Goal: Navigation & Orientation: Find specific page/section

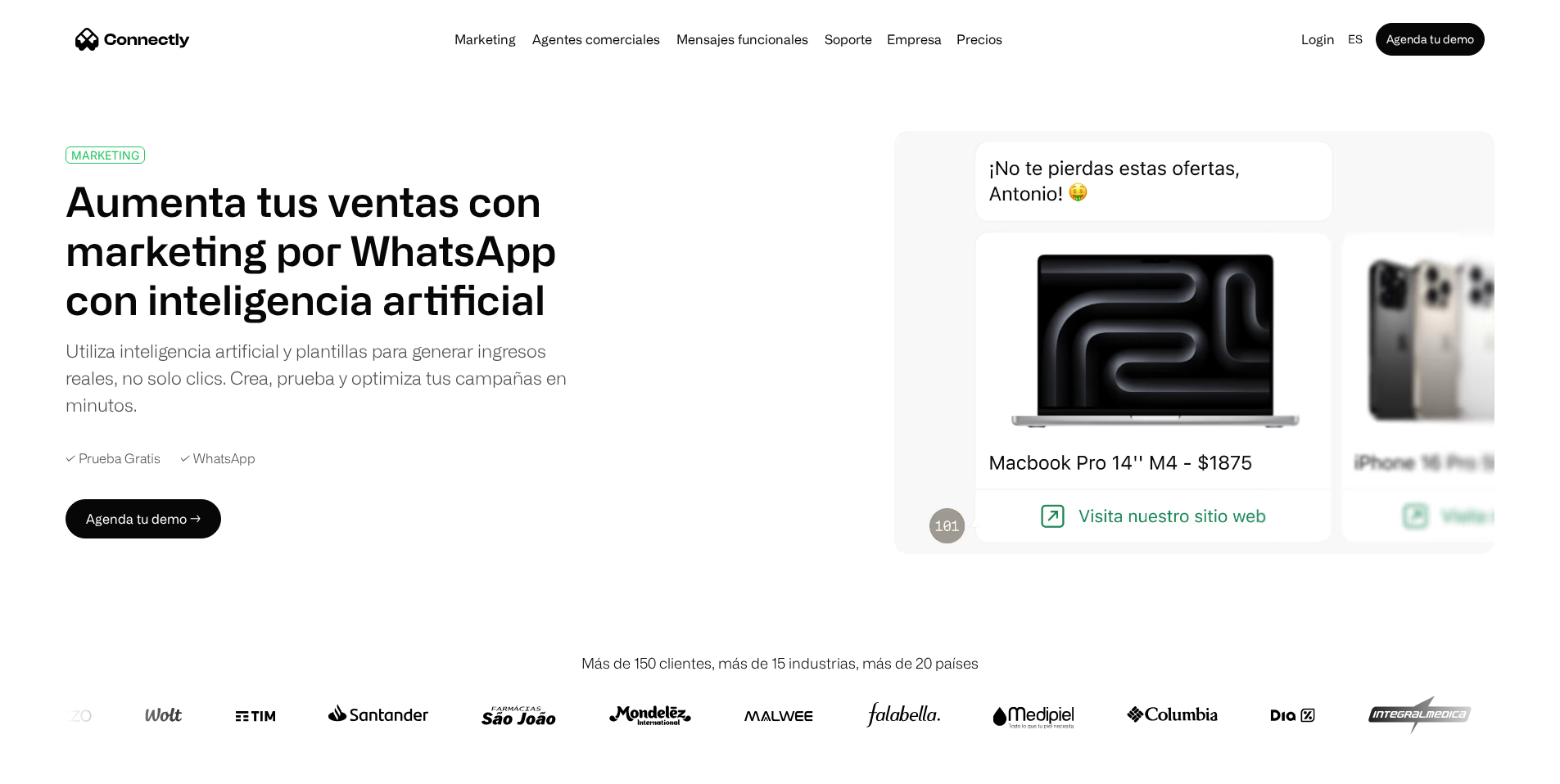
click at [418, 205] on h1 "Aumenta tus ventas con marketing por WhatsApp con inteligencia artificial" at bounding box center [318, 250] width 506 height 147
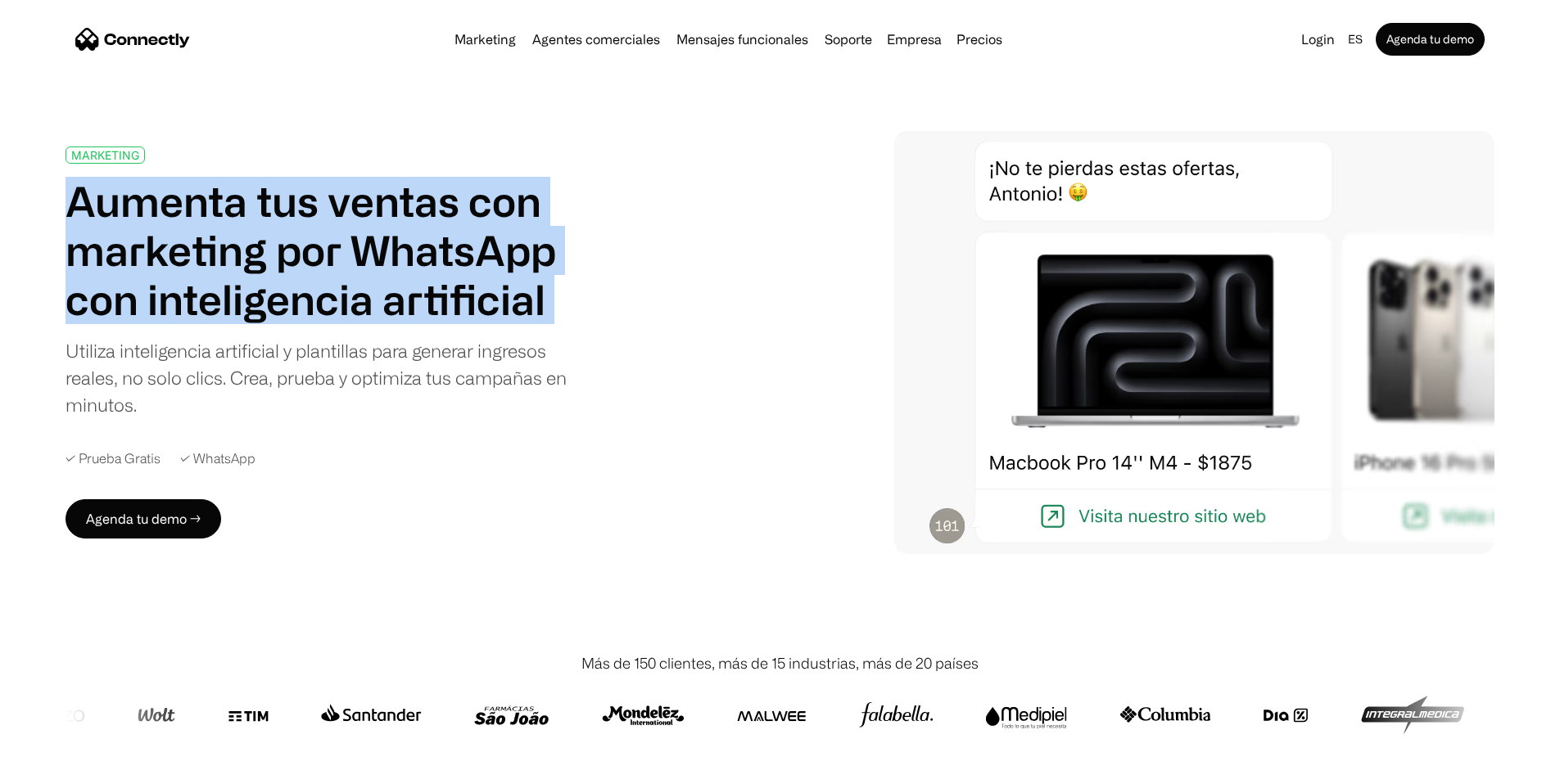
click at [418, 205] on h1 "Aumenta tus ventas con marketing por WhatsApp con inteligencia artificial" at bounding box center [318, 250] width 506 height 147
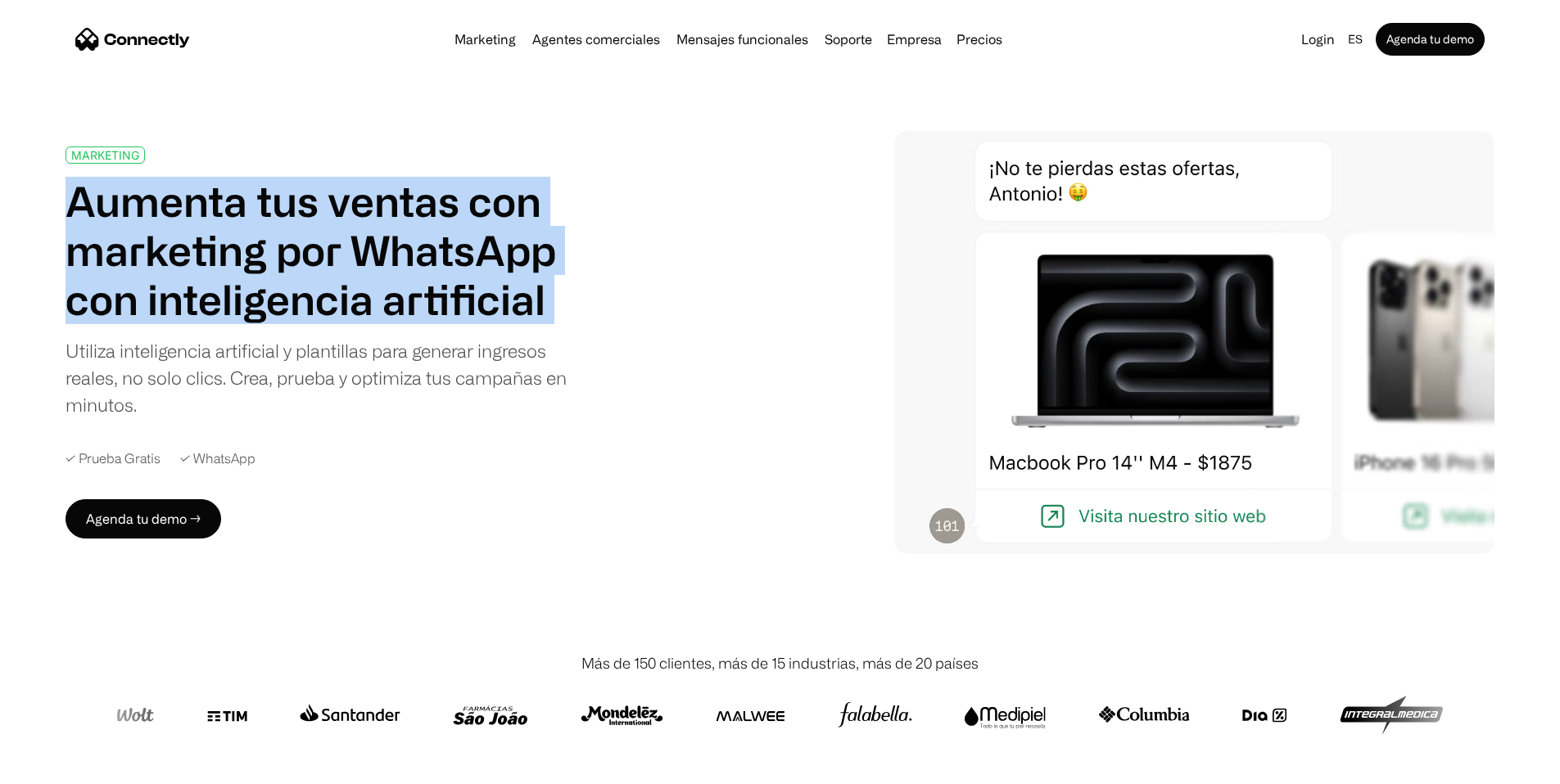
click at [442, 277] on h1 "Aumenta tus ventas con marketing por WhatsApp con inteligencia artificial" at bounding box center [318, 250] width 506 height 147
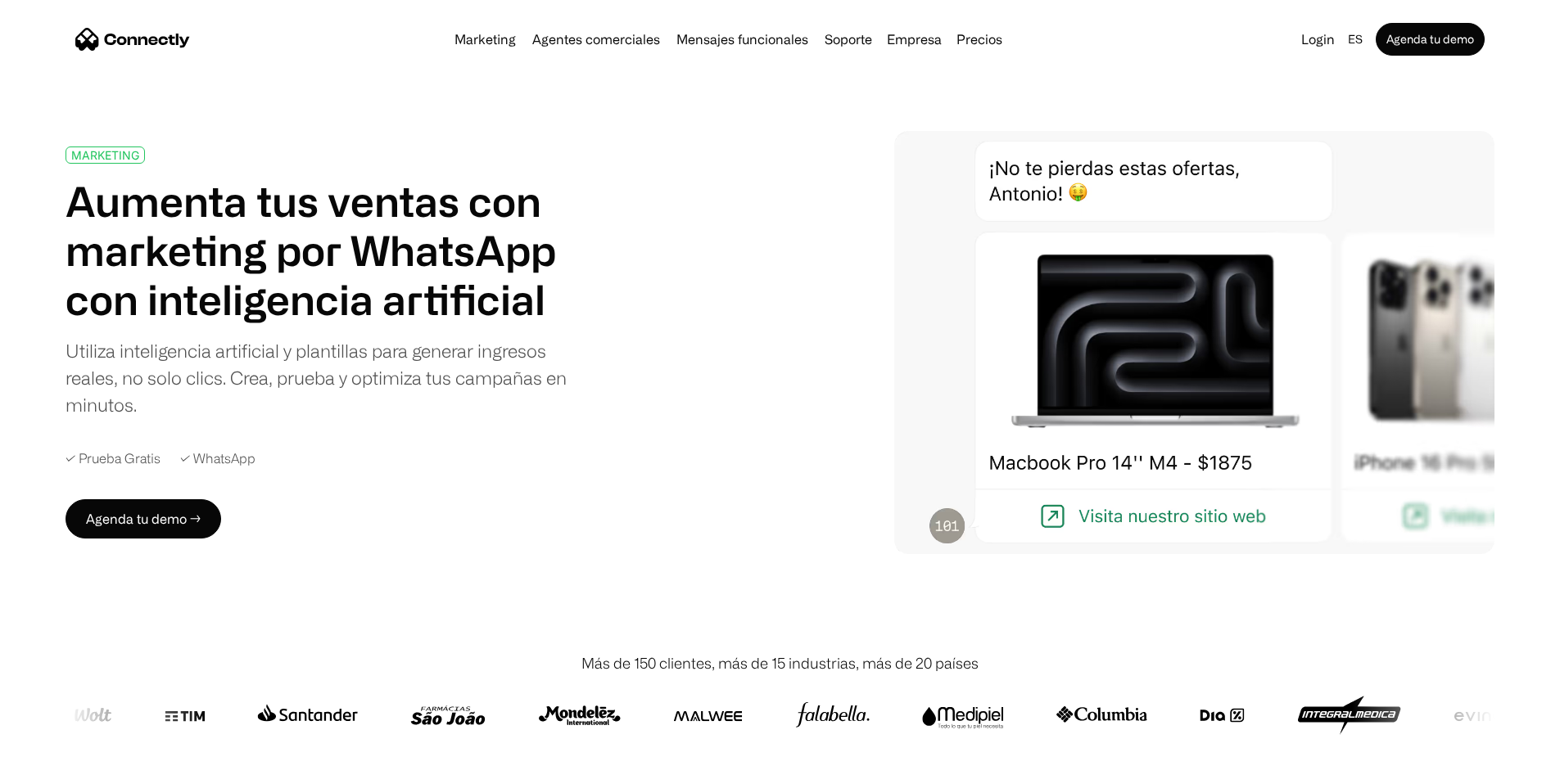
click at [248, 240] on h1 "Aumenta tus ventas con marketing por WhatsApp con inteligencia artificial" at bounding box center [318, 250] width 506 height 147
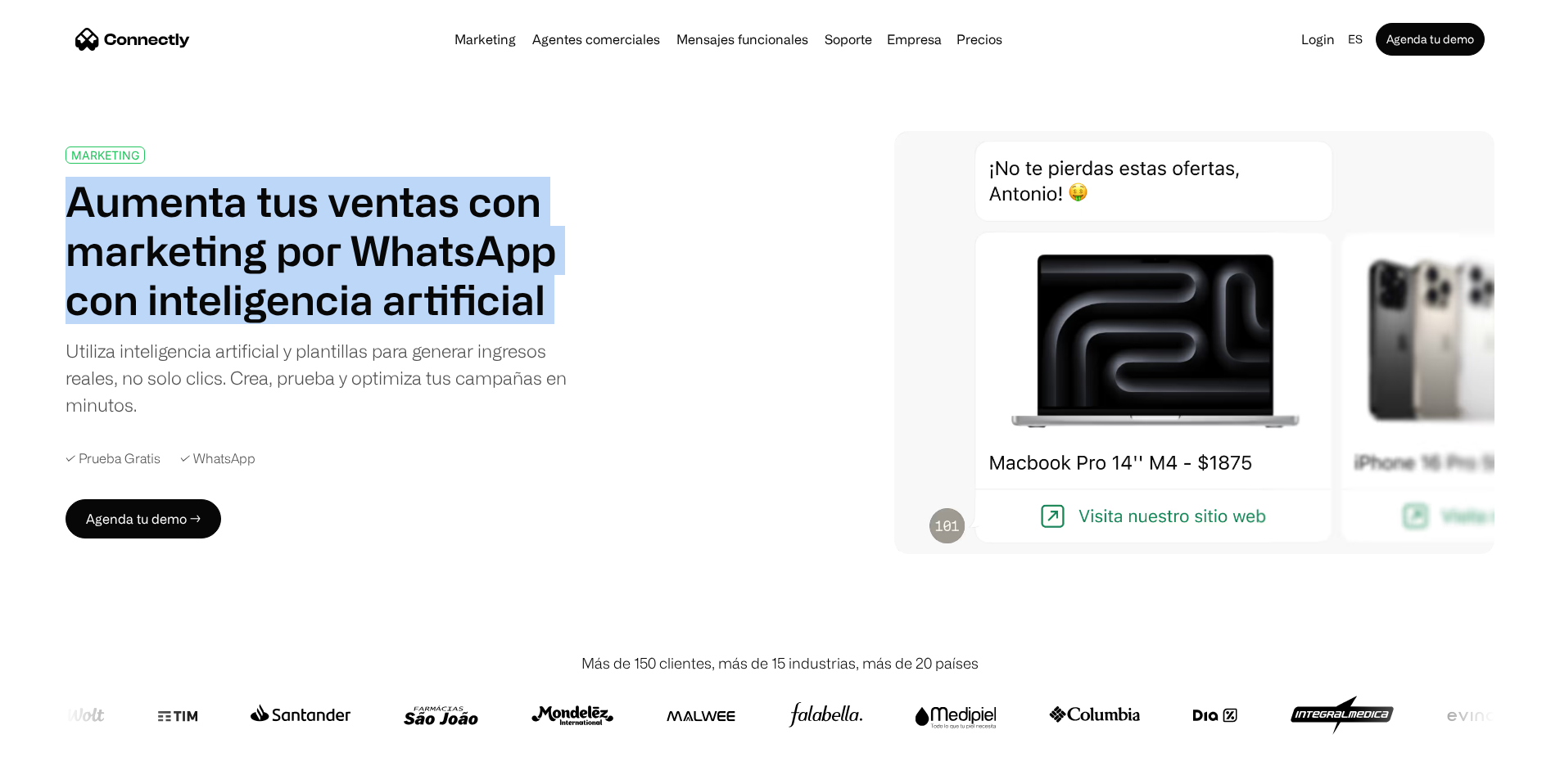
click at [248, 240] on h1 "Aumenta tus ventas con marketing por WhatsApp con inteligencia artificial" at bounding box center [318, 250] width 506 height 147
click at [369, 324] on h1 "Aumenta tus ventas con marketing por WhatsApp con inteligencia artificial" at bounding box center [318, 250] width 506 height 147
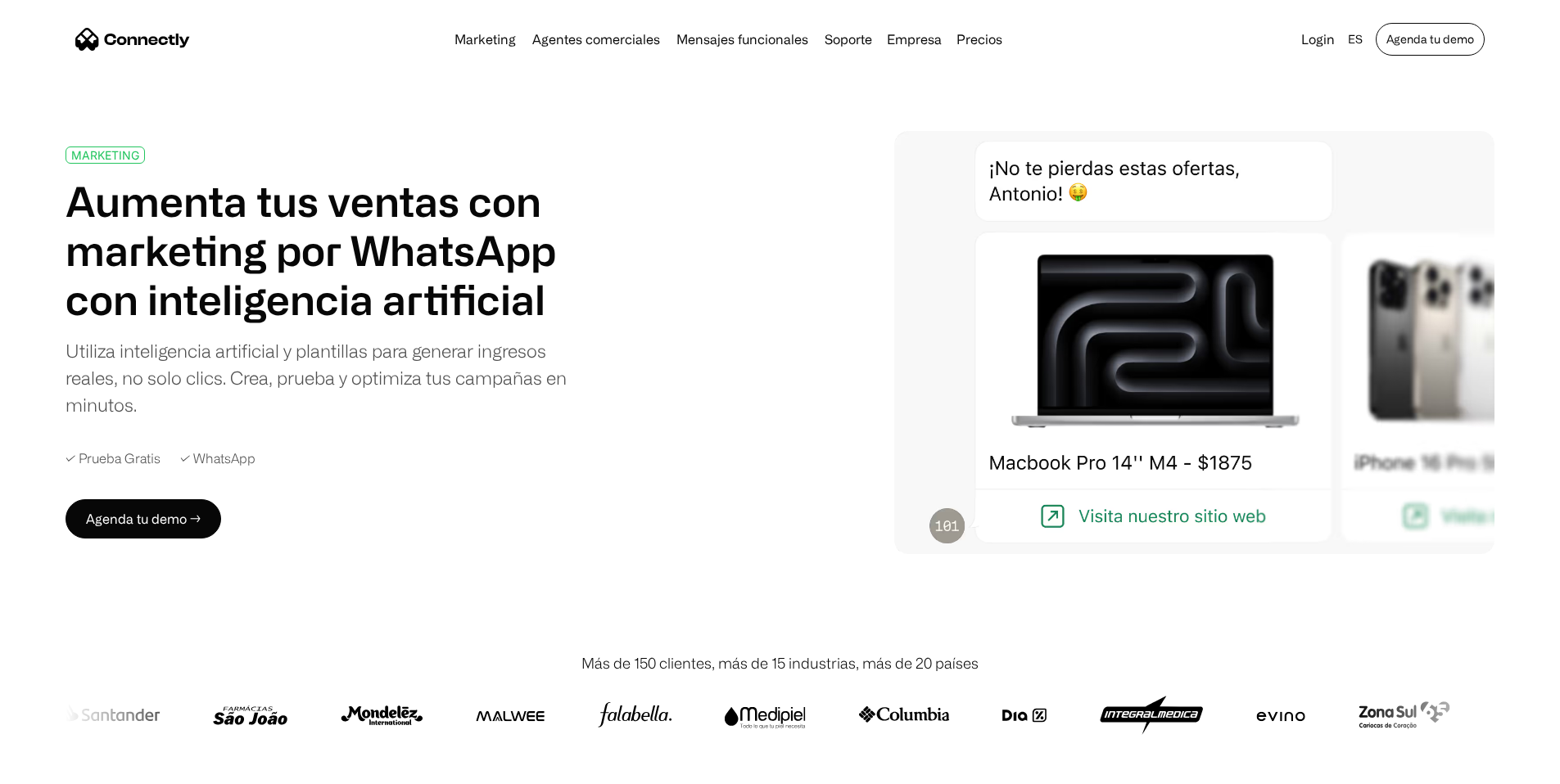
click at [1375, 41] on link "Agenda tu demo" at bounding box center [1430, 40] width 109 height 33
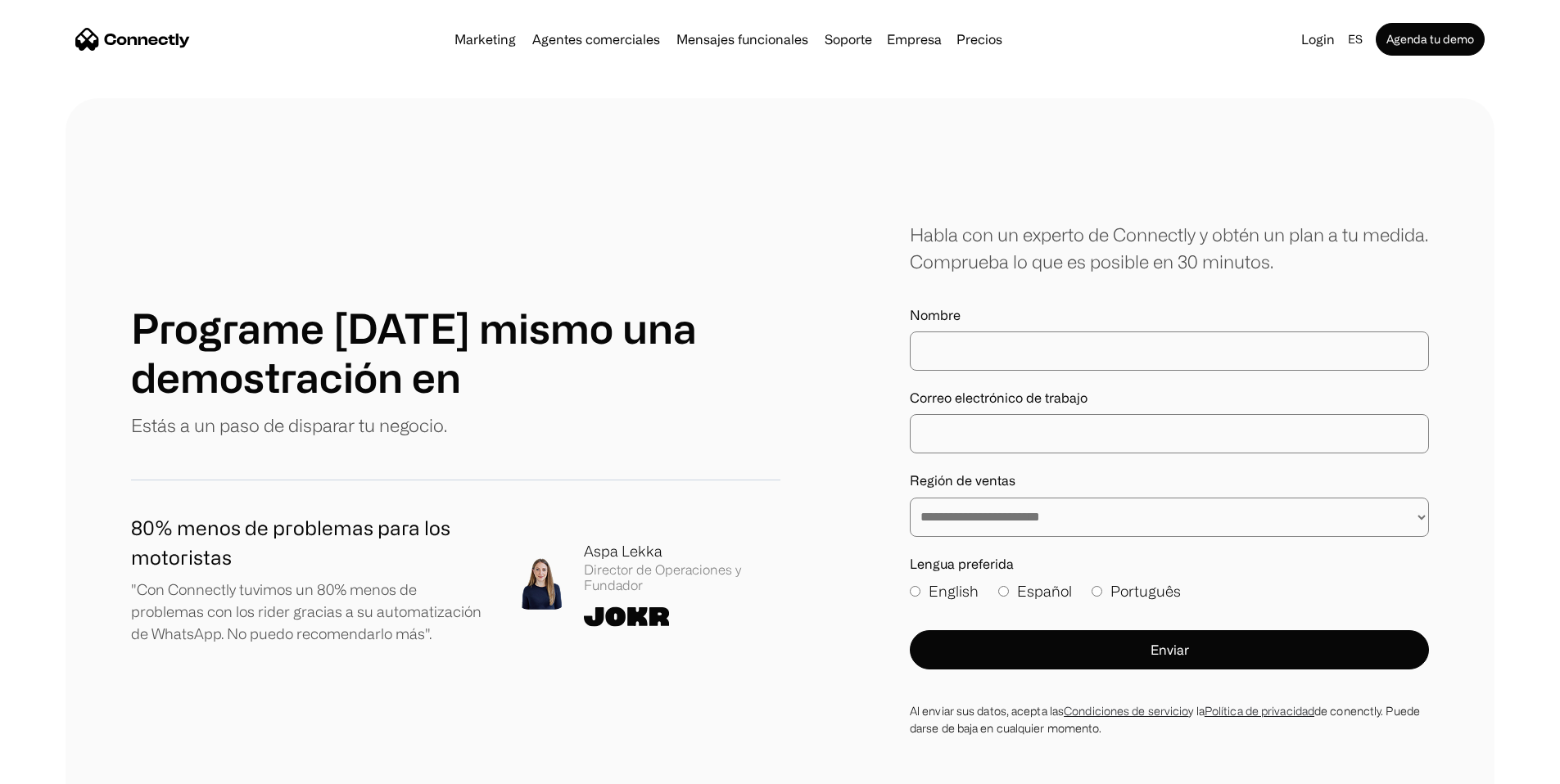
click at [167, 44] on img "home" at bounding box center [132, 39] width 115 height 23
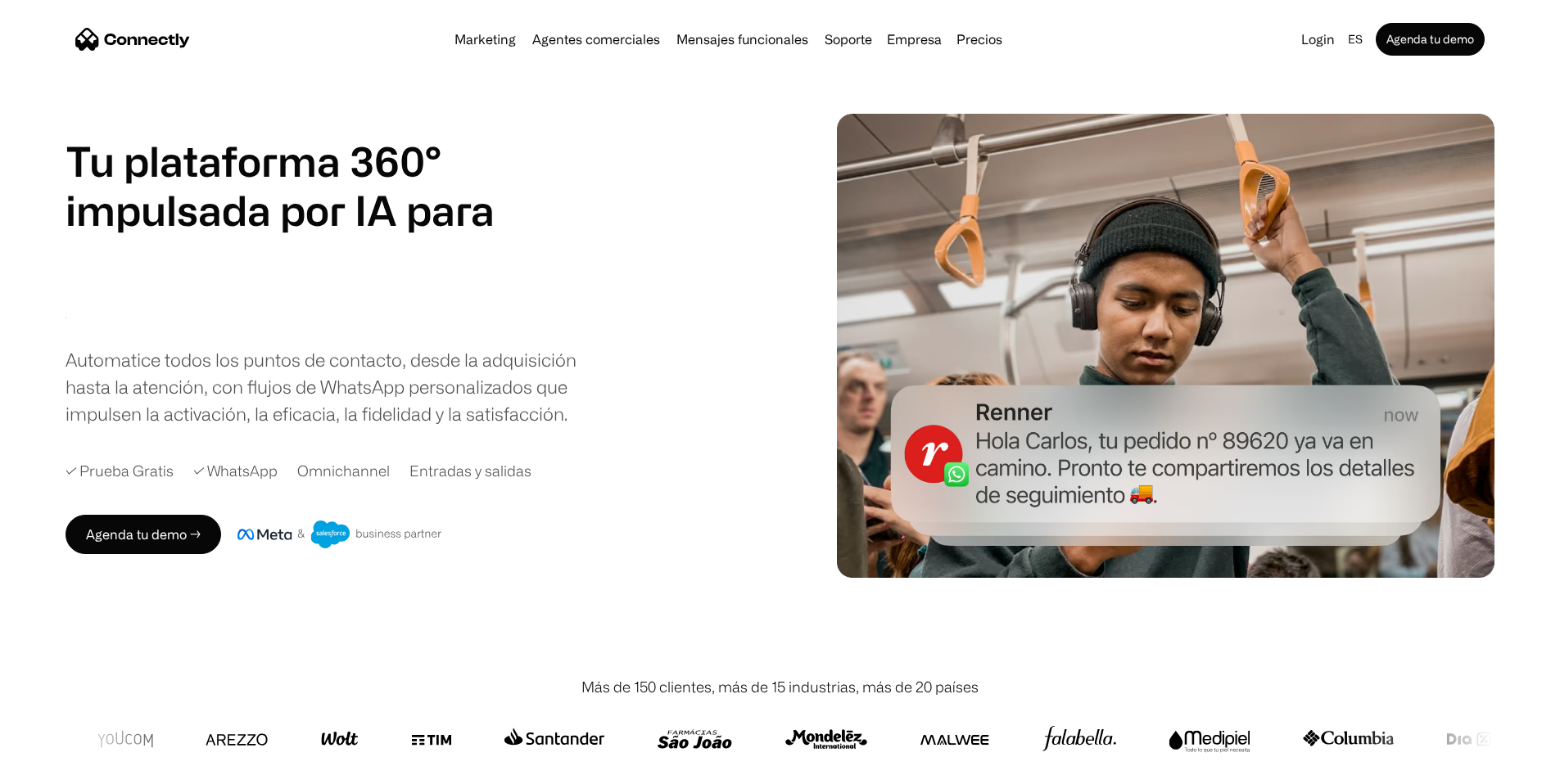
scroll to position [43, 0]
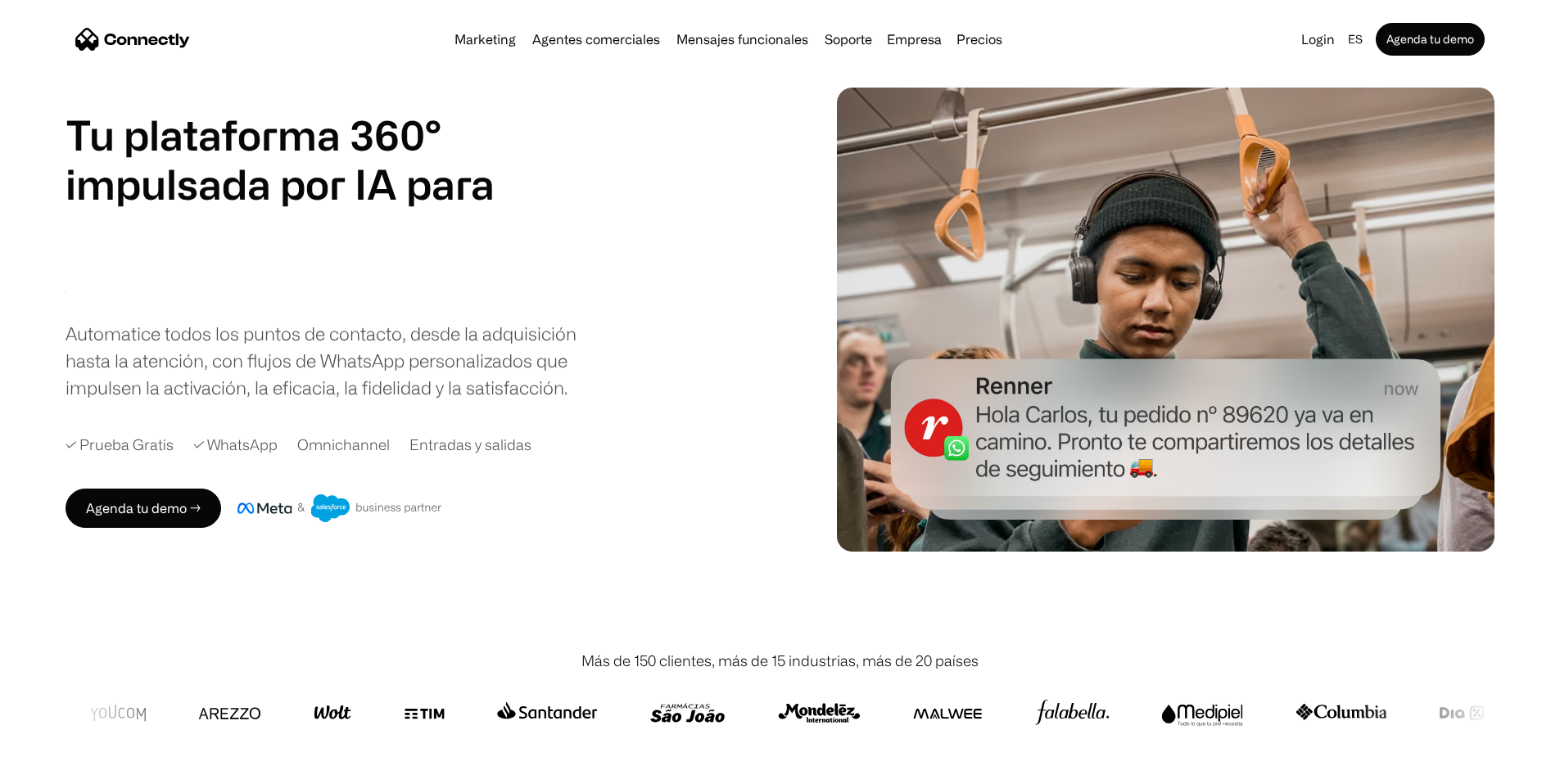
click at [398, 401] on div "Automatice todos los puntos de contacto, desde la adquisición hasta la atención…" at bounding box center [324, 361] width 516 height 81
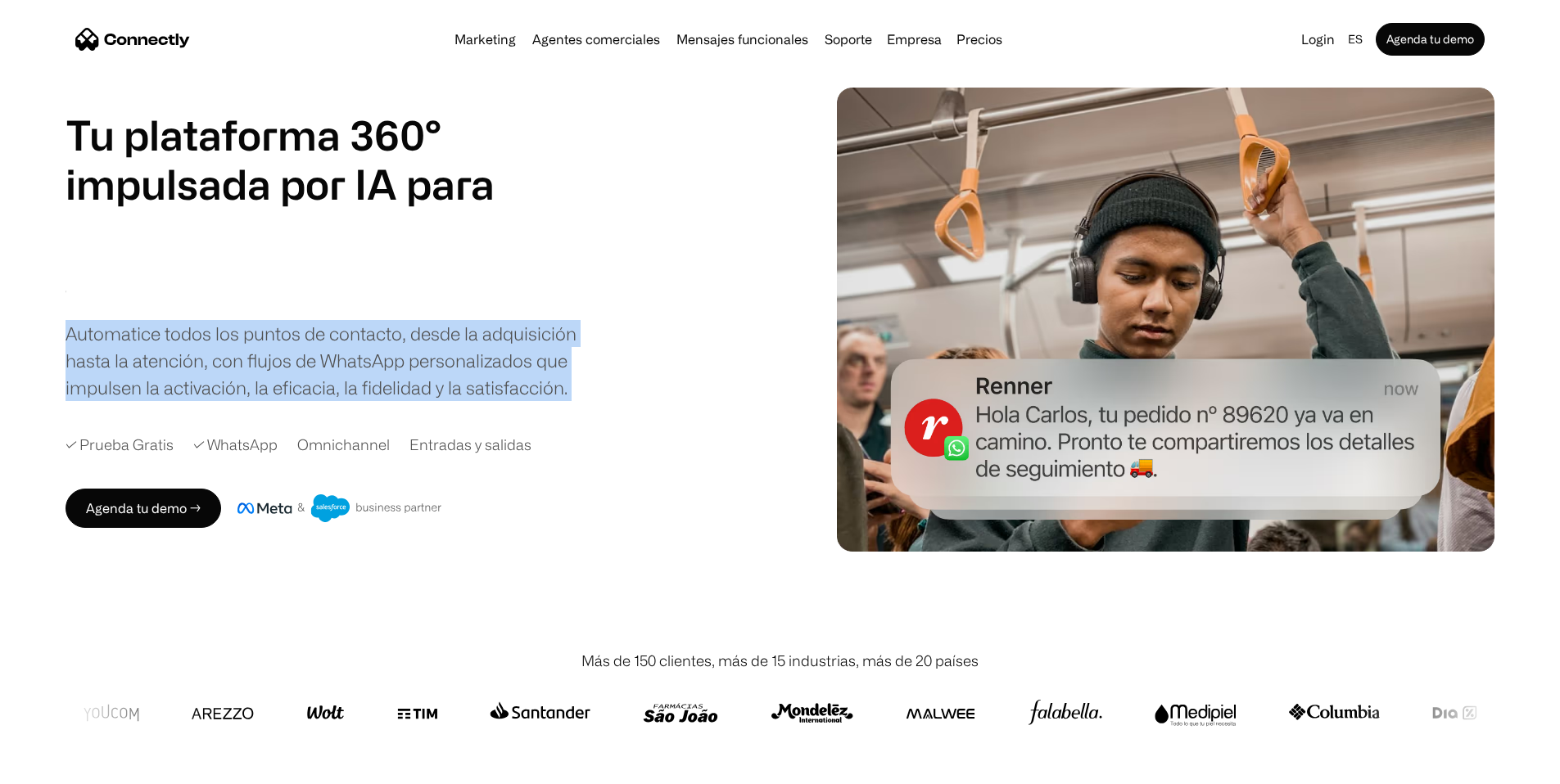
click at [398, 401] on div "Automatice todos los puntos de contacto, desde la adquisición hasta la atención…" at bounding box center [324, 361] width 516 height 81
click at [400, 401] on div "Automatice todos los puntos de contacto, desde la adquisición hasta la atención…" at bounding box center [324, 361] width 516 height 81
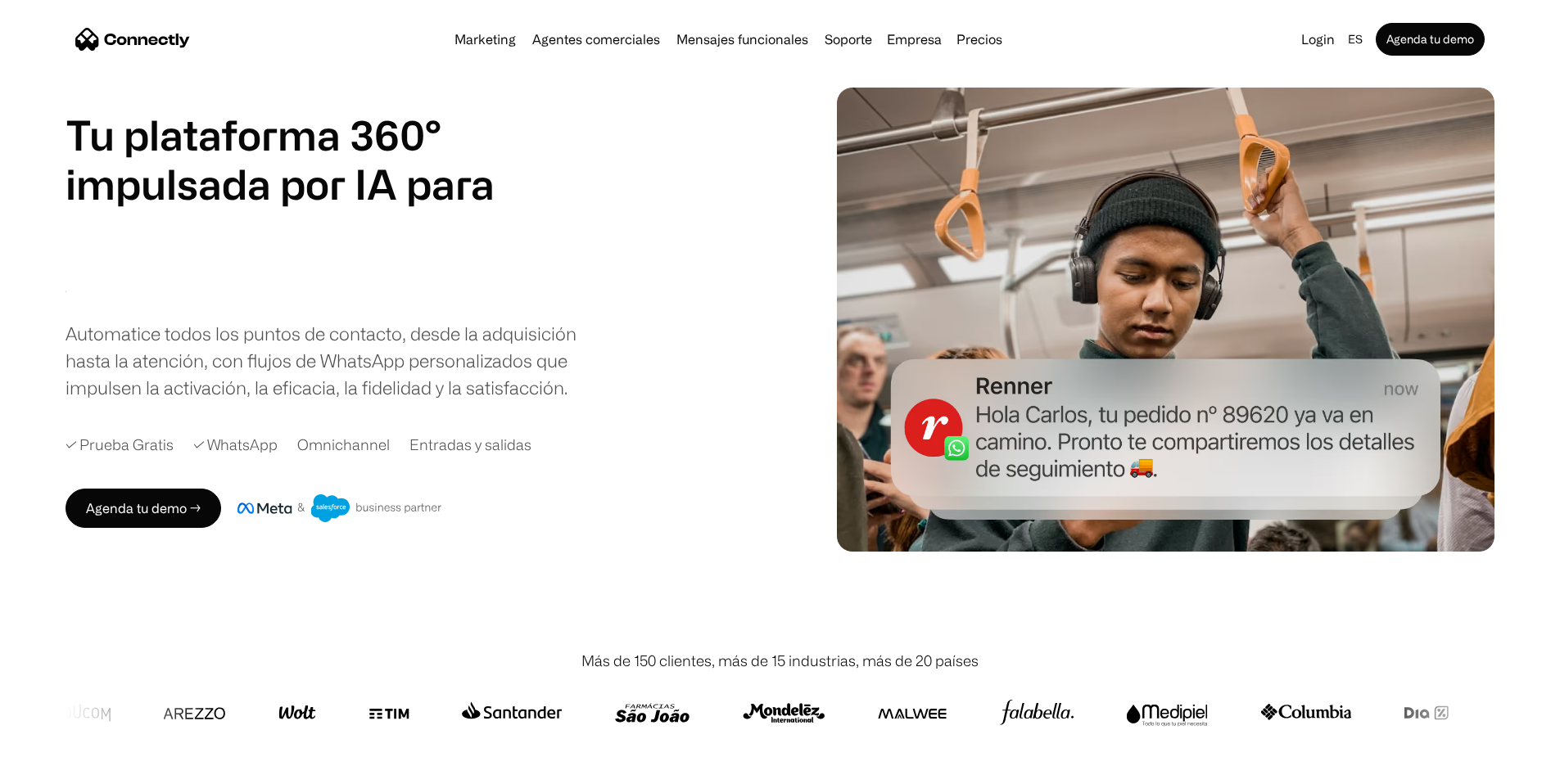
click at [317, 200] on h1 "Tu plataforma 360° impulsada por IA para" at bounding box center [280, 160] width 429 height 98
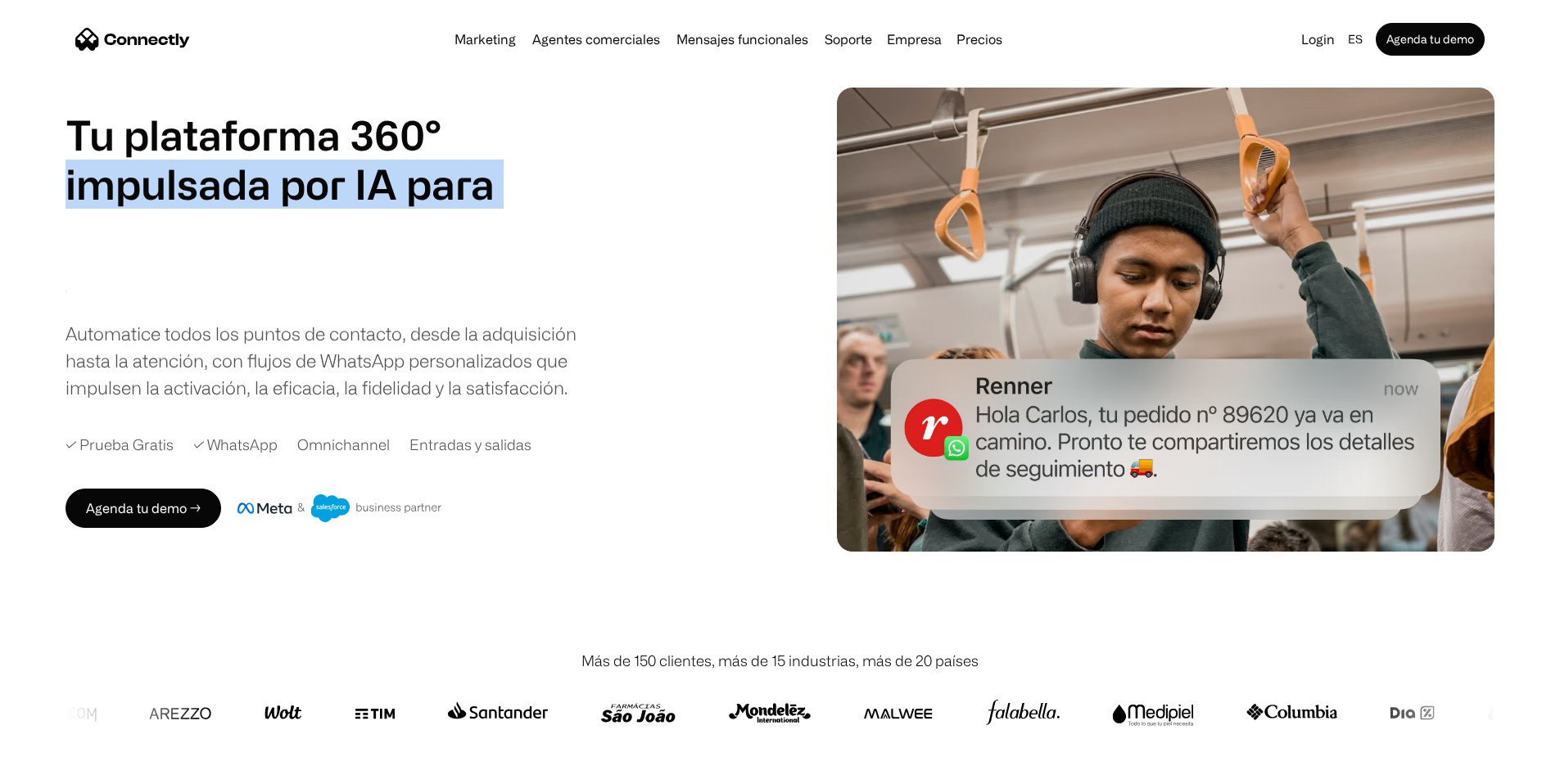
click at [317, 200] on h1 "Tu plataforma 360° impulsada por IA para" at bounding box center [280, 160] width 429 height 98
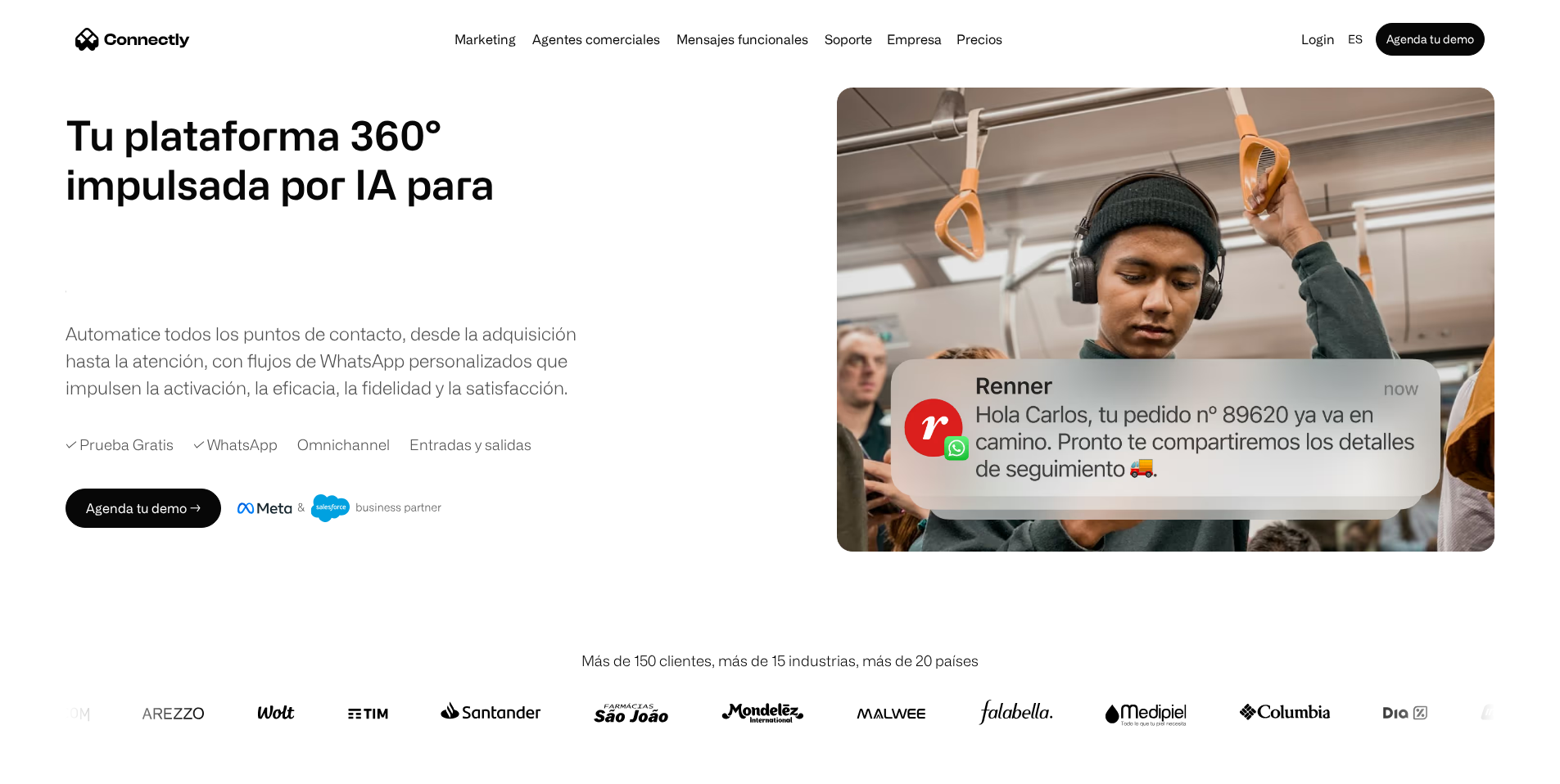
click at [379, 171] on h1 "Tu plataforma 360° impulsada por IA para" at bounding box center [280, 160] width 429 height 98
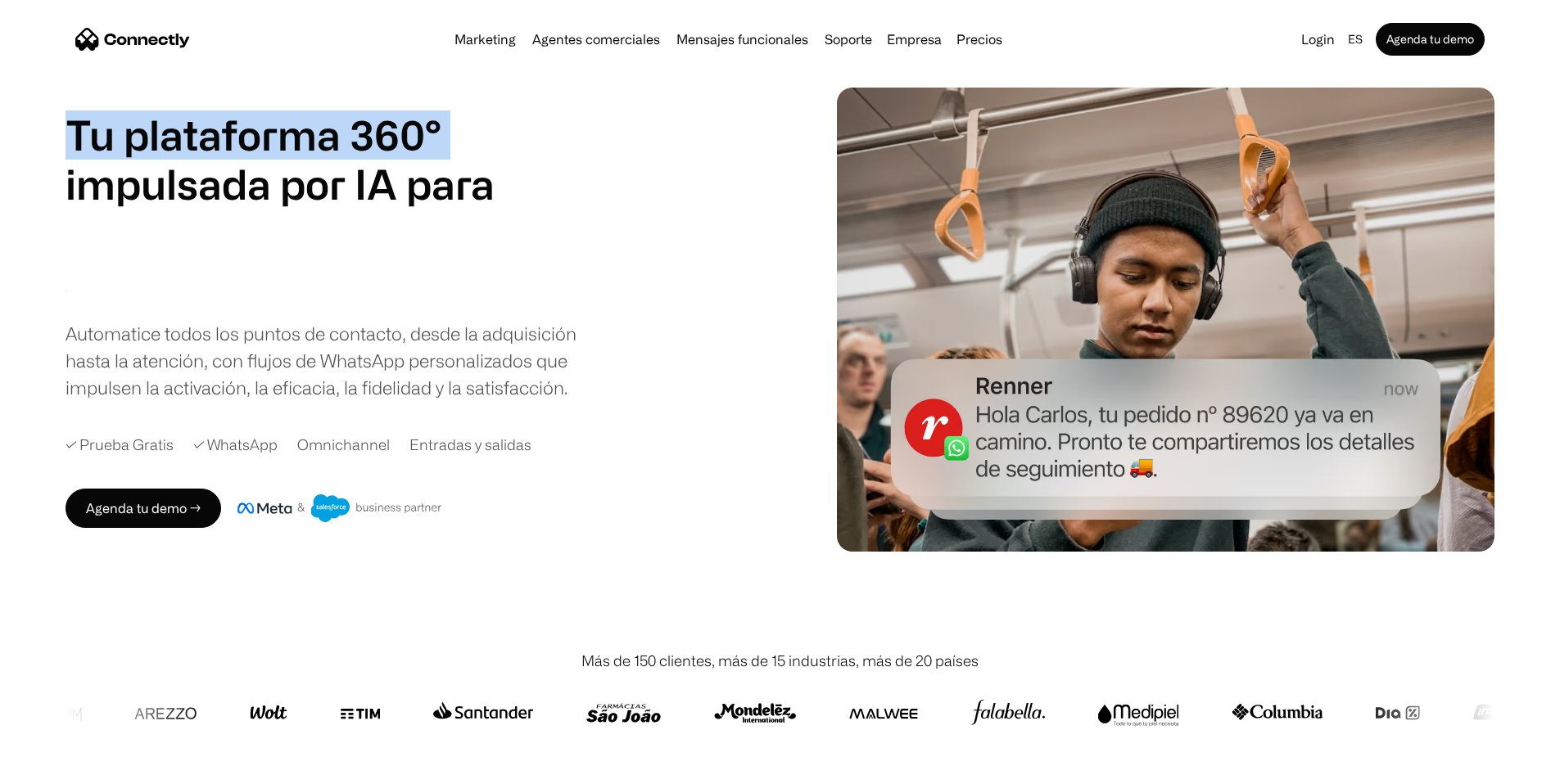
click at [379, 171] on h1 "Tu plataforma 360° impulsada por IA para" at bounding box center [280, 160] width 429 height 98
click at [281, 152] on h1 "Tu plataforma 360° impulsada por IA para" at bounding box center [280, 160] width 429 height 98
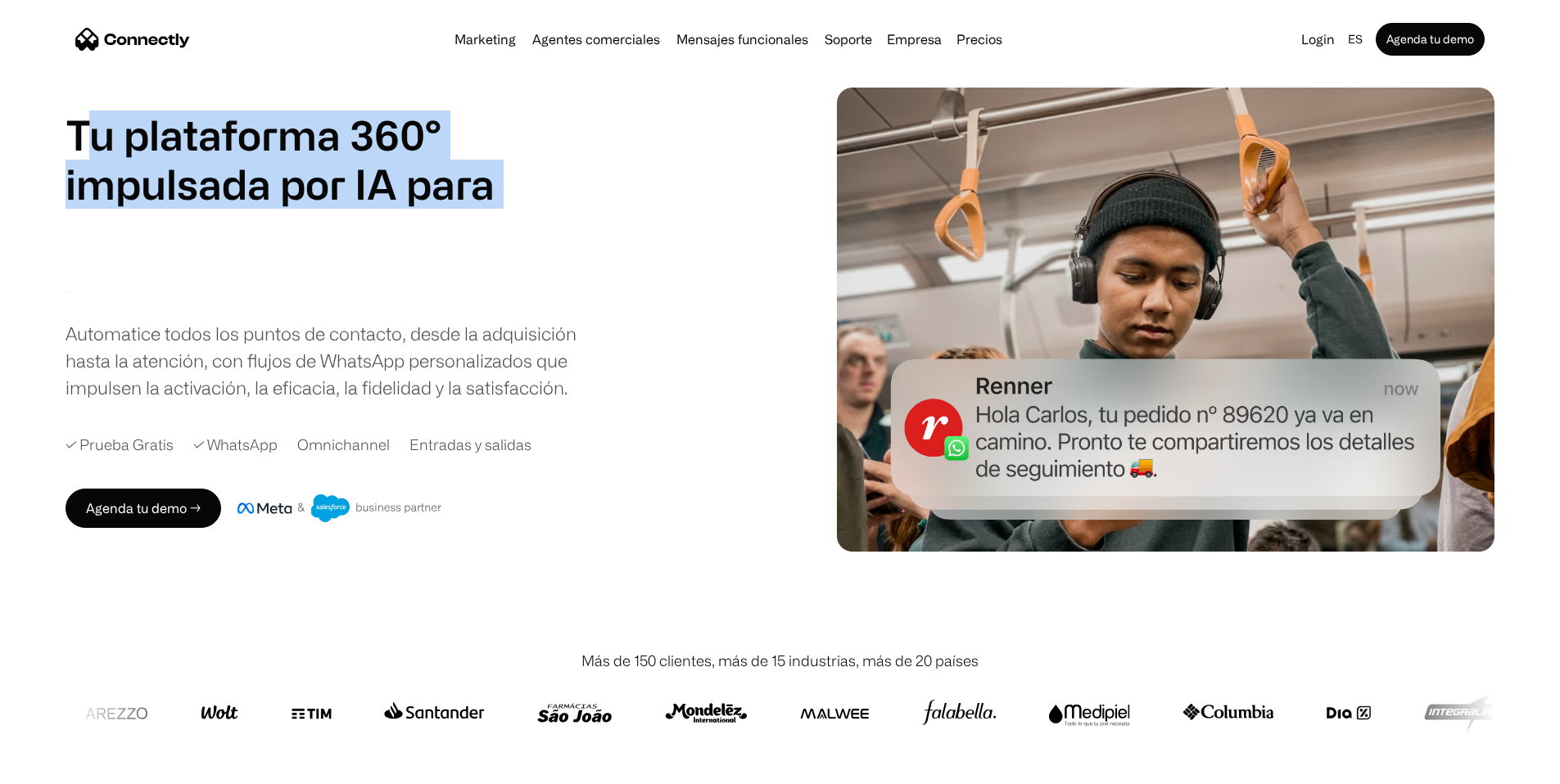
drag, startPoint x: 134, startPoint y: 139, endPoint x: 527, endPoint y: 260, distance: 411.2
click at [494, 260] on div "Tu plataforma 360° impulsada por IA para agentes de ventas soporte mensajes fun…" at bounding box center [280, 209] width 429 height 197
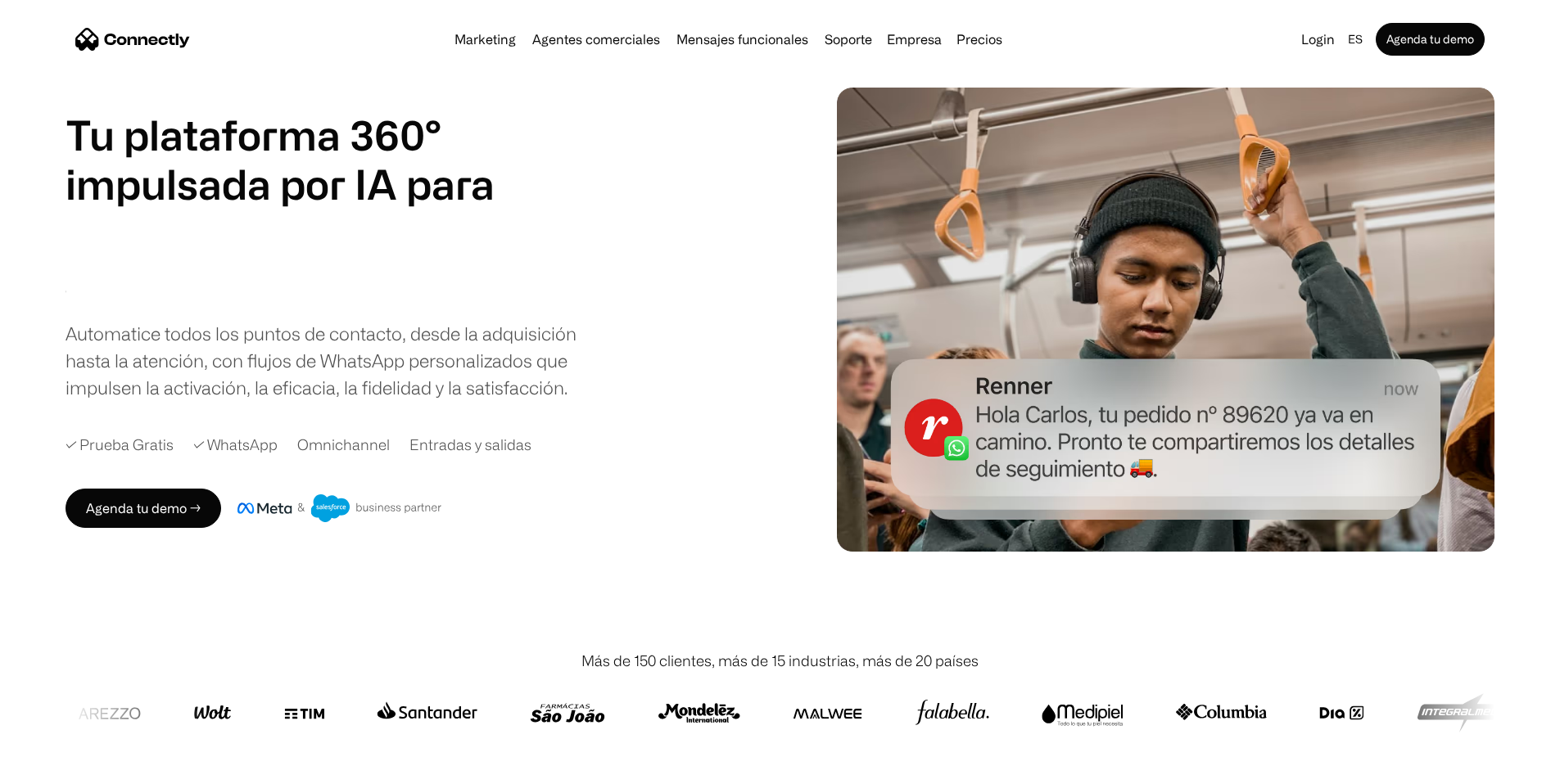
click at [213, 283] on h1 "mensajes funcionales" at bounding box center [24, 258] width 377 height 98
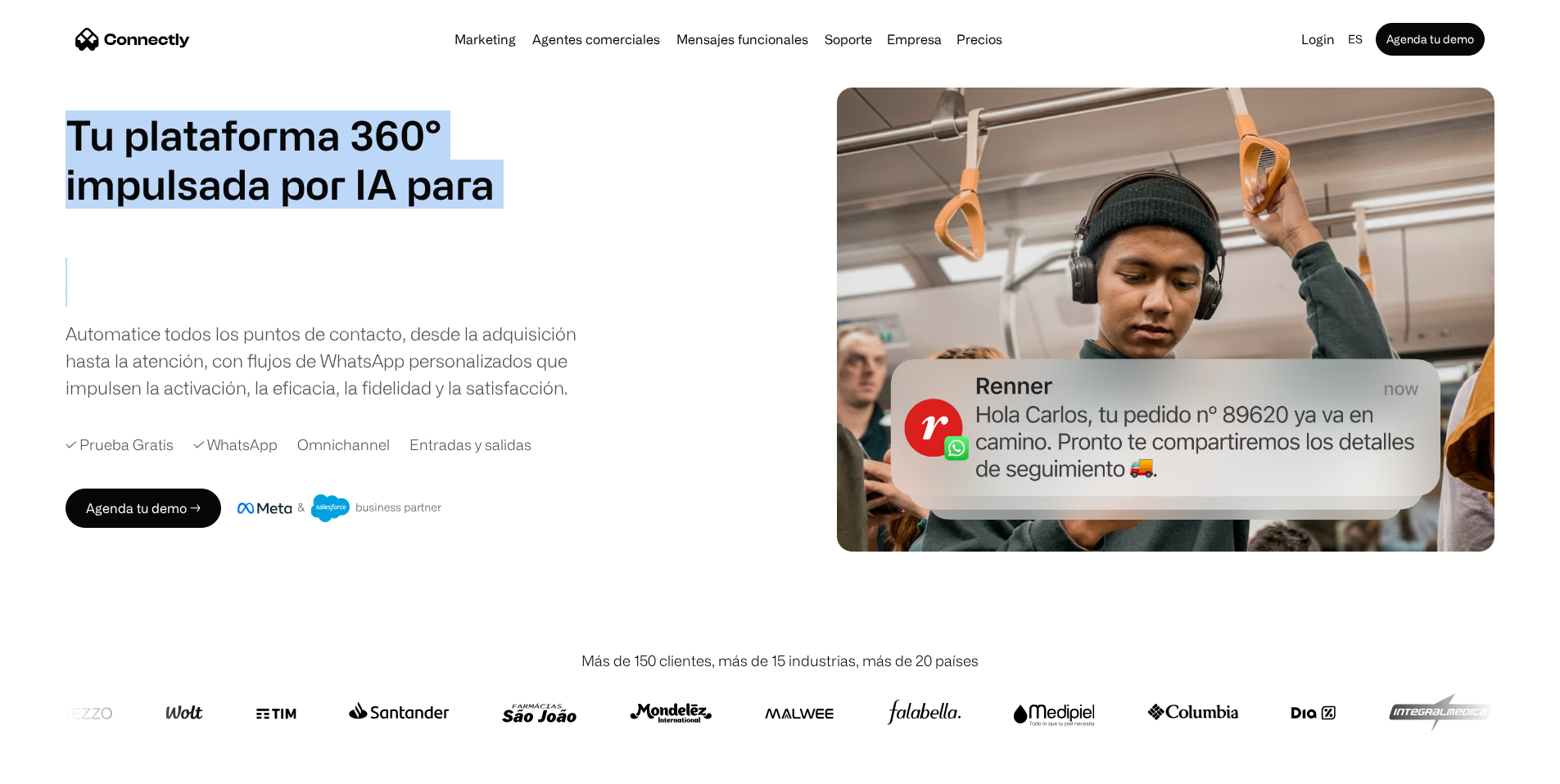
drag, startPoint x: 418, startPoint y: 323, endPoint x: 73, endPoint y: 97, distance: 412.4
click at [73, 97] on div "Tu plataforma 360° impulsada por IA para agentes de ventas soporte mensajes fun…" at bounding box center [780, 320] width 1560 height 464
click at [211, 159] on h1 "Tu plataforma 360° impulsada por IA para" at bounding box center [280, 160] width 429 height 98
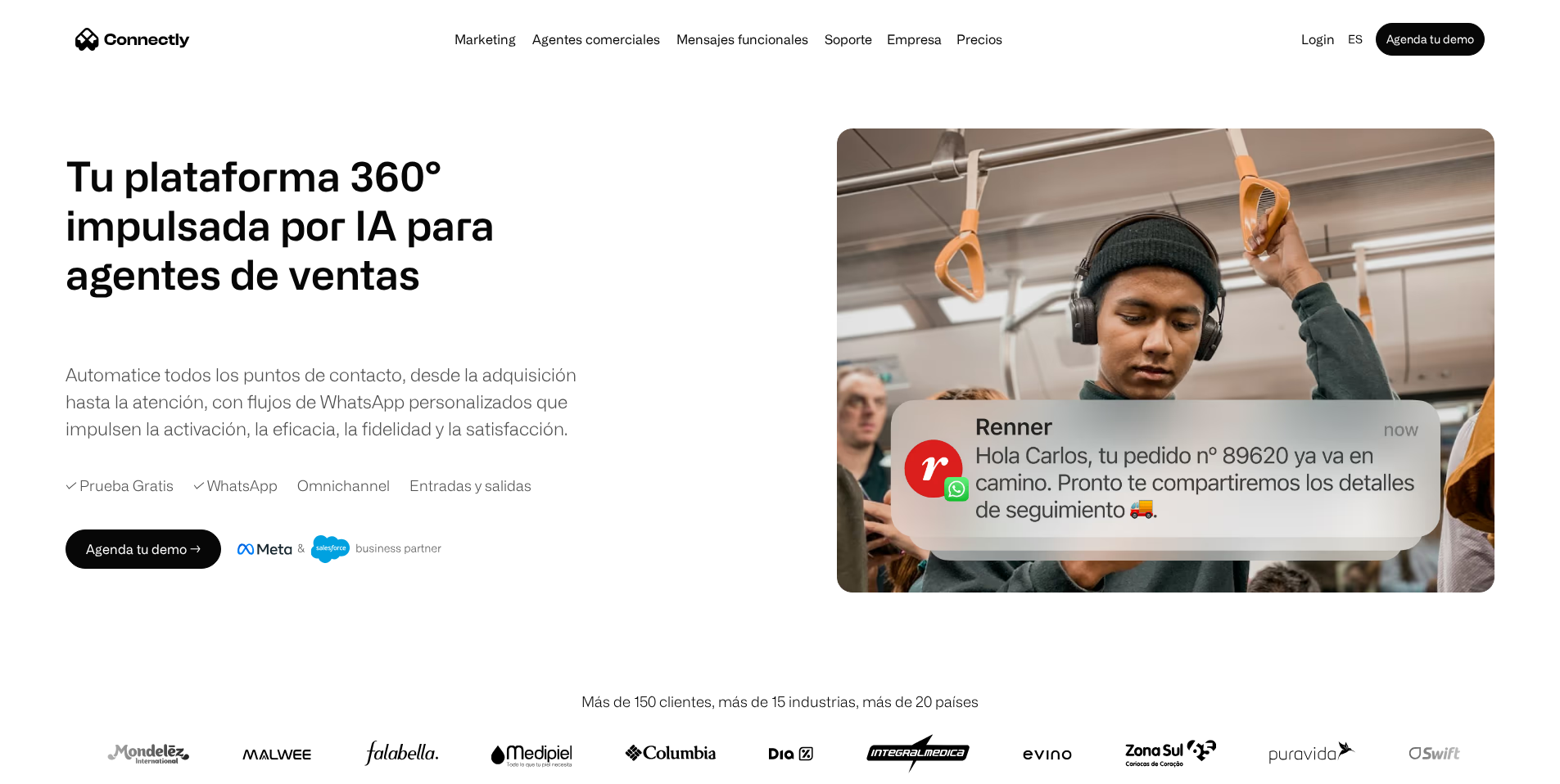
scroll to position [0, 0]
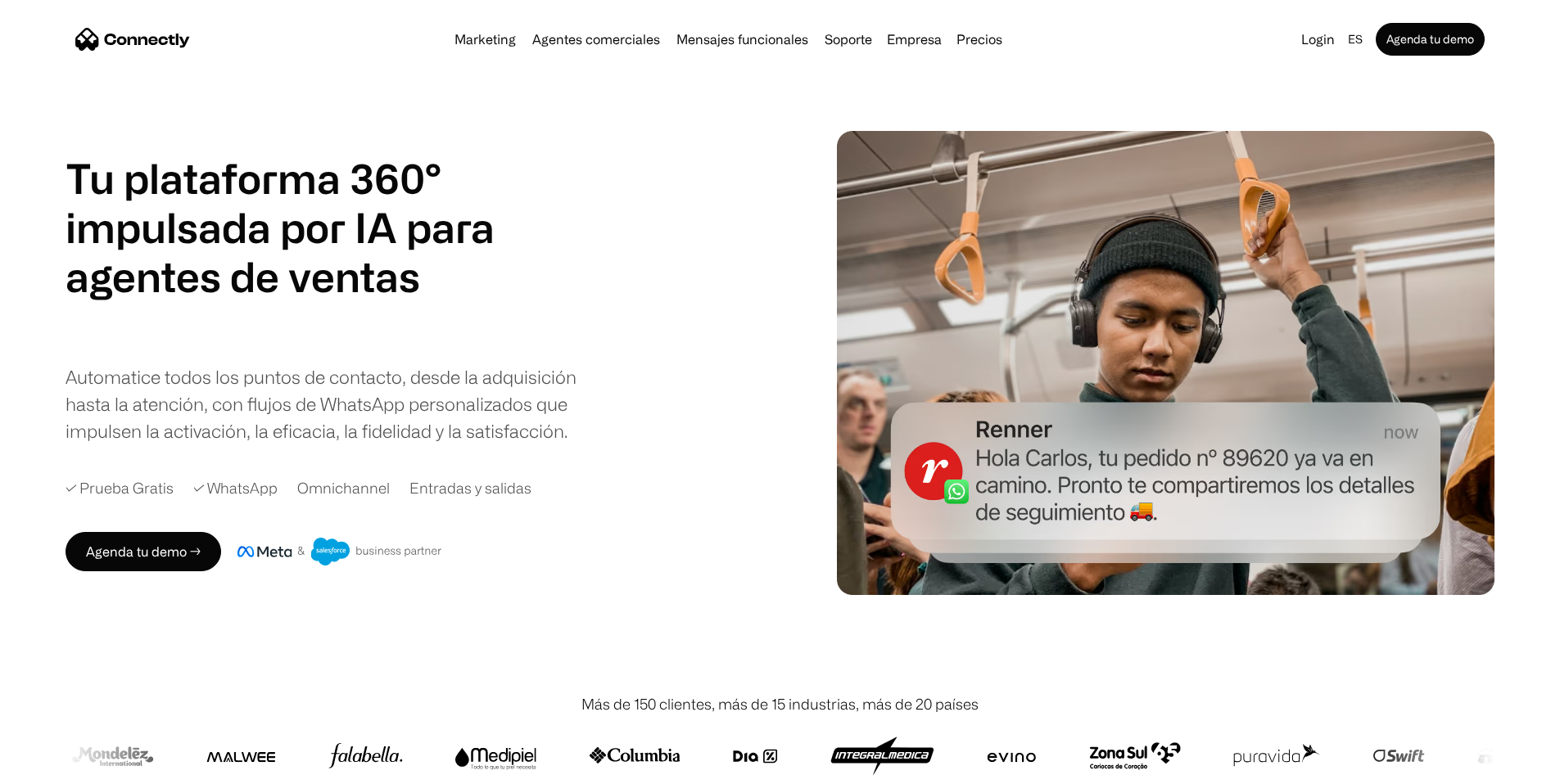
click at [151, 232] on h1 "Tu plataforma 360° impulsada por IA para" at bounding box center [280, 203] width 429 height 98
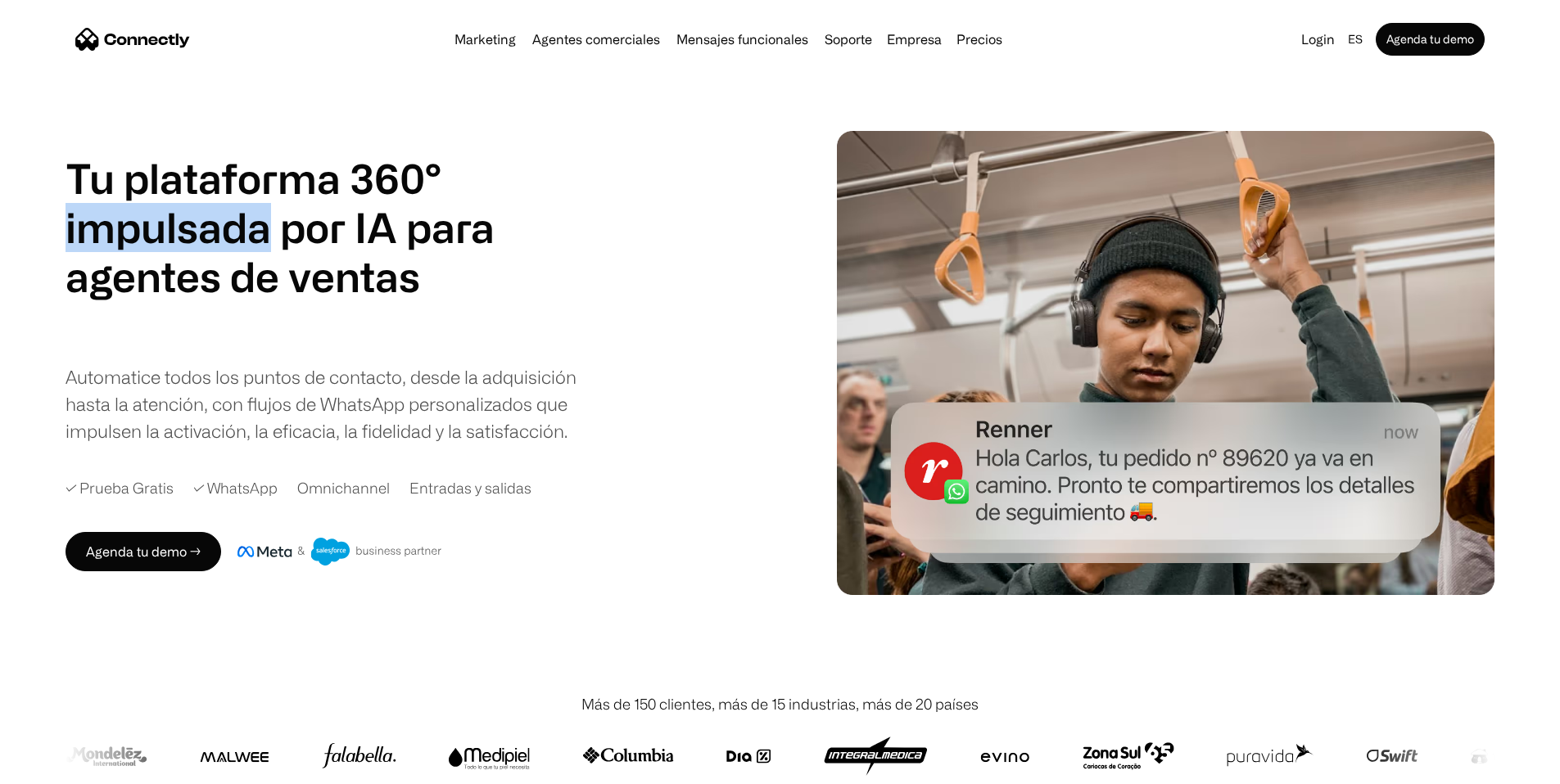
click at [151, 232] on h1 "Tu plataforma 360° impulsada por IA para" at bounding box center [280, 203] width 429 height 98
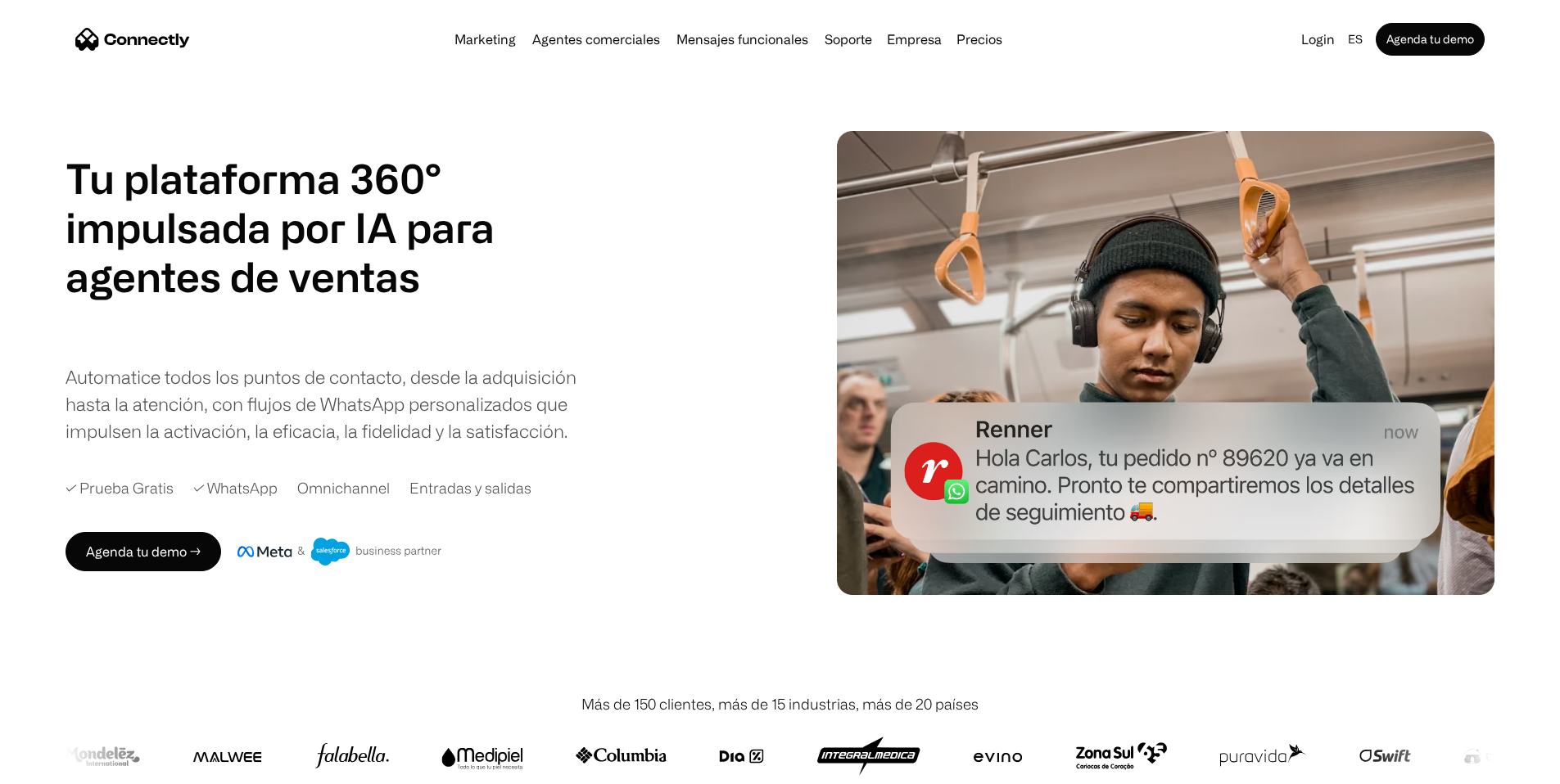
click at [188, 186] on h1 "Tu plataforma 360° impulsada por IA para" at bounding box center [280, 203] width 429 height 98
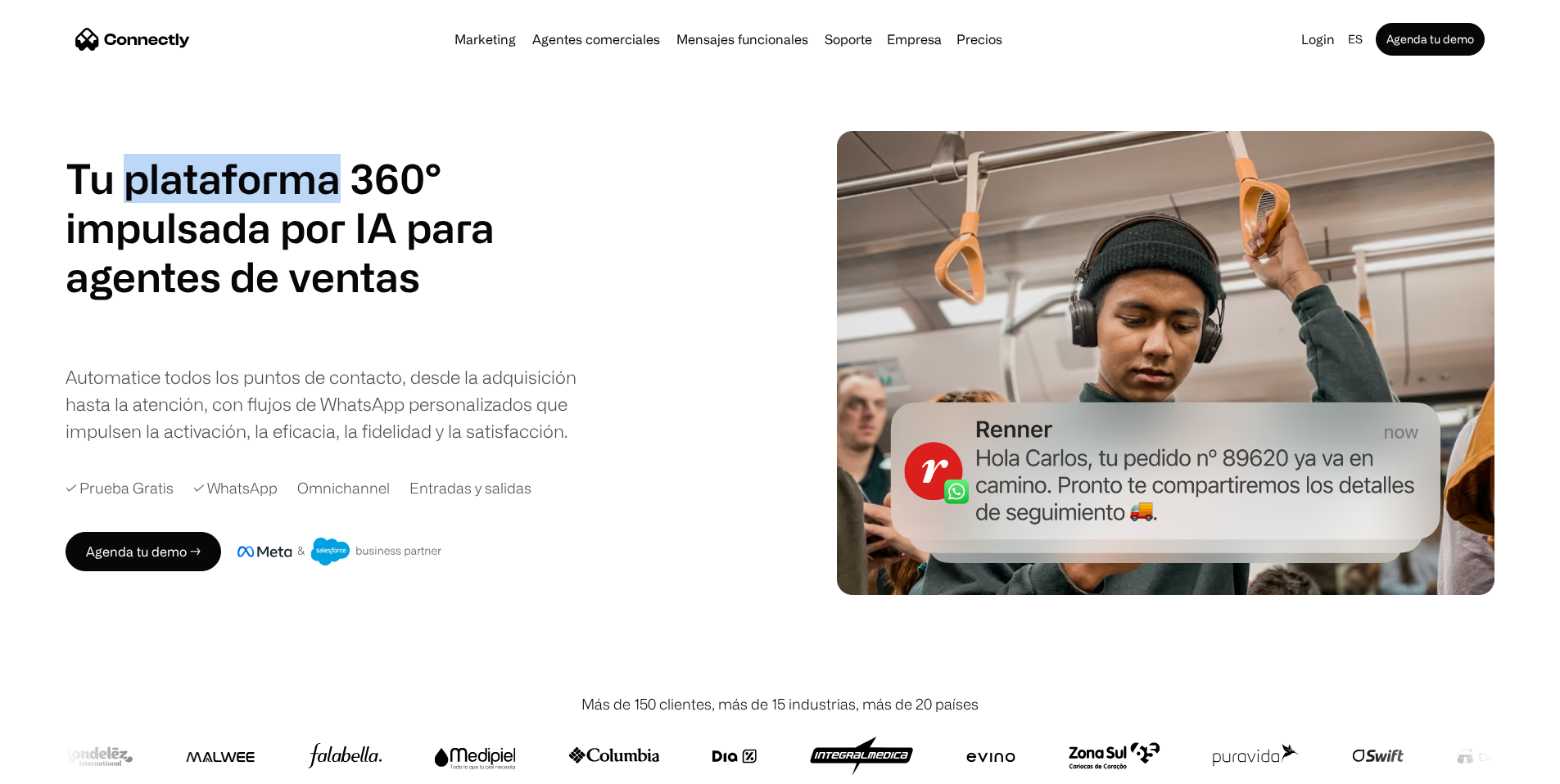
click at [188, 186] on h1 "Tu plataforma 360° impulsada por IA para" at bounding box center [280, 203] width 429 height 98
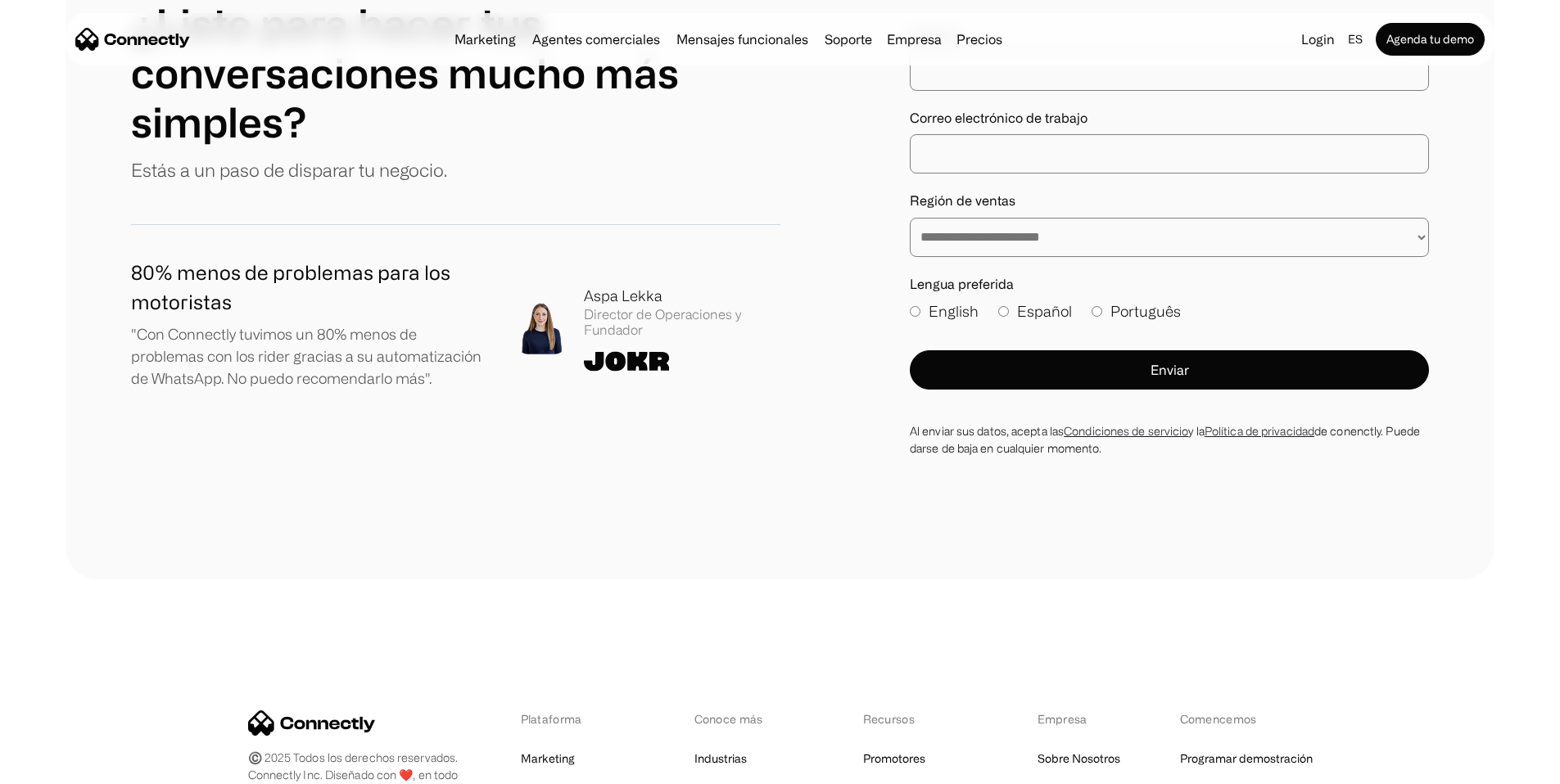
scroll to position [9623, 0]
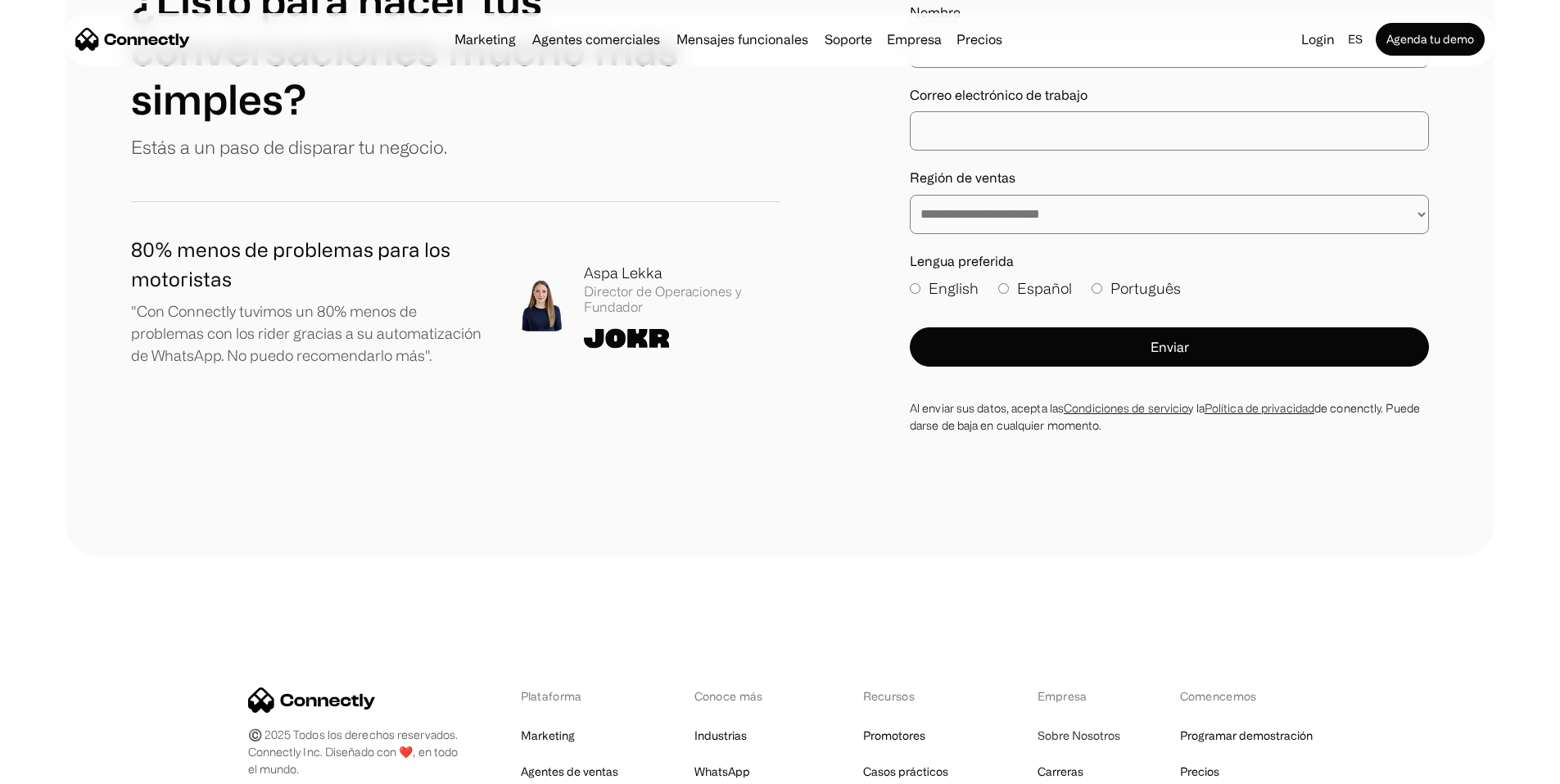
click at [1084, 724] on link "Sobre Nosotros" at bounding box center [1079, 736] width 83 height 23
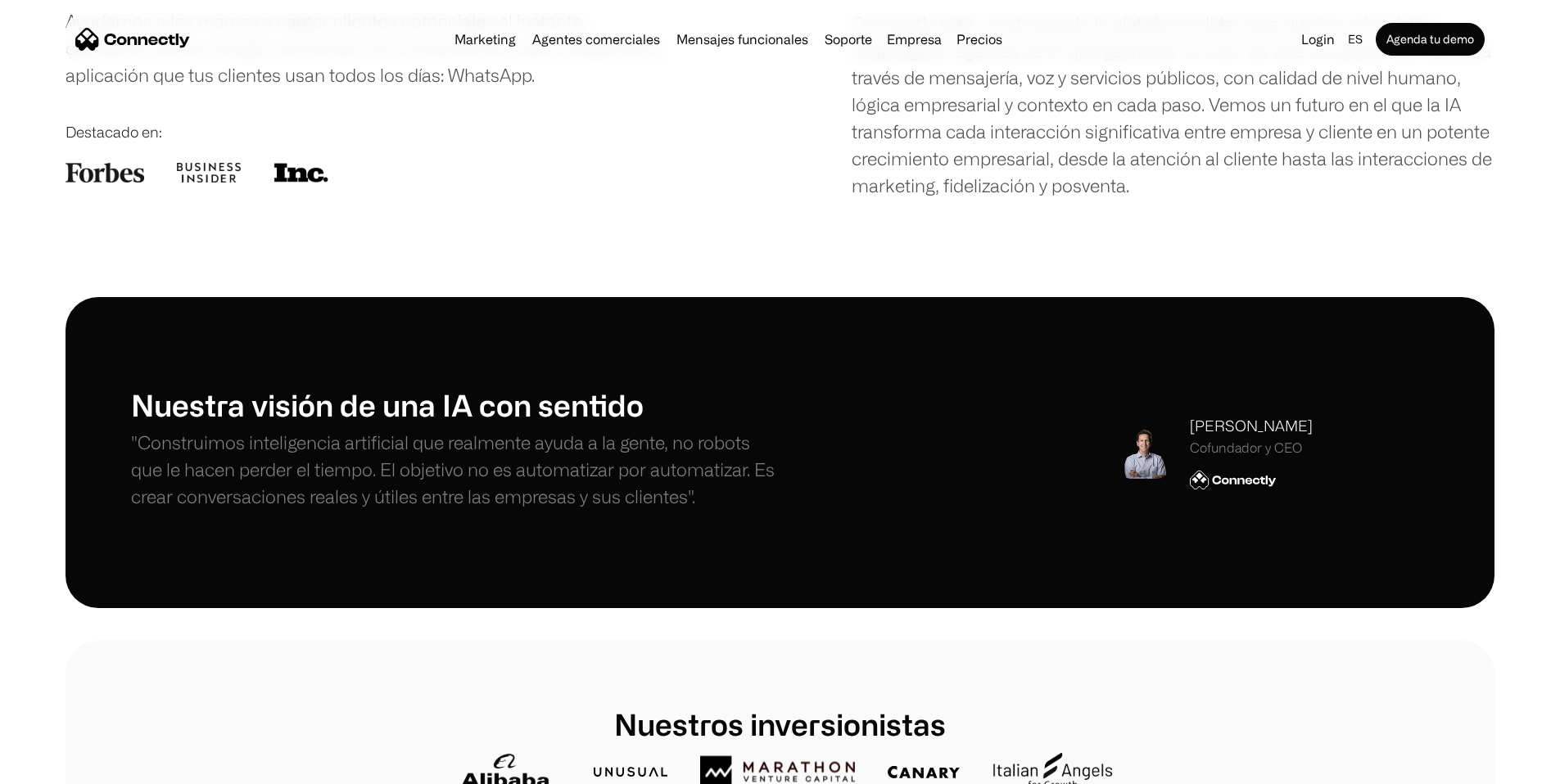
scroll to position [232, 0]
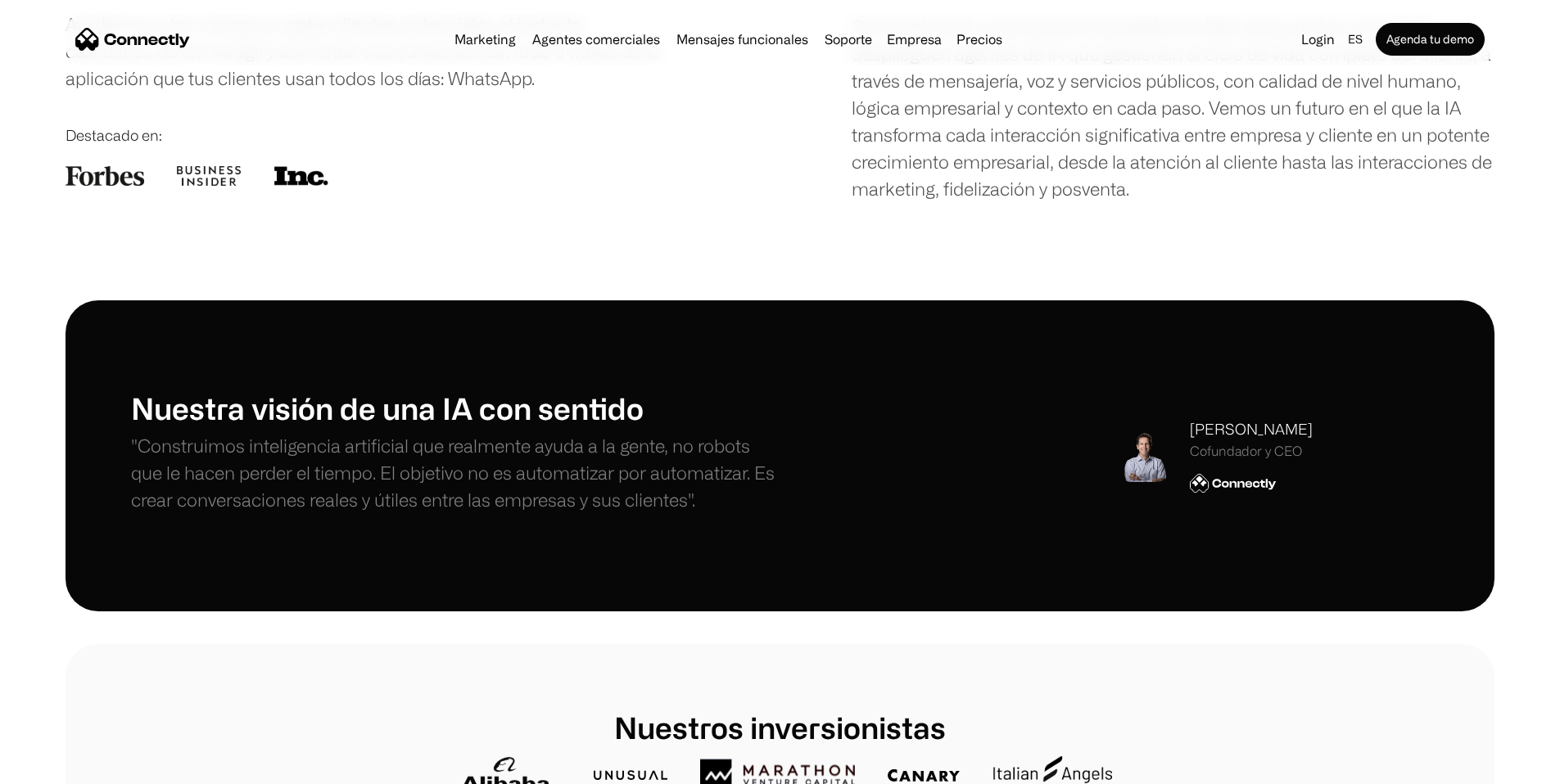
click at [388, 425] on h1 "Nuestra visión de una IA con sentido" at bounding box center [456, 408] width 650 height 35
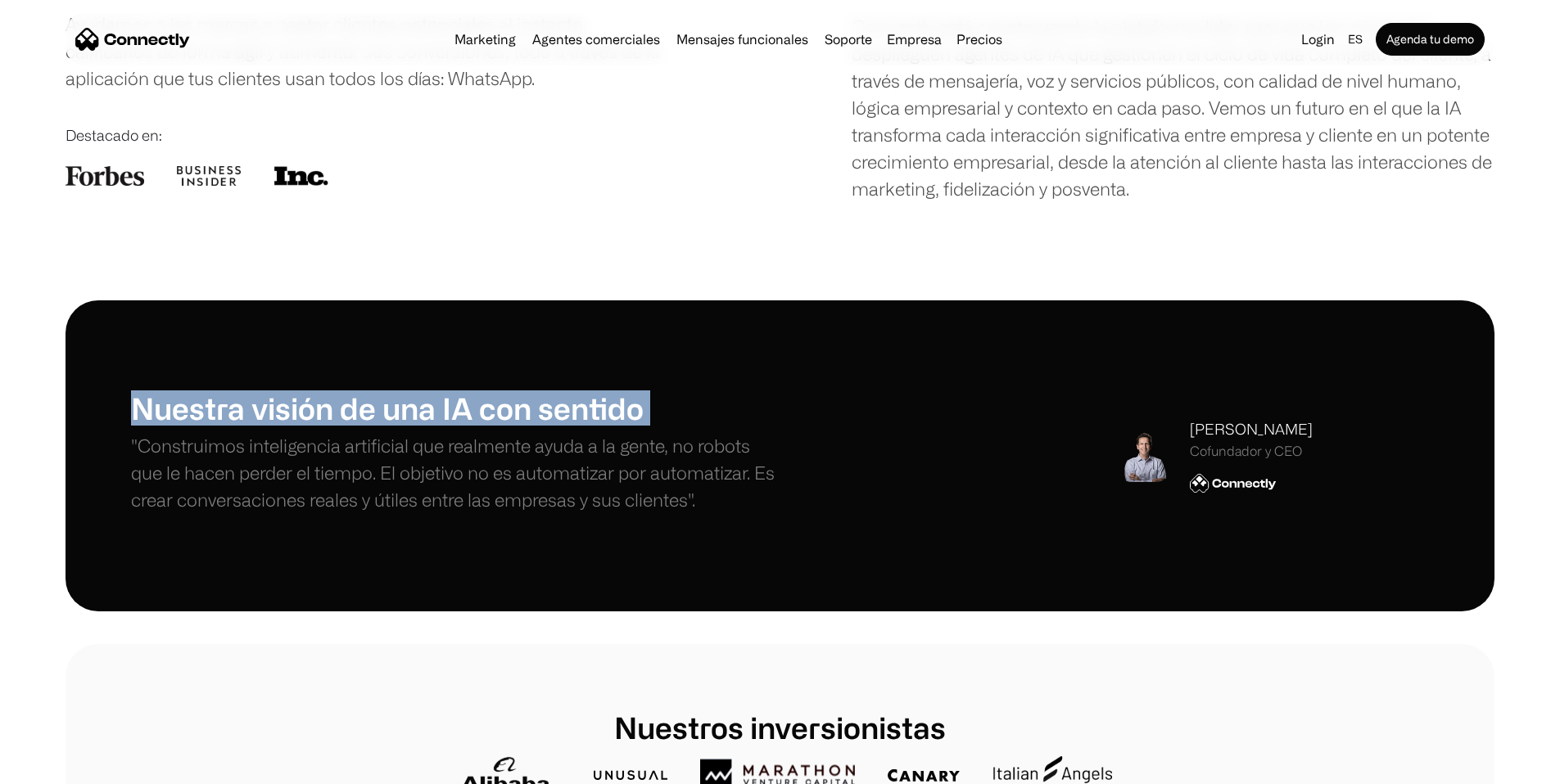
click at [388, 425] on h1 "Nuestra visión de una IA con sentido" at bounding box center [456, 408] width 650 height 35
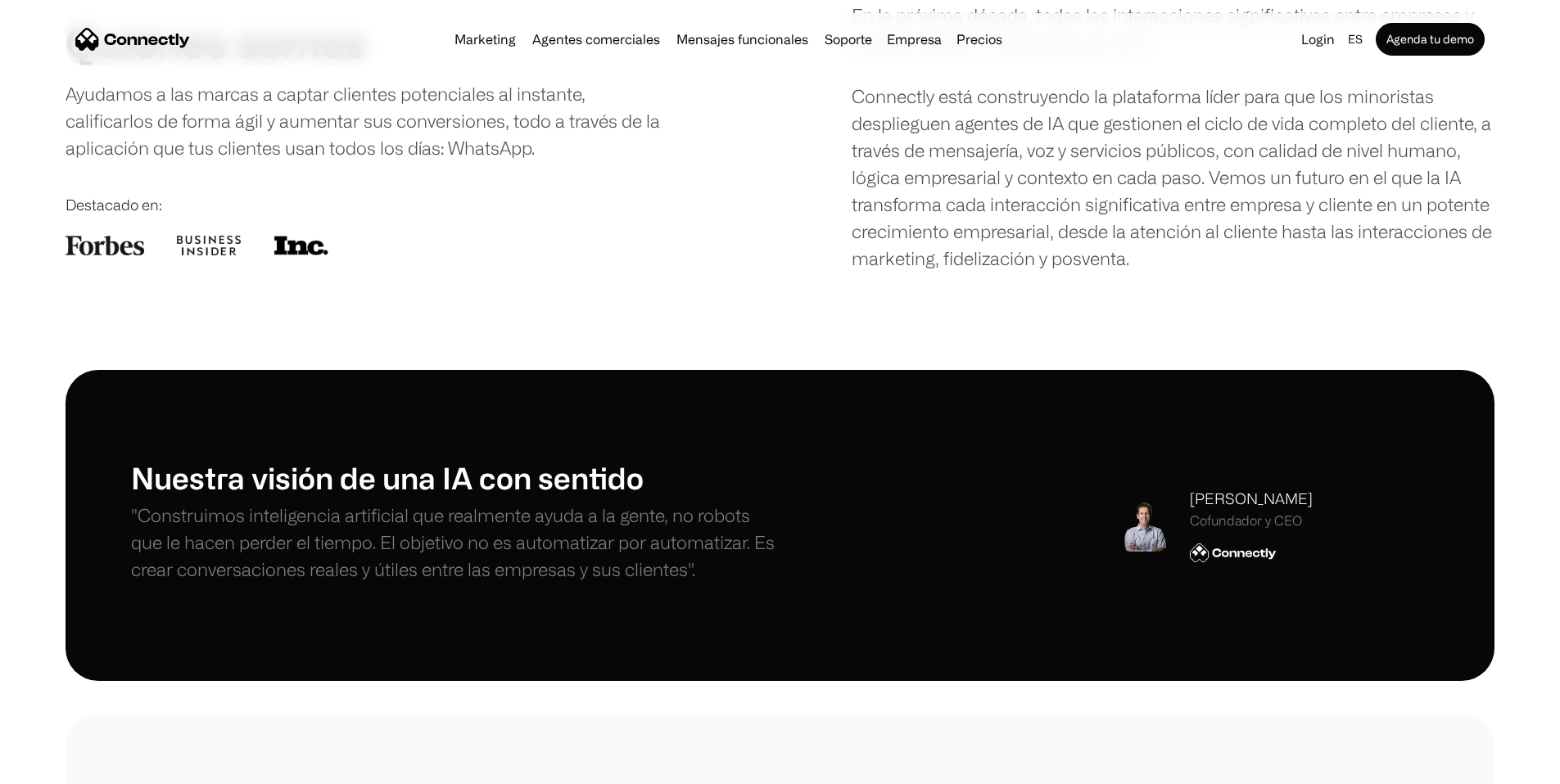
scroll to position [0, 0]
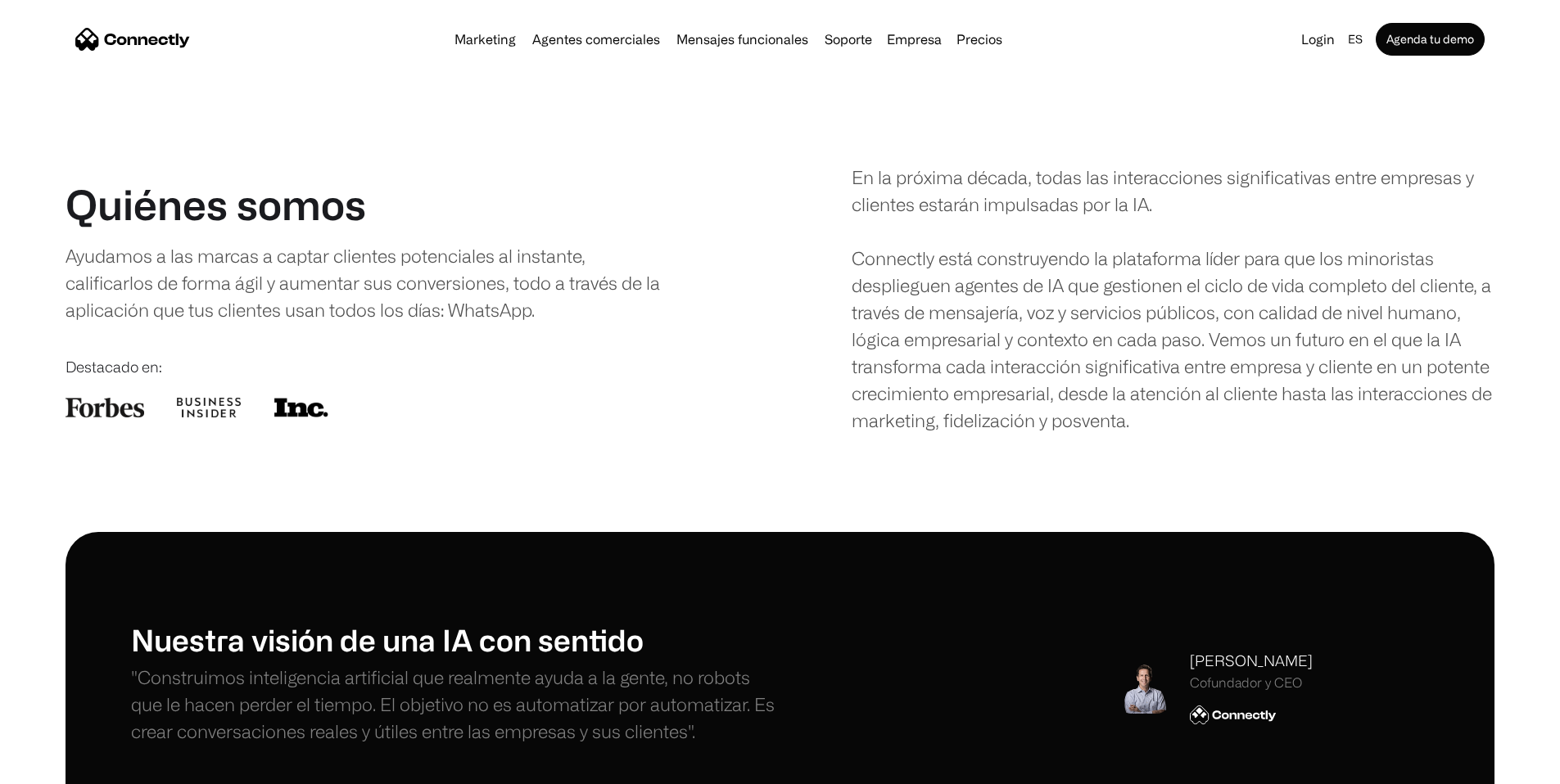
click at [161, 36] on img "home" at bounding box center [132, 39] width 115 height 23
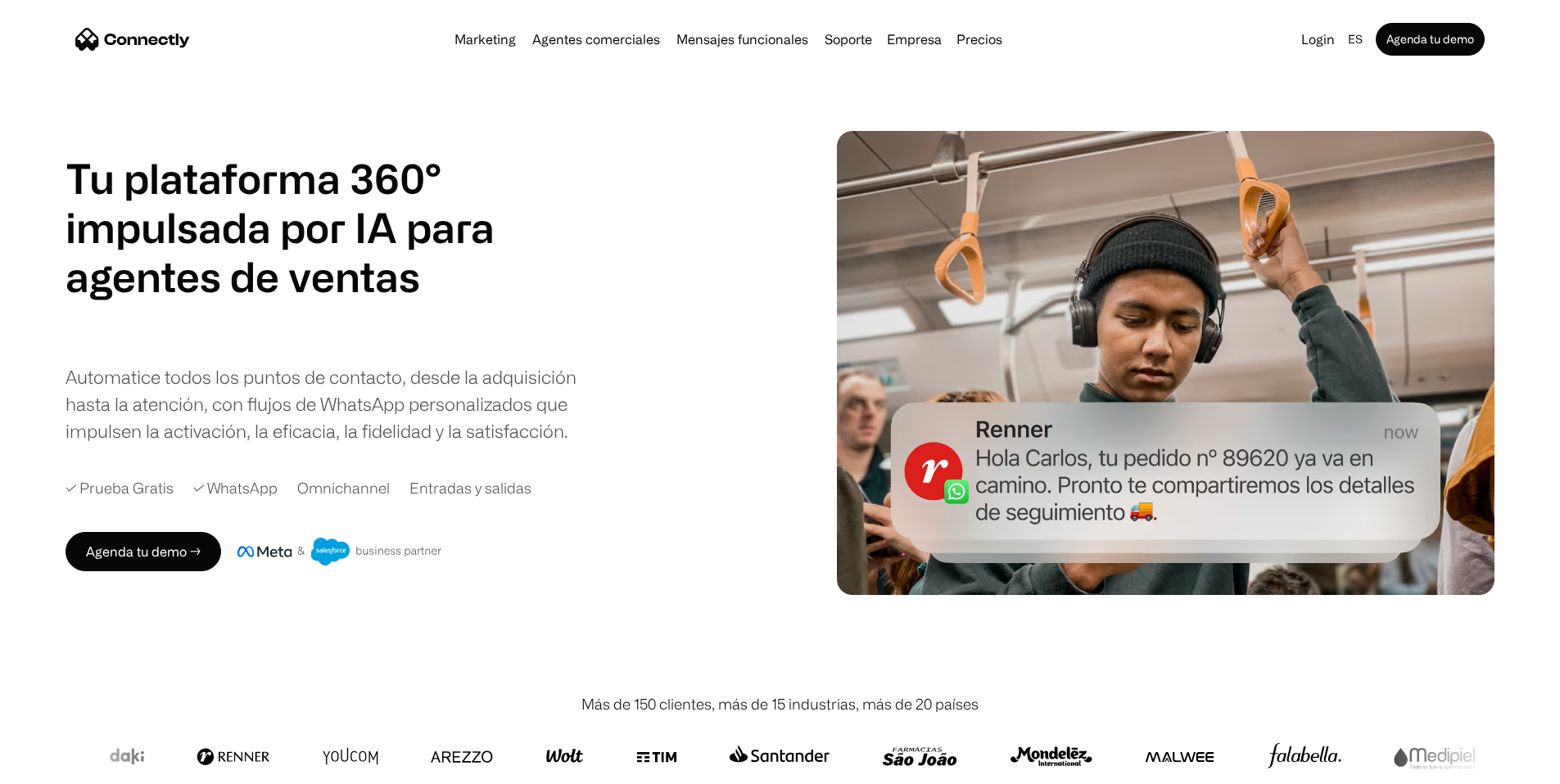
click at [184, 44] on img "home" at bounding box center [132, 39] width 115 height 23
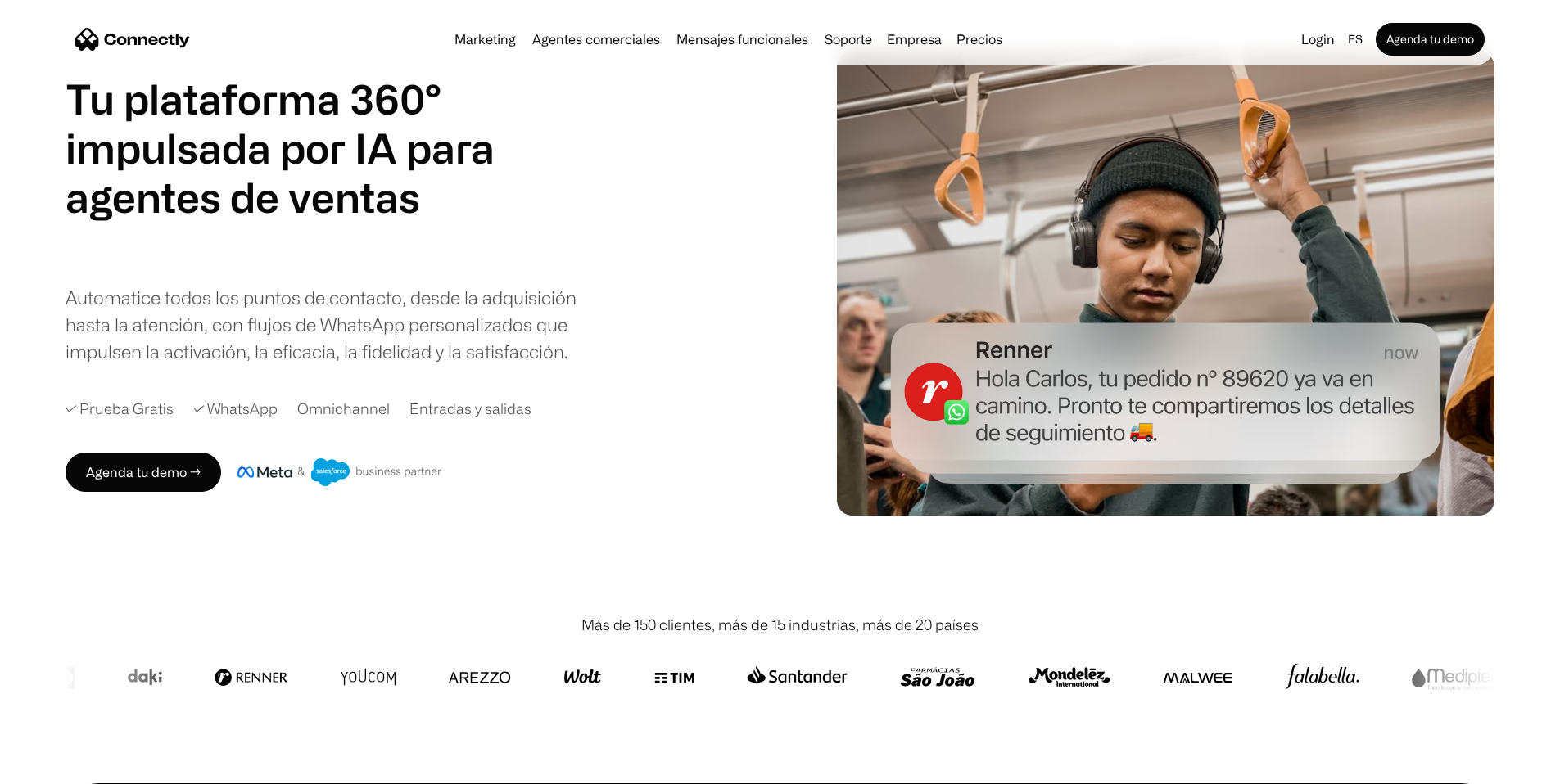
scroll to position [83, 0]
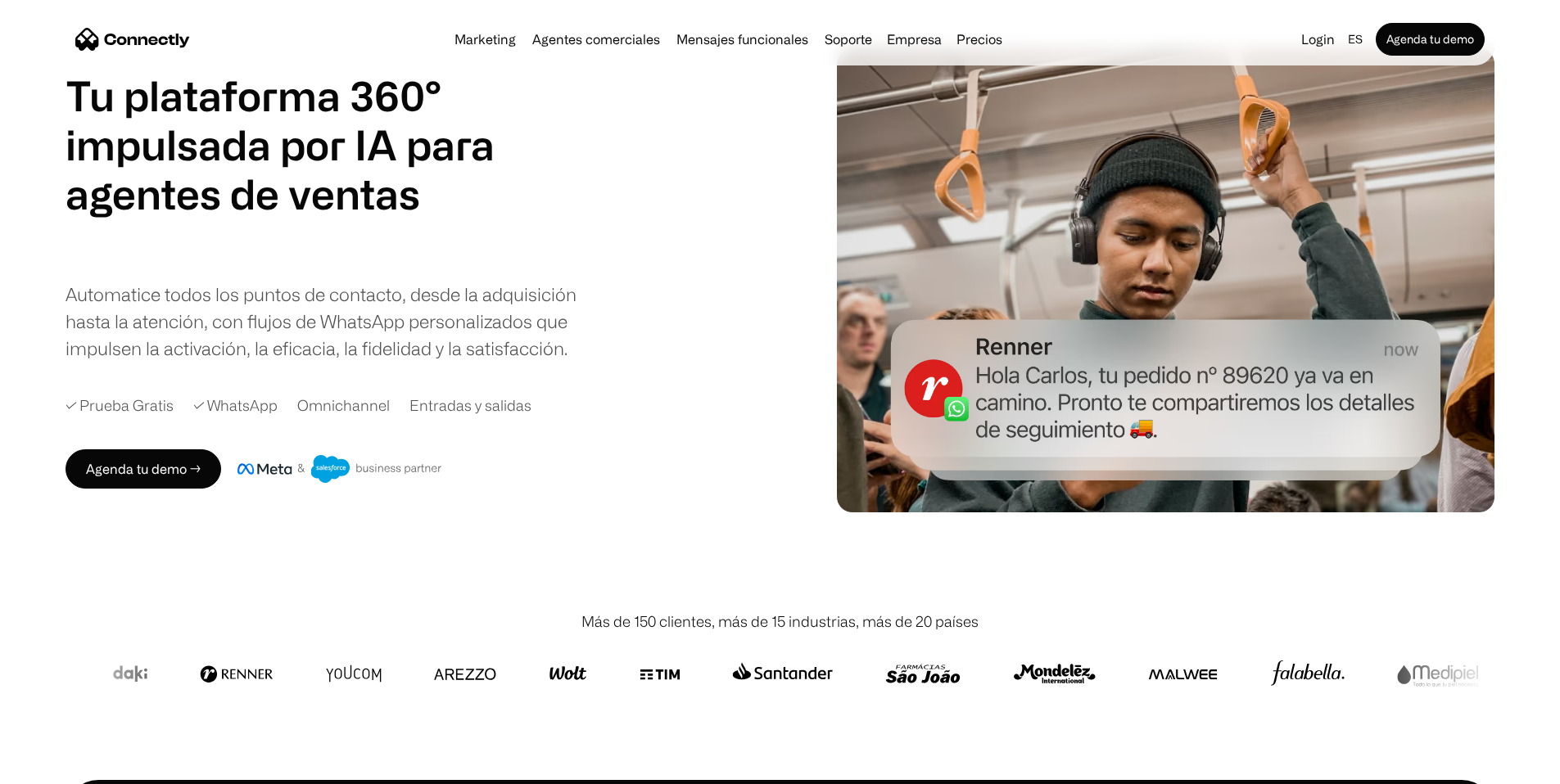
click at [643, 633] on div "Más de 150 clientes, más de 15 industrias, más de 20 países" at bounding box center [780, 622] width 397 height 22
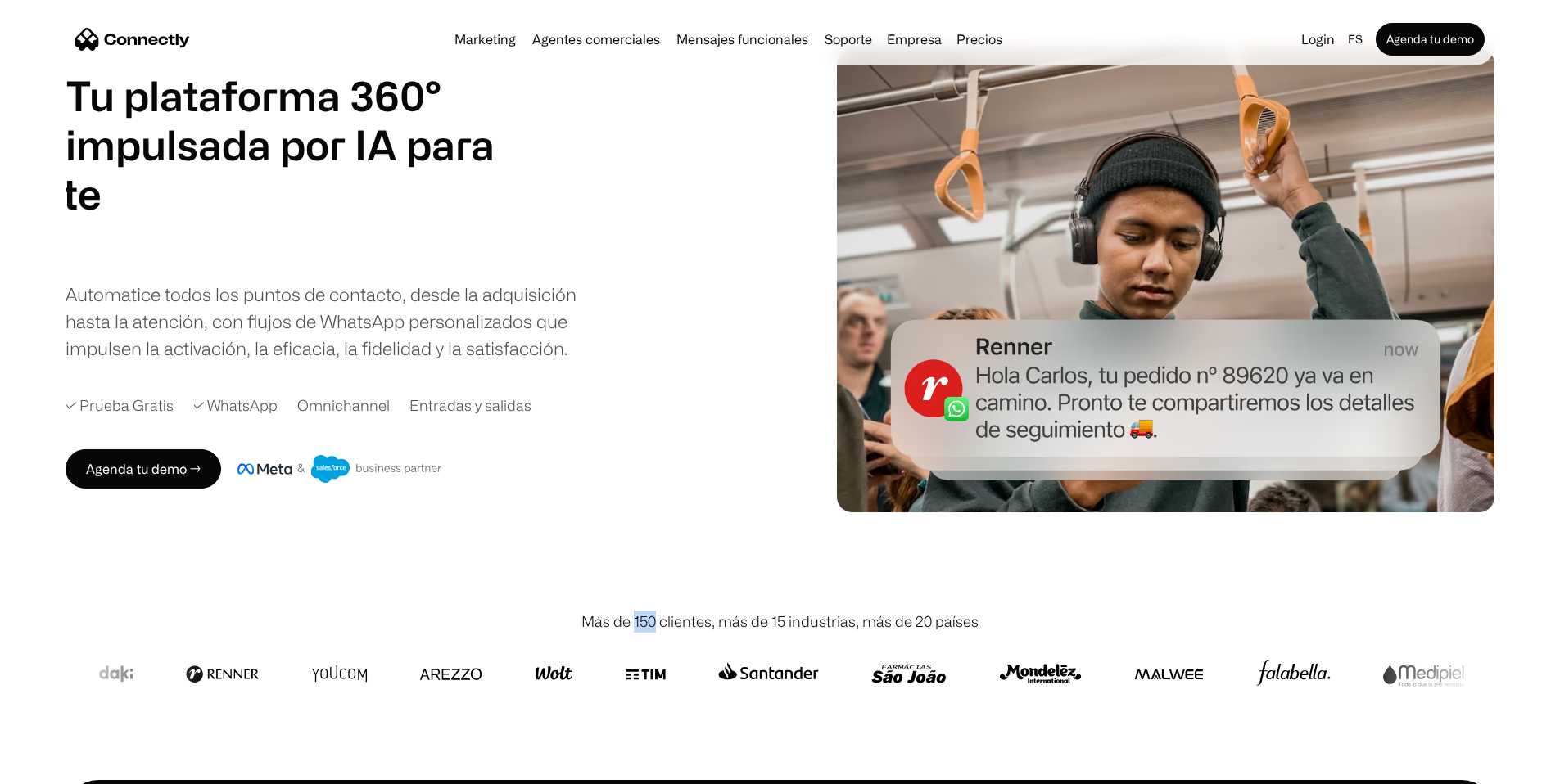
click at [643, 633] on div "Más de 150 clientes, más de 15 industrias, más de 20 países" at bounding box center [780, 622] width 397 height 22
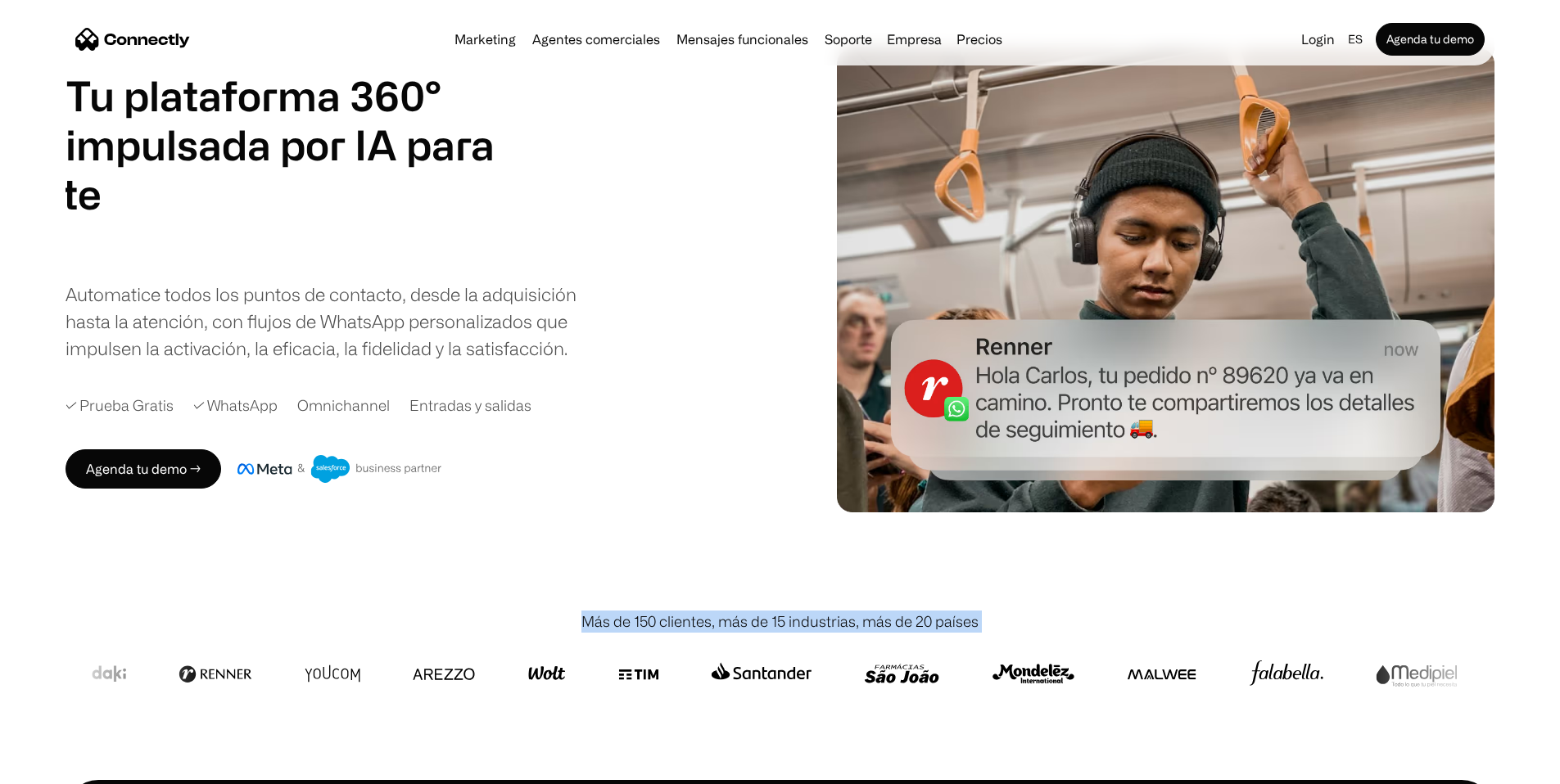
click at [643, 633] on div "Más de 150 clientes, más de 15 industrias, más de 20 países" at bounding box center [780, 622] width 397 height 22
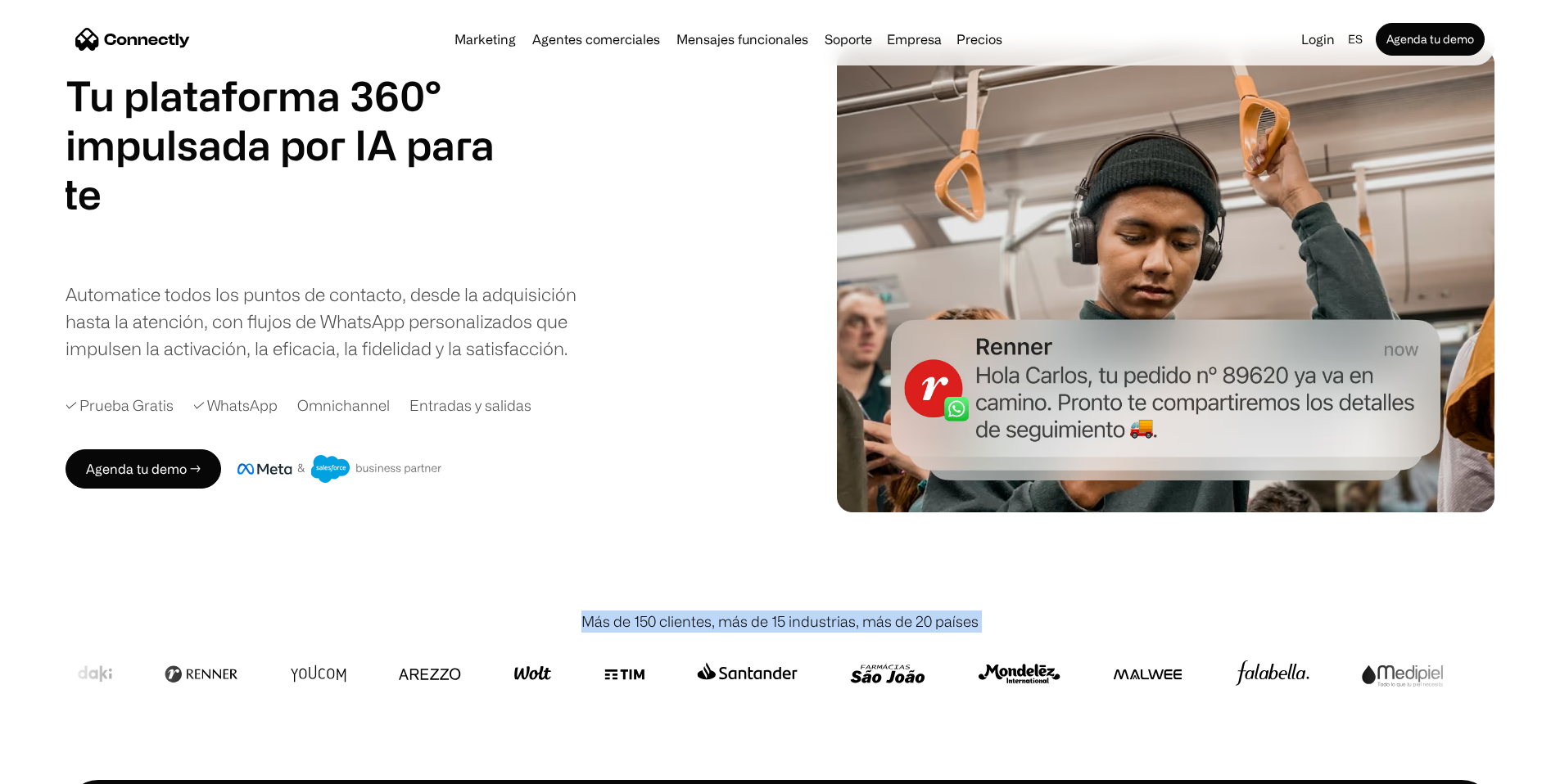
click at [663, 633] on div "Más de 150 clientes, más de 15 industrias, más de 20 países" at bounding box center [780, 622] width 397 height 22
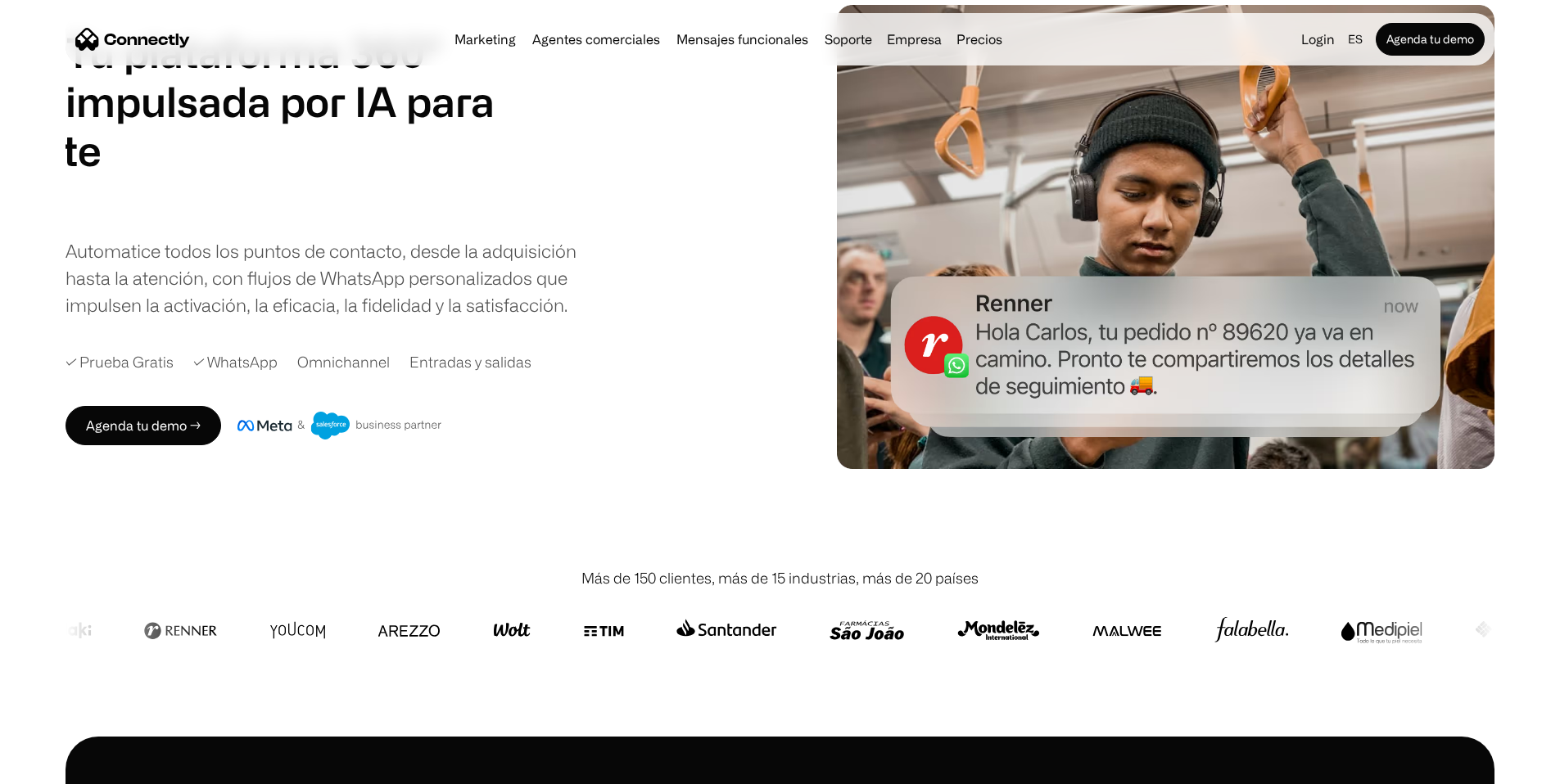
scroll to position [147, 0]
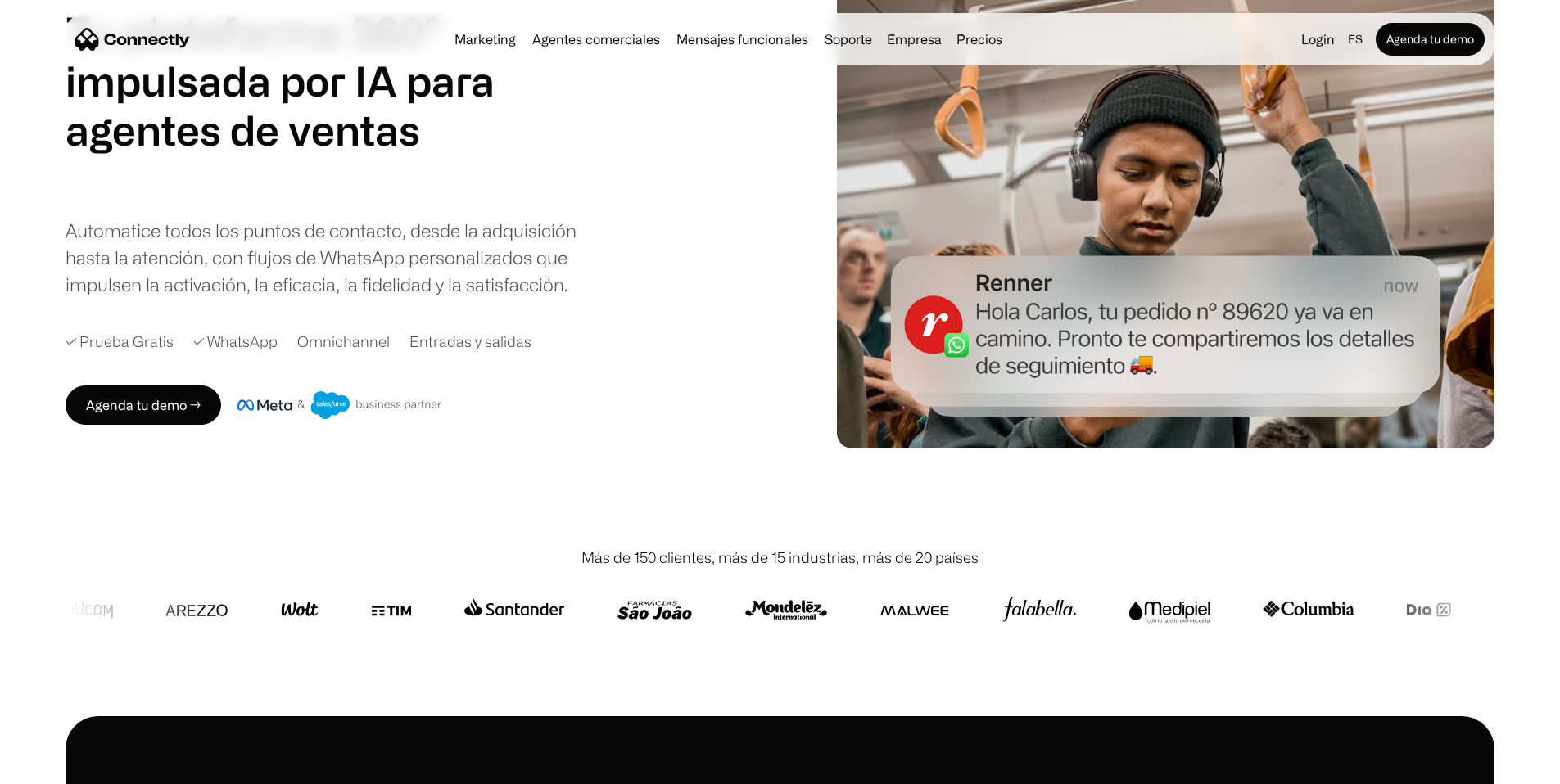
click at [318, 630] on img at bounding box center [299, 610] width 39 height 40
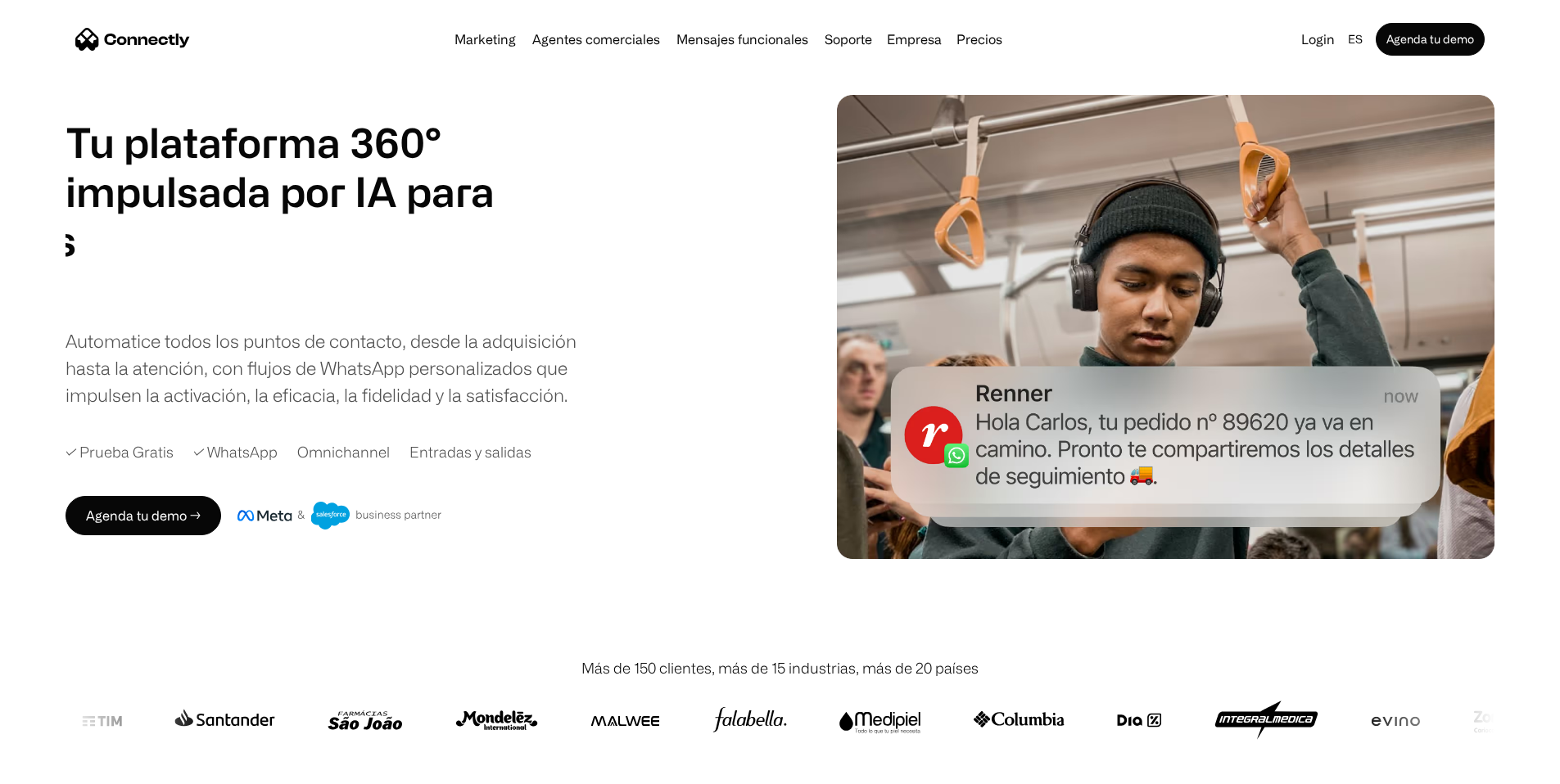
scroll to position [0, 0]
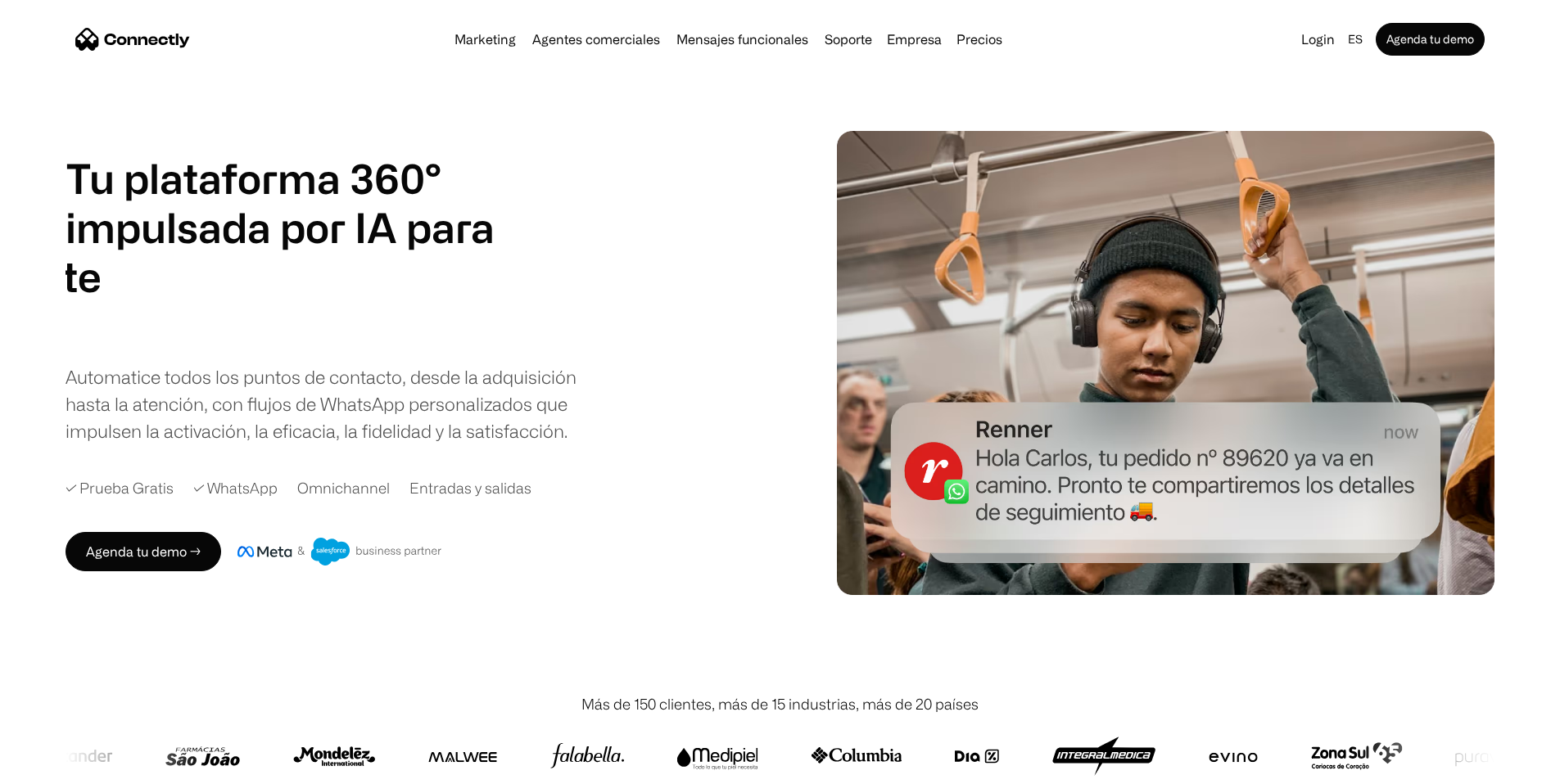
click at [532, 444] on div "Automatice todos los puntos de contacto, desde la adquisición hasta la atención…" at bounding box center [324, 404] width 516 height 81
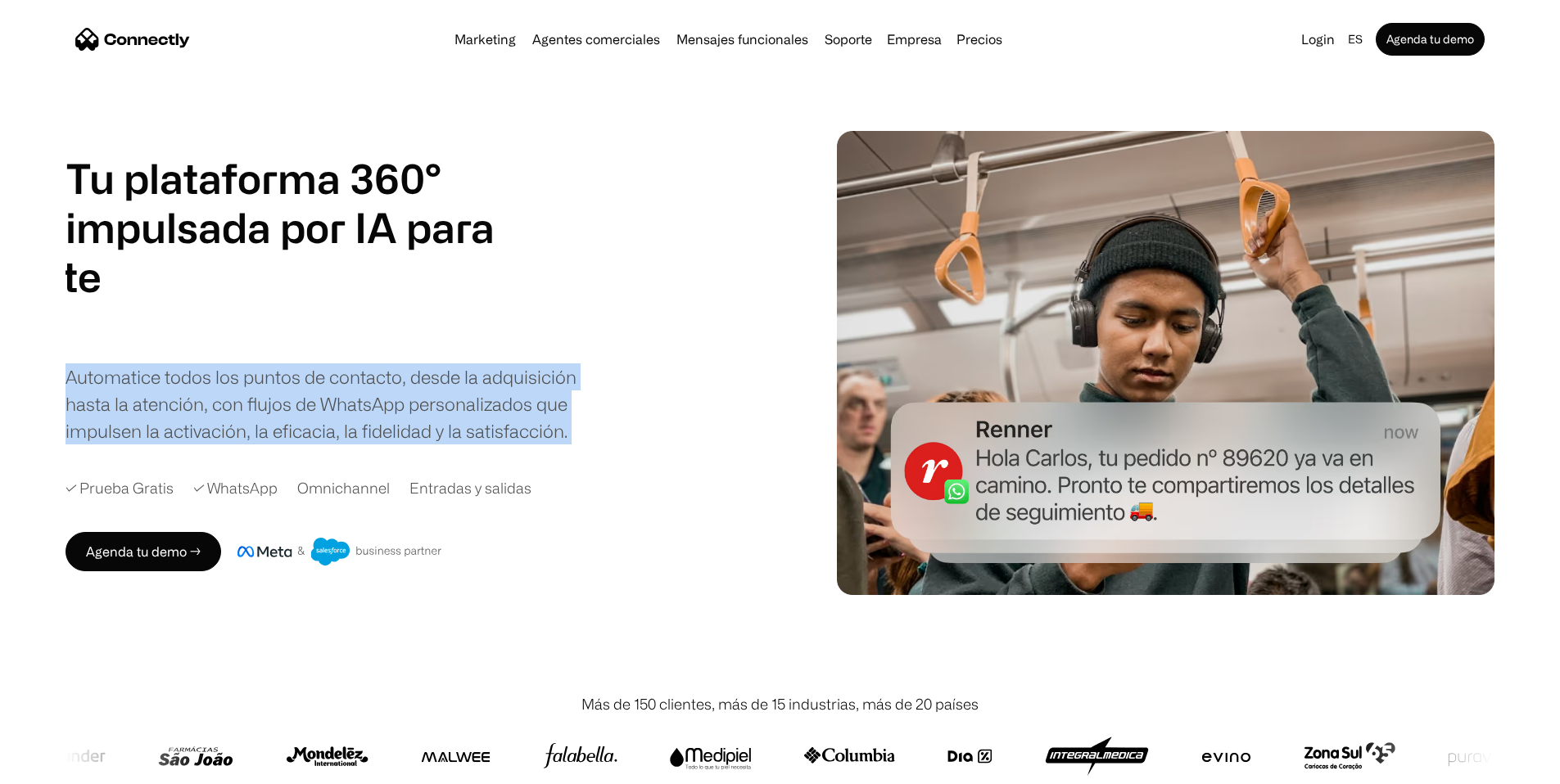
click at [532, 444] on div "Automatice todos los puntos de contacto, desde la adquisición hasta la atención…" at bounding box center [324, 404] width 516 height 81
click at [513, 444] on div "Automatice todos los puntos de contacto, desde la adquisición hasta la atención…" at bounding box center [324, 404] width 516 height 81
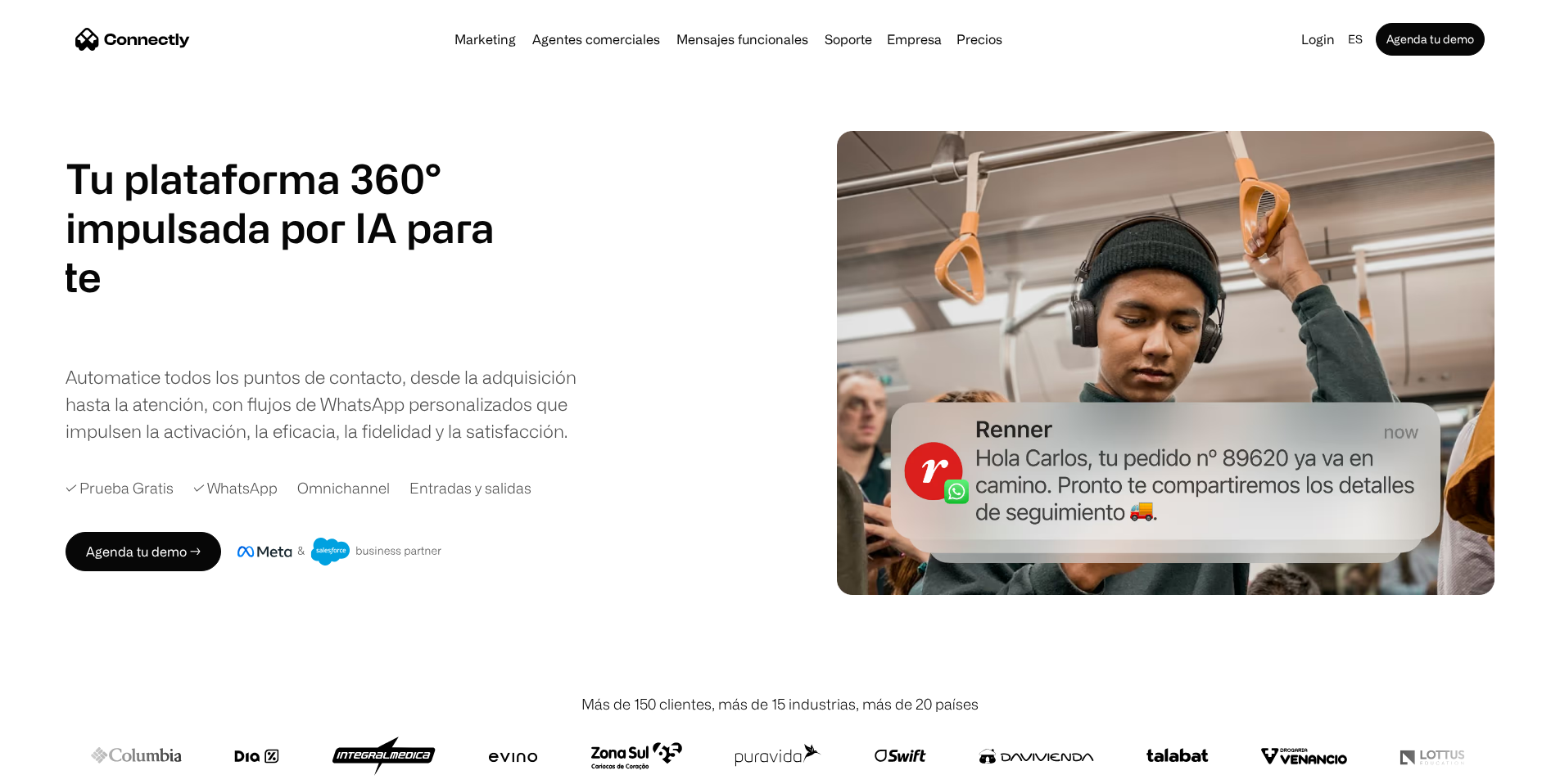
click at [328, 297] on h1 "soporte" at bounding box center [139, 276] width 377 height 49
click at [494, 249] on h1 "Tu plataforma 360° impulsada por IA para" at bounding box center [280, 203] width 429 height 98
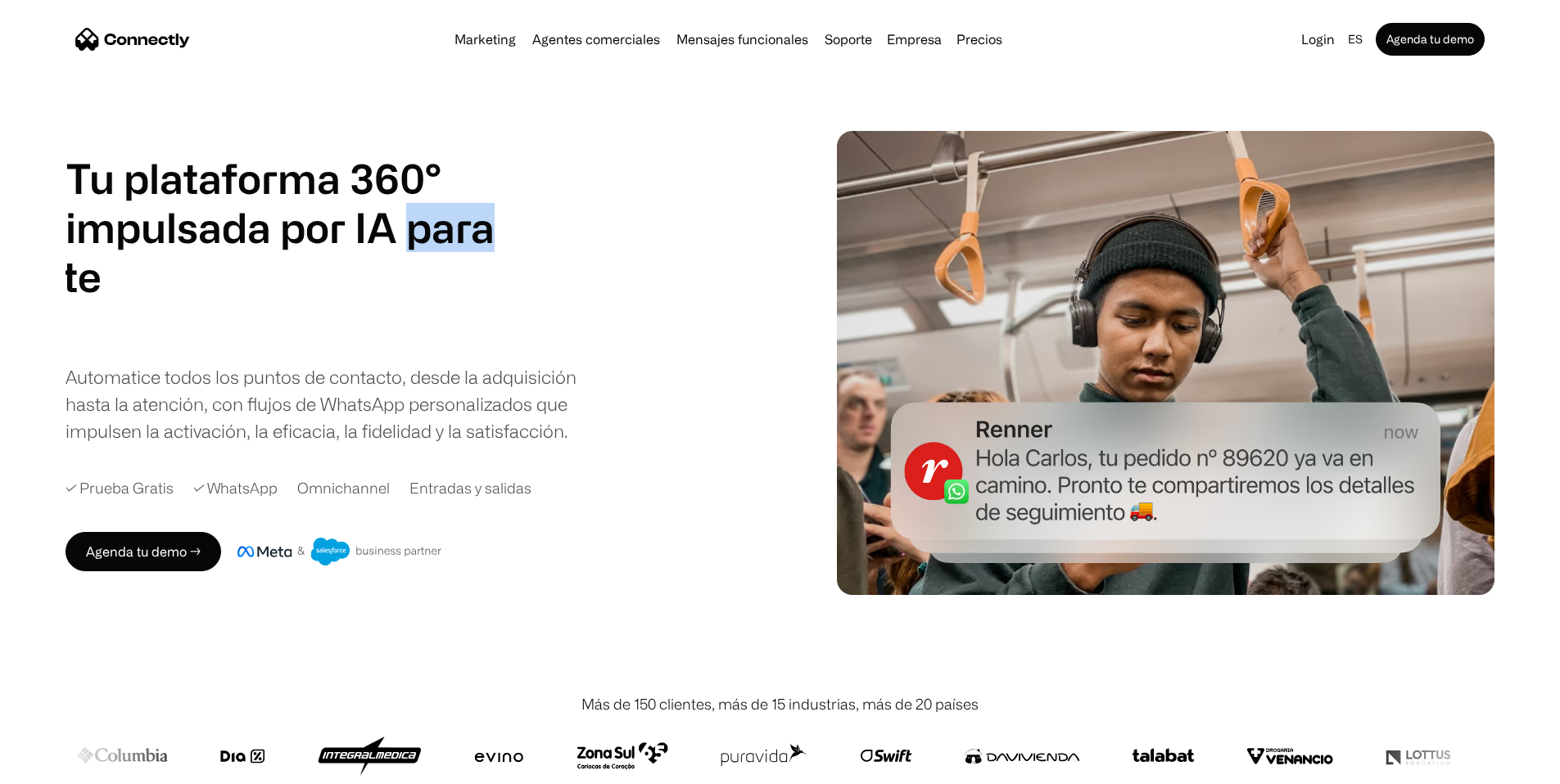
click at [494, 249] on h1 "Tu plataforma 360° impulsada por IA para" at bounding box center [280, 203] width 429 height 98
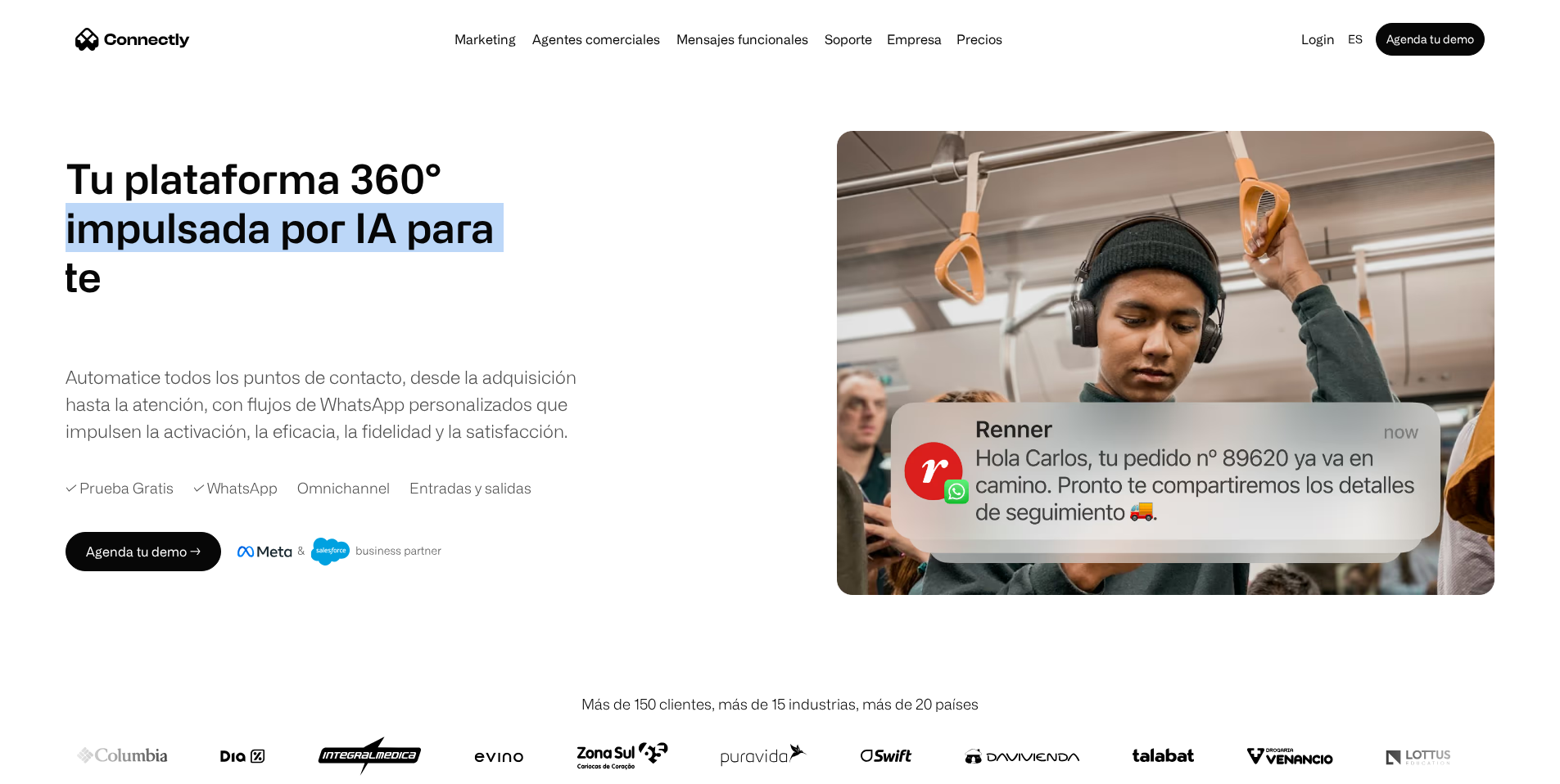
click at [494, 249] on h1 "Tu plataforma 360° impulsada por IA para" at bounding box center [280, 203] width 429 height 98
click at [494, 248] on h1 "Tu plataforma 360° impulsada por IA para" at bounding box center [280, 203] width 429 height 98
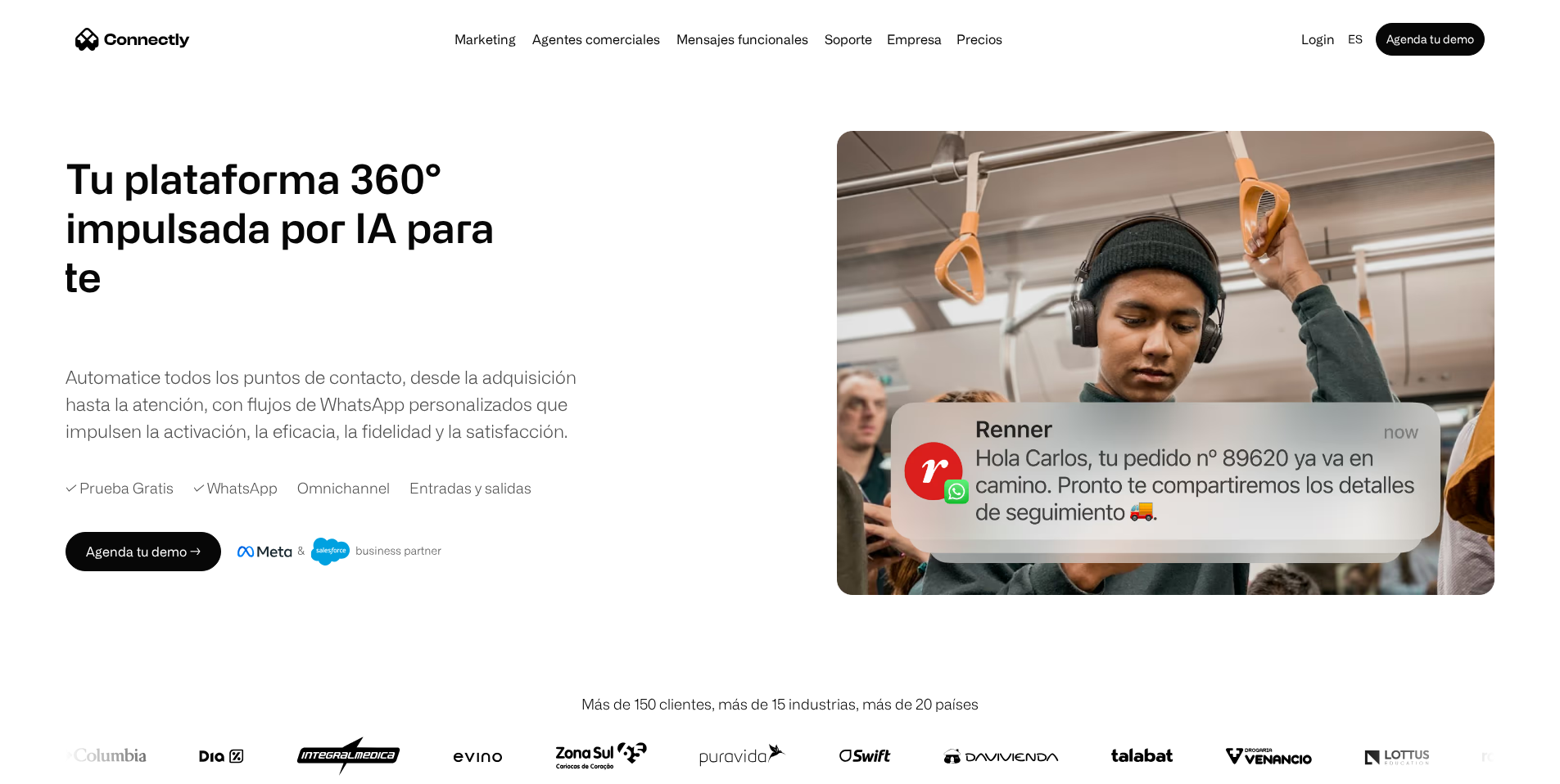
click at [485, 252] on h1 "Tu plataforma 360° impulsada por IA para" at bounding box center [280, 203] width 429 height 98
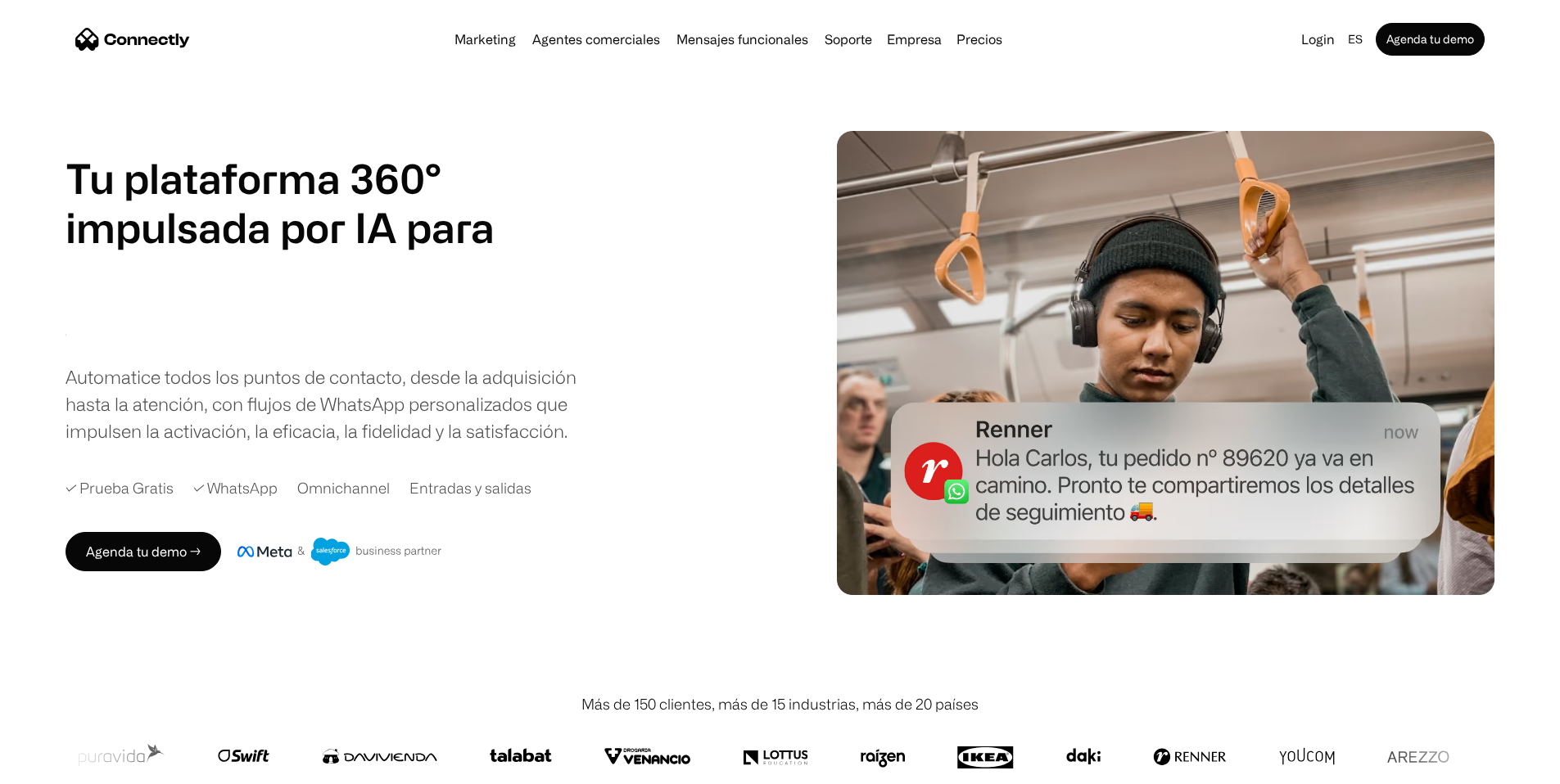
click at [512, 444] on div "Automatice todos los puntos de contacto, desde la adquisición hasta la atención…" at bounding box center [324, 404] width 516 height 81
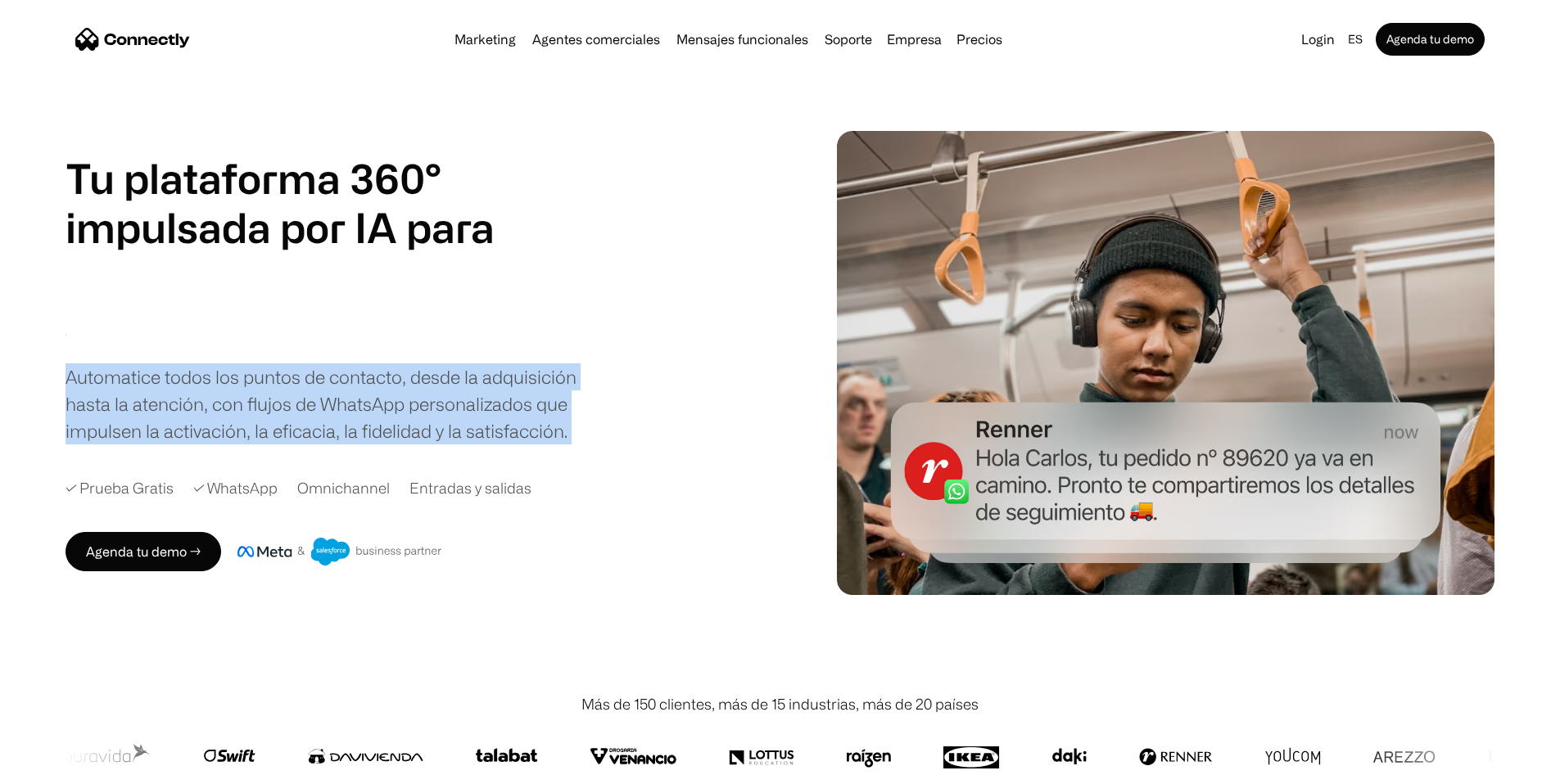
click at [512, 444] on div "Automatice todos los puntos de contacto, desde la adquisición hasta la atención…" at bounding box center [324, 404] width 516 height 81
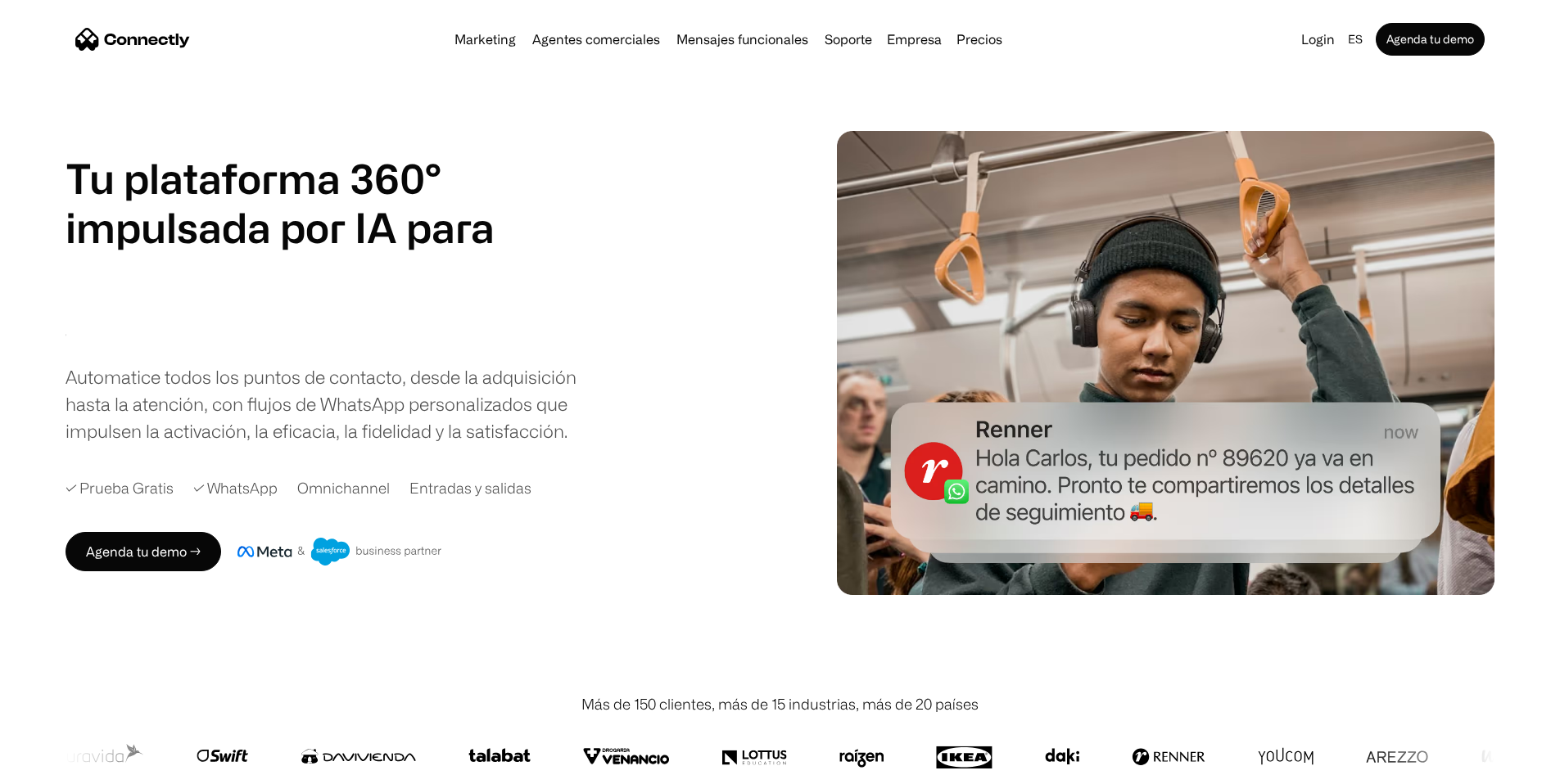
click at [213, 350] on h1 "mensajes funcionales" at bounding box center [24, 301] width 377 height 98
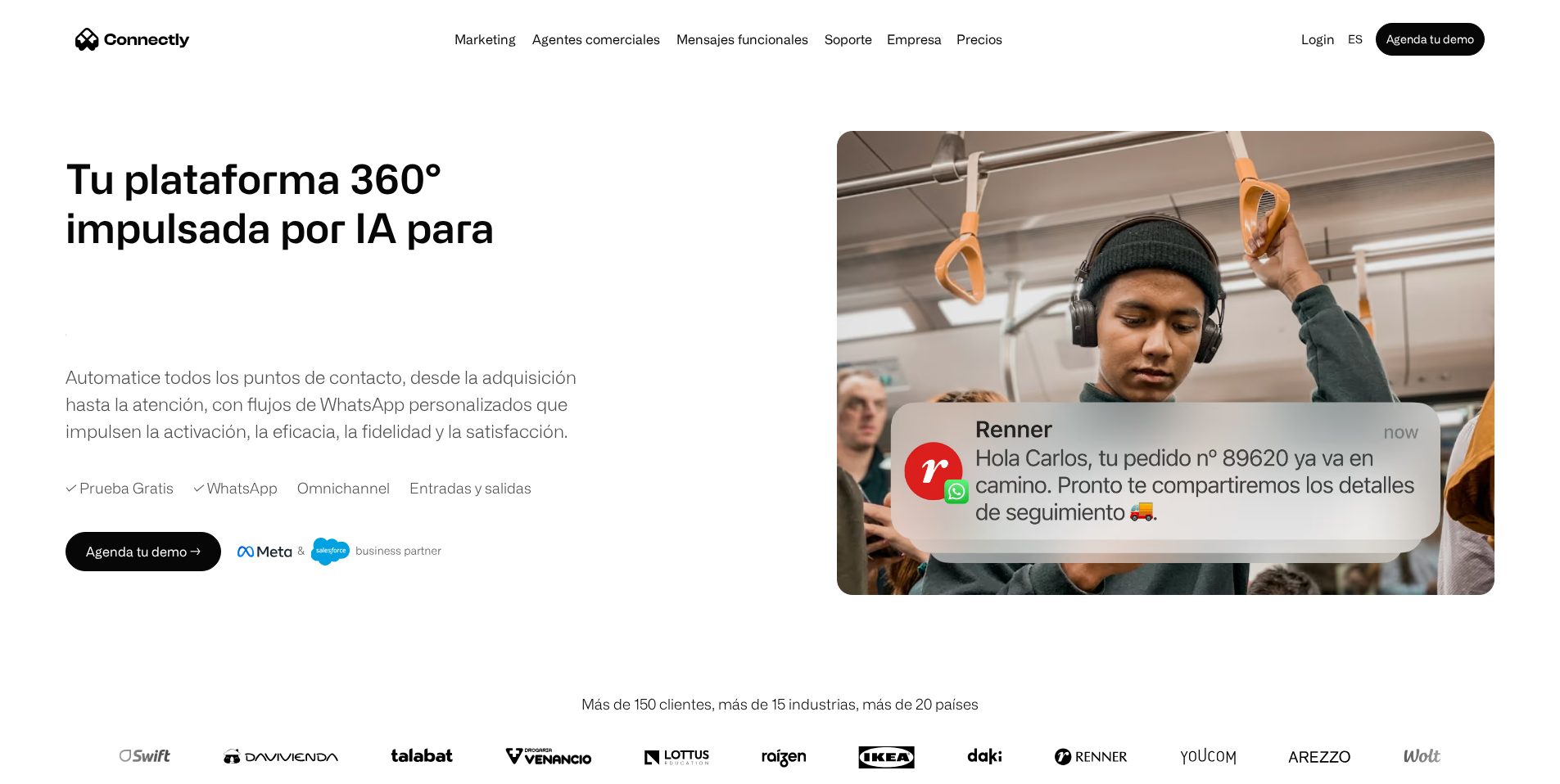
drag, startPoint x: 287, startPoint y: 121, endPoint x: 292, endPoint y: 142, distance: 21.6
click at [287, 131] on div "Tu plataforma 360° impulsada por IA para agentes de ventas soporte mensajes fun…" at bounding box center [780, 363] width 1429 height 464
click at [304, 190] on h1 "Tu plataforma 360° impulsada por IA para" at bounding box center [280, 203] width 429 height 98
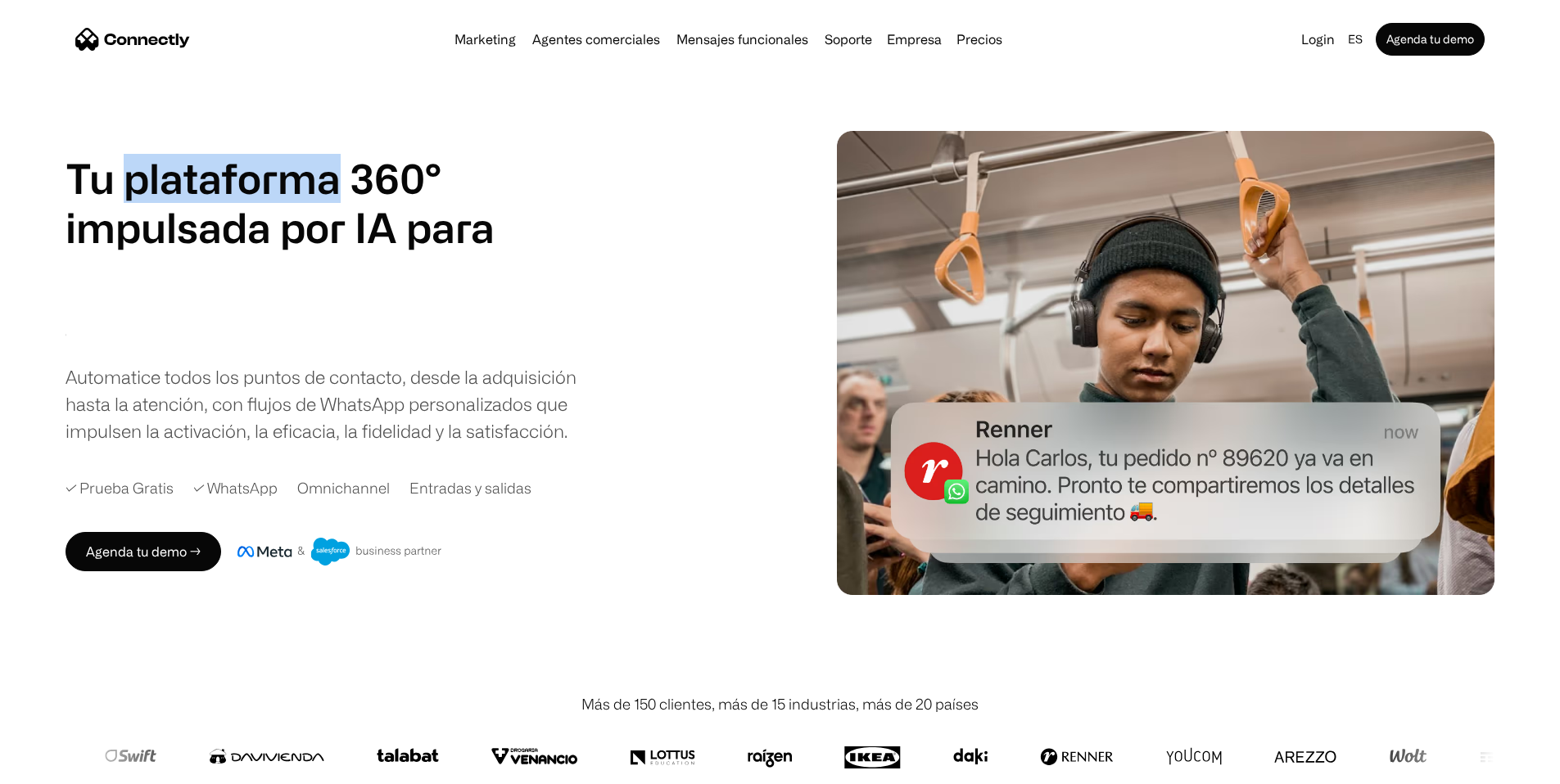
click at [304, 190] on h1 "Tu plataforma 360° impulsada por IA para" at bounding box center [280, 203] width 429 height 98
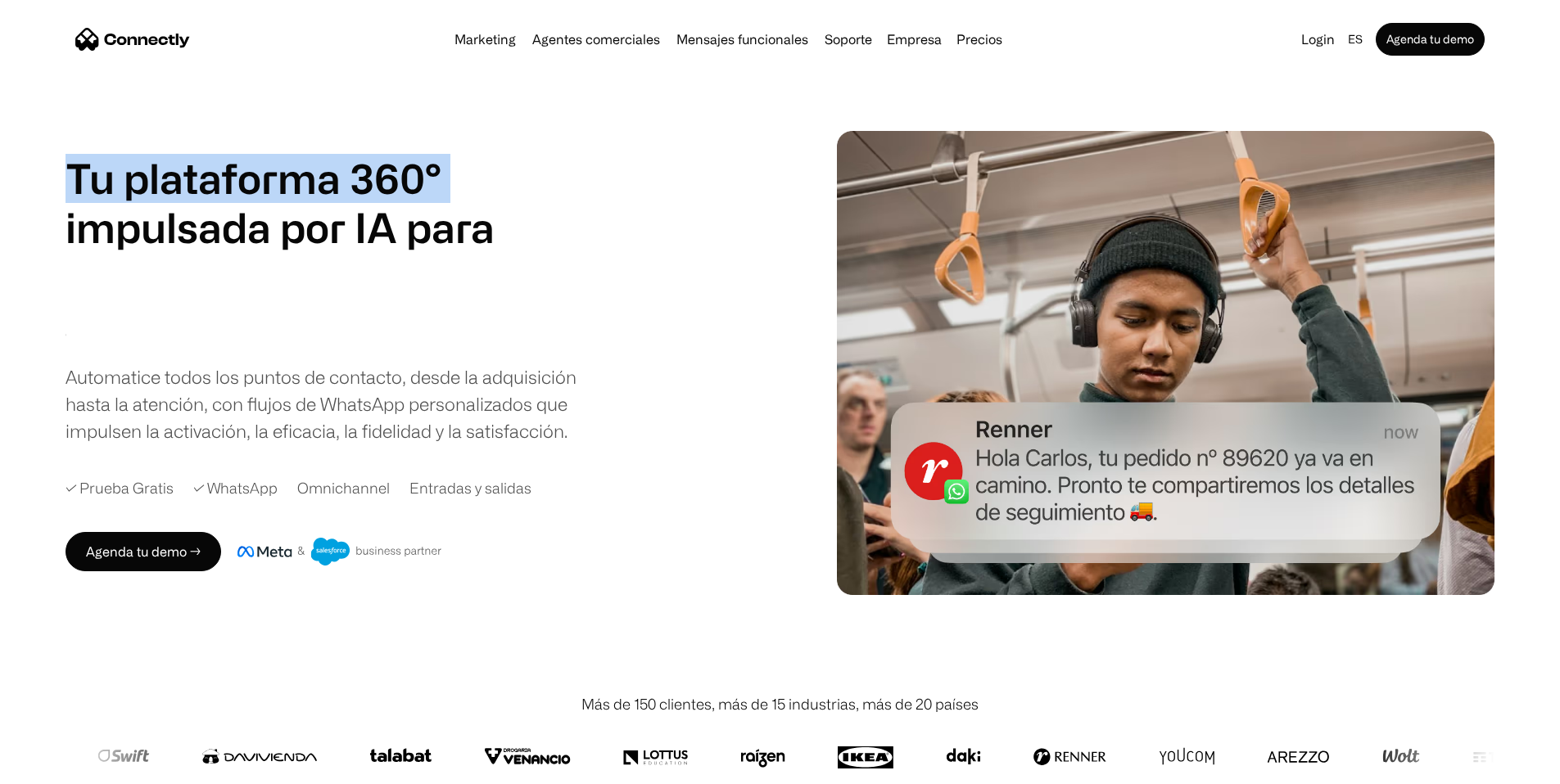
click at [304, 190] on h1 "Tu plataforma 360° impulsada por IA para" at bounding box center [280, 203] width 429 height 98
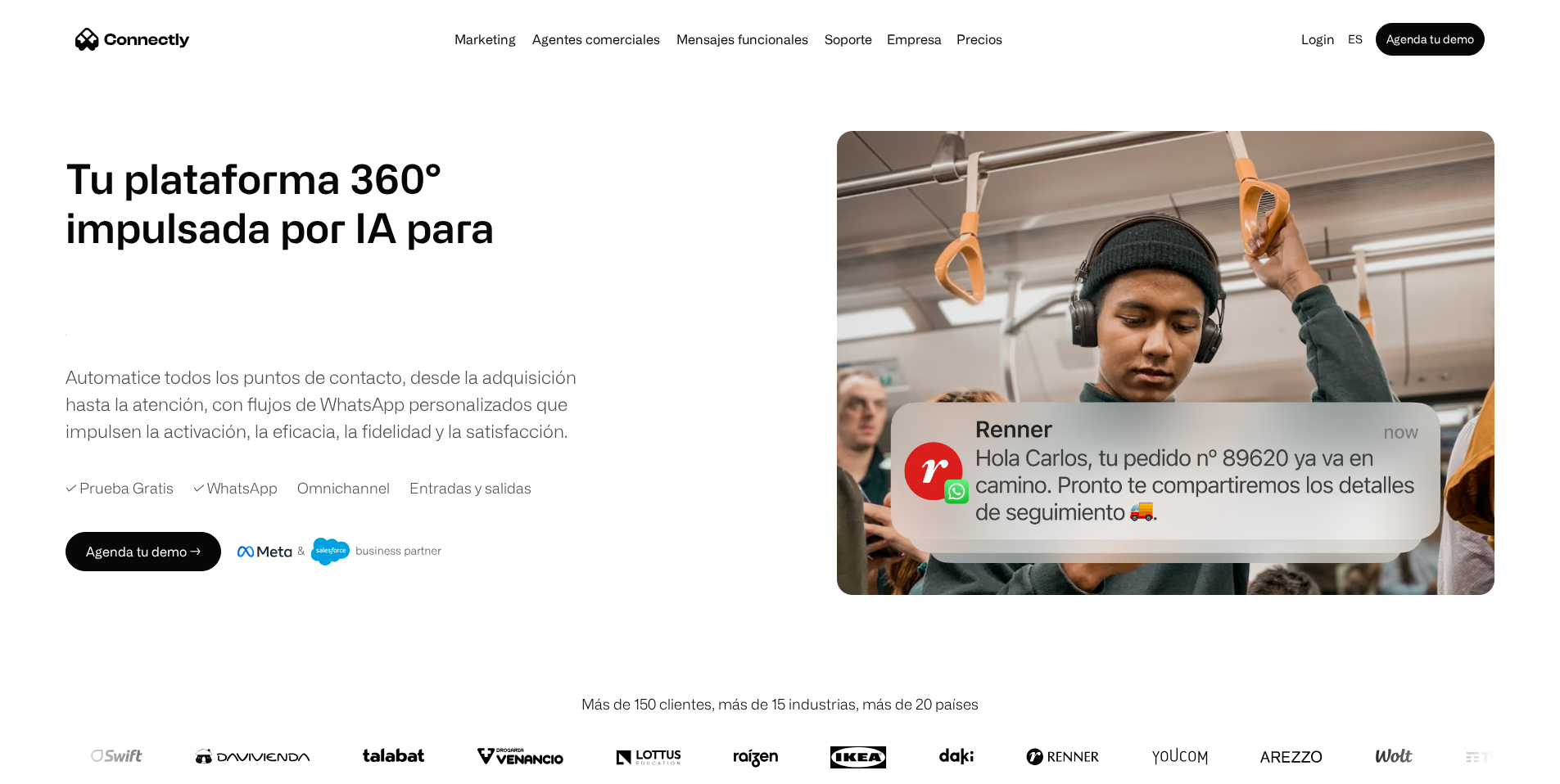
click at [313, 233] on h1 "Tu plataforma 360° impulsada por IA para" at bounding box center [280, 203] width 429 height 98
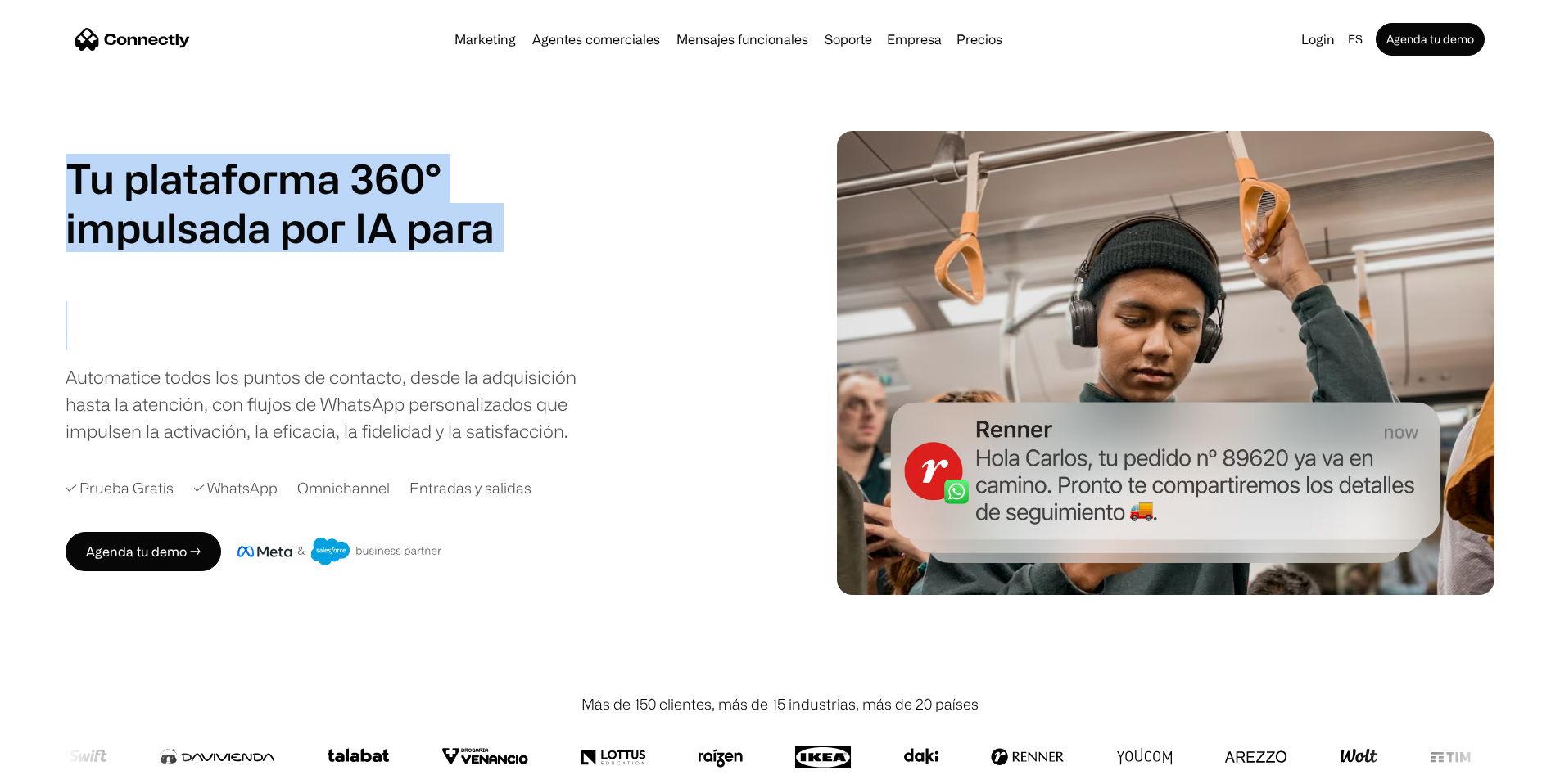
drag, startPoint x: 121, startPoint y: 168, endPoint x: 502, endPoint y: 373, distance: 432.6
click at [494, 350] on div "Tu plataforma 360° impulsada por IA para agentes de ventas soporte mensajes fun…" at bounding box center [280, 252] width 429 height 197
click at [213, 350] on h1 "mensajes funcionales" at bounding box center [24, 301] width 377 height 98
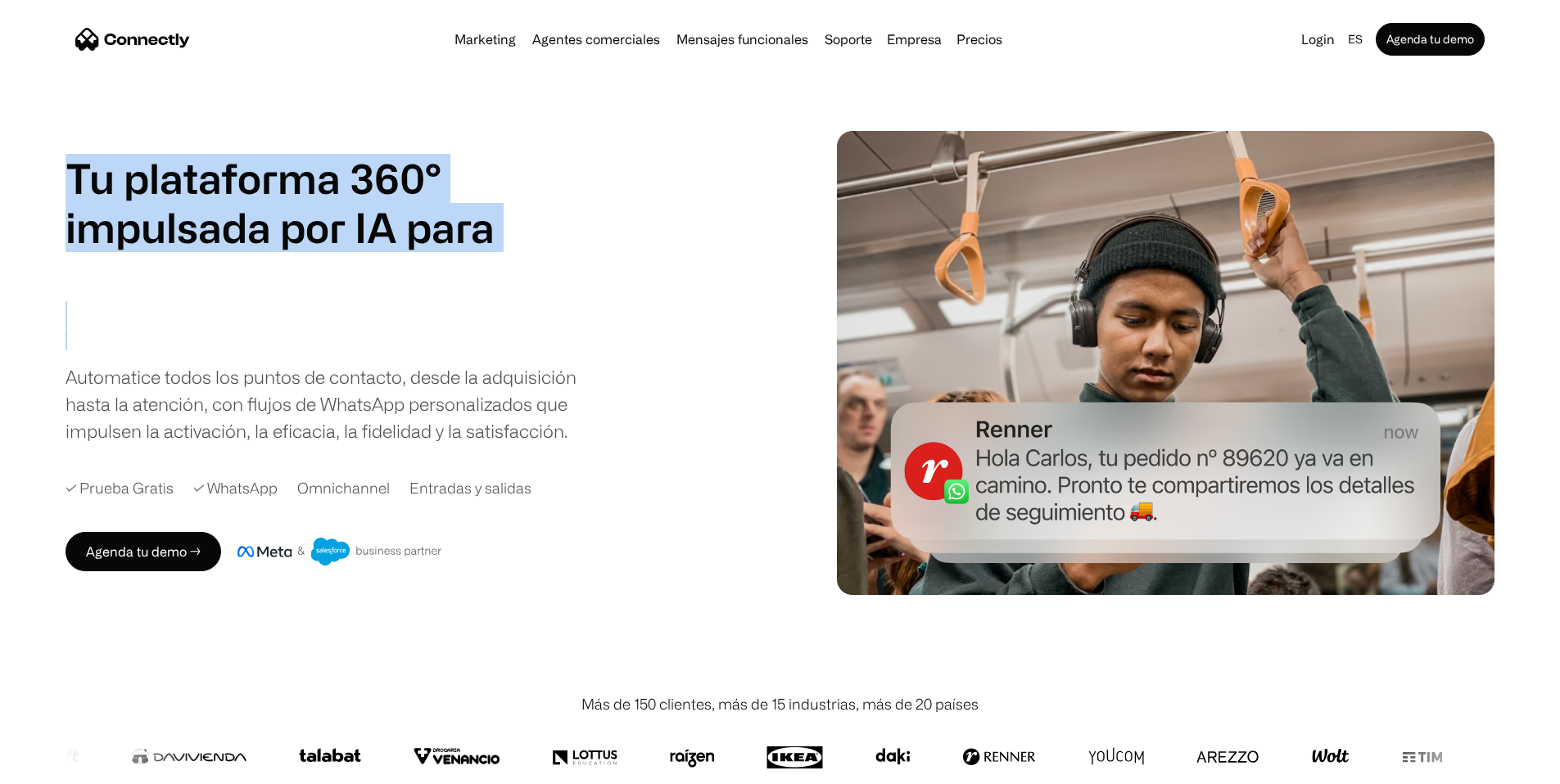
drag, startPoint x: 458, startPoint y: 344, endPoint x: 66, endPoint y: 110, distance: 456.5
click at [66, 131] on div "Tu plataforma 360° impulsada por IA para agentes de ventas soporte mensajes fun…" at bounding box center [780, 363] width 1560 height 464
drag, startPoint x: 111, startPoint y: 129, endPoint x: 117, endPoint y: 158, distance: 29.6
click at [113, 136] on div "Tu plataforma 360° impulsada por IA para agentes de ventas soporte mensajes fun…" at bounding box center [780, 363] width 1560 height 464
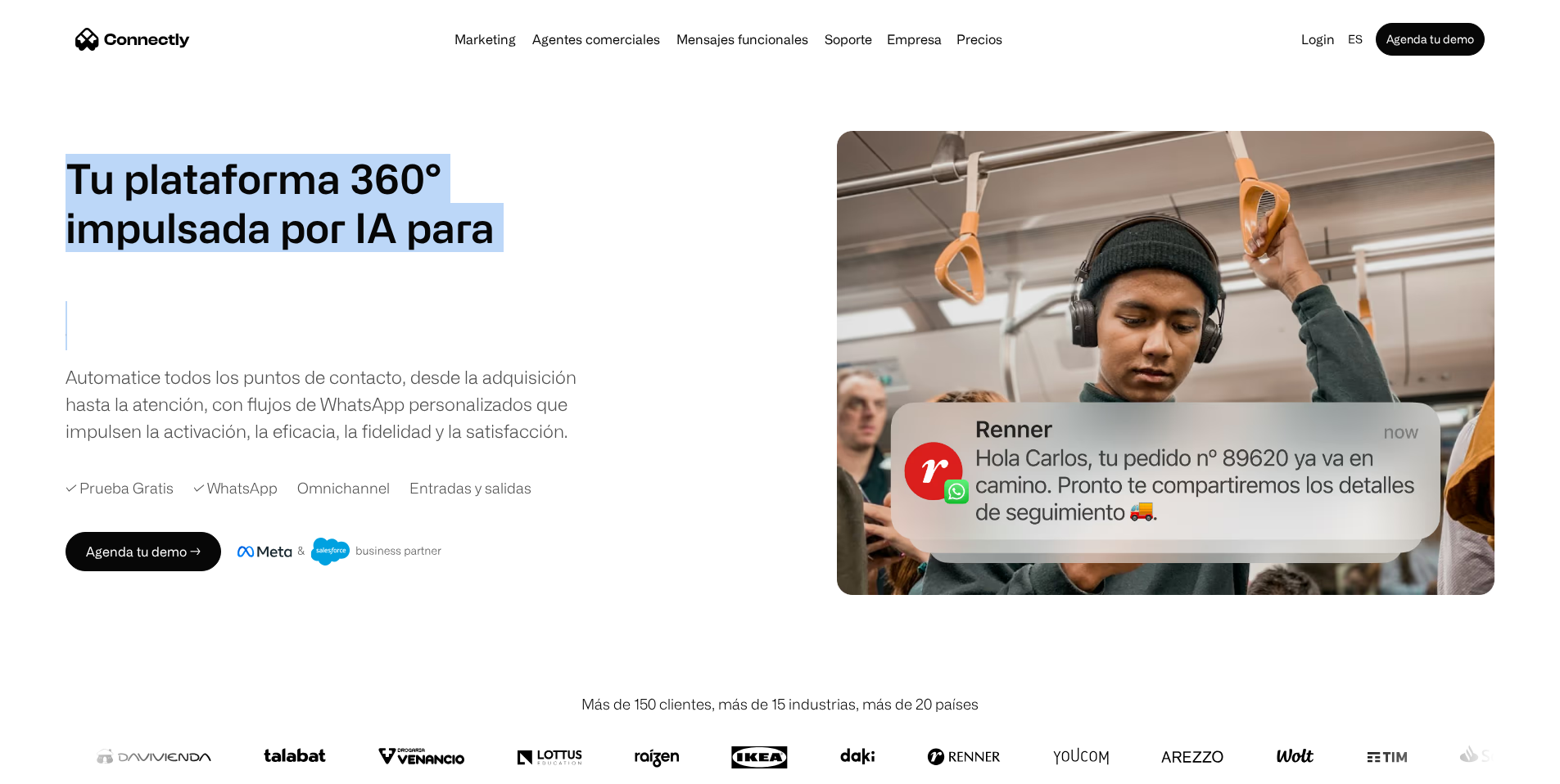
drag, startPoint x: 105, startPoint y: 172, endPoint x: 502, endPoint y: 404, distance: 459.8
click at [502, 404] on div "Tu plataforma 360° impulsada por IA para agentes de ventas soporte mensajes fun…" at bounding box center [780, 363] width 1560 height 464
drag, startPoint x: 494, startPoint y: 398, endPoint x: 483, endPoint y: 392, distance: 12.5
click at [213, 350] on h1 "mensajes funcionales" at bounding box center [24, 301] width 377 height 98
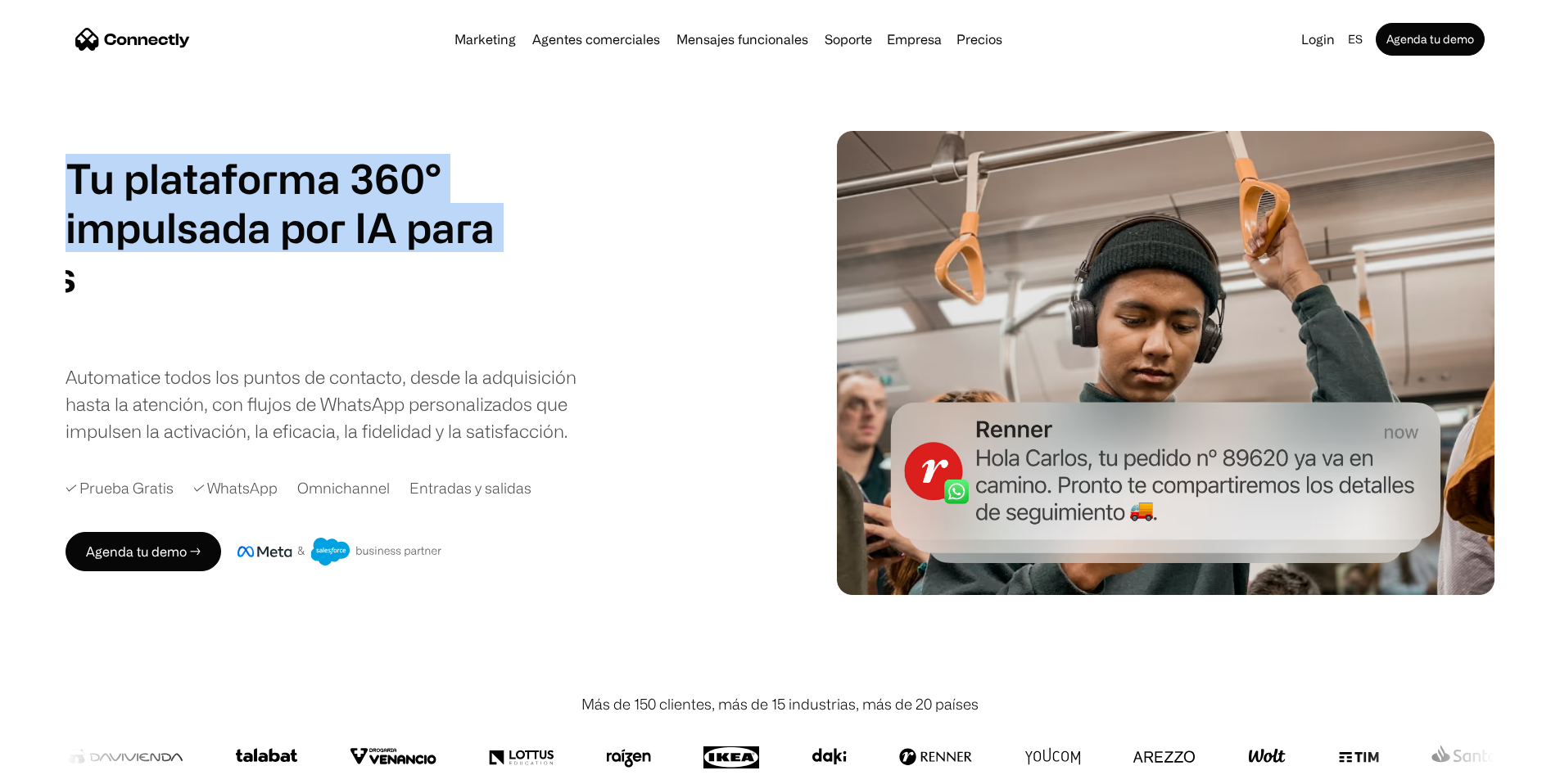
drag, startPoint x: 358, startPoint y: 367, endPoint x: 173, endPoint y: 206, distance: 245.2
click at [156, 199] on div "Tu plataforma 360° impulsada por IA para agentes de ventas soporte mensajes fun…" at bounding box center [280, 252] width 429 height 197
click at [187, 236] on h1 "Tu plataforma 360° impulsada por IA para" at bounding box center [280, 203] width 429 height 98
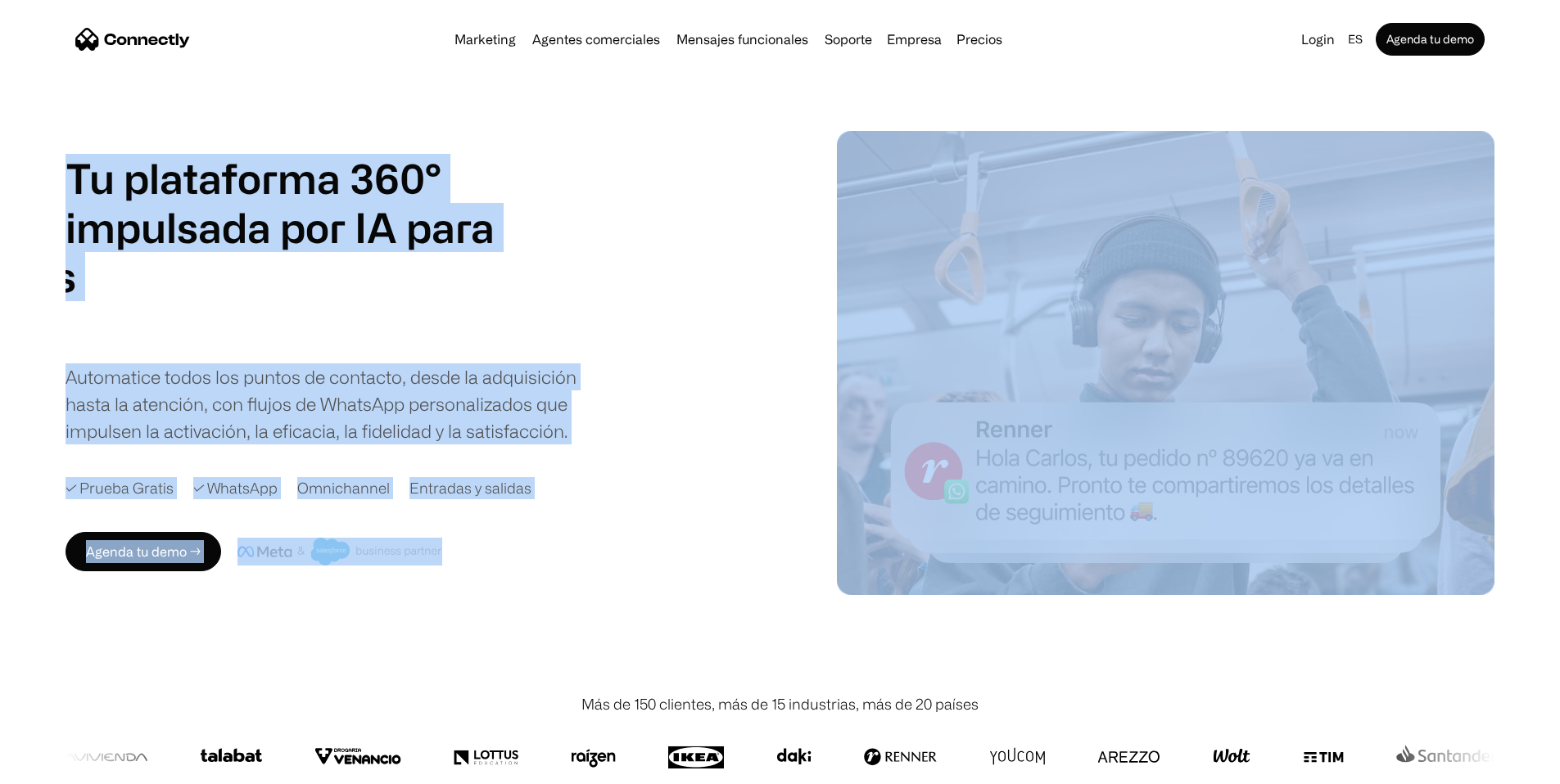
drag, startPoint x: 142, startPoint y: 180, endPoint x: 896, endPoint y: 492, distance: 816.0
click at [899, 486] on div "Tu plataforma 360° impulsada por IA para agentes de ventas soporte mensajes fun…" at bounding box center [780, 363] width 1560 height 464
click at [743, 413] on div "Tu plataforma 360° impulsada por IA para agentes de ventas soporte mensajes fun…" at bounding box center [418, 298] width 706 height 291
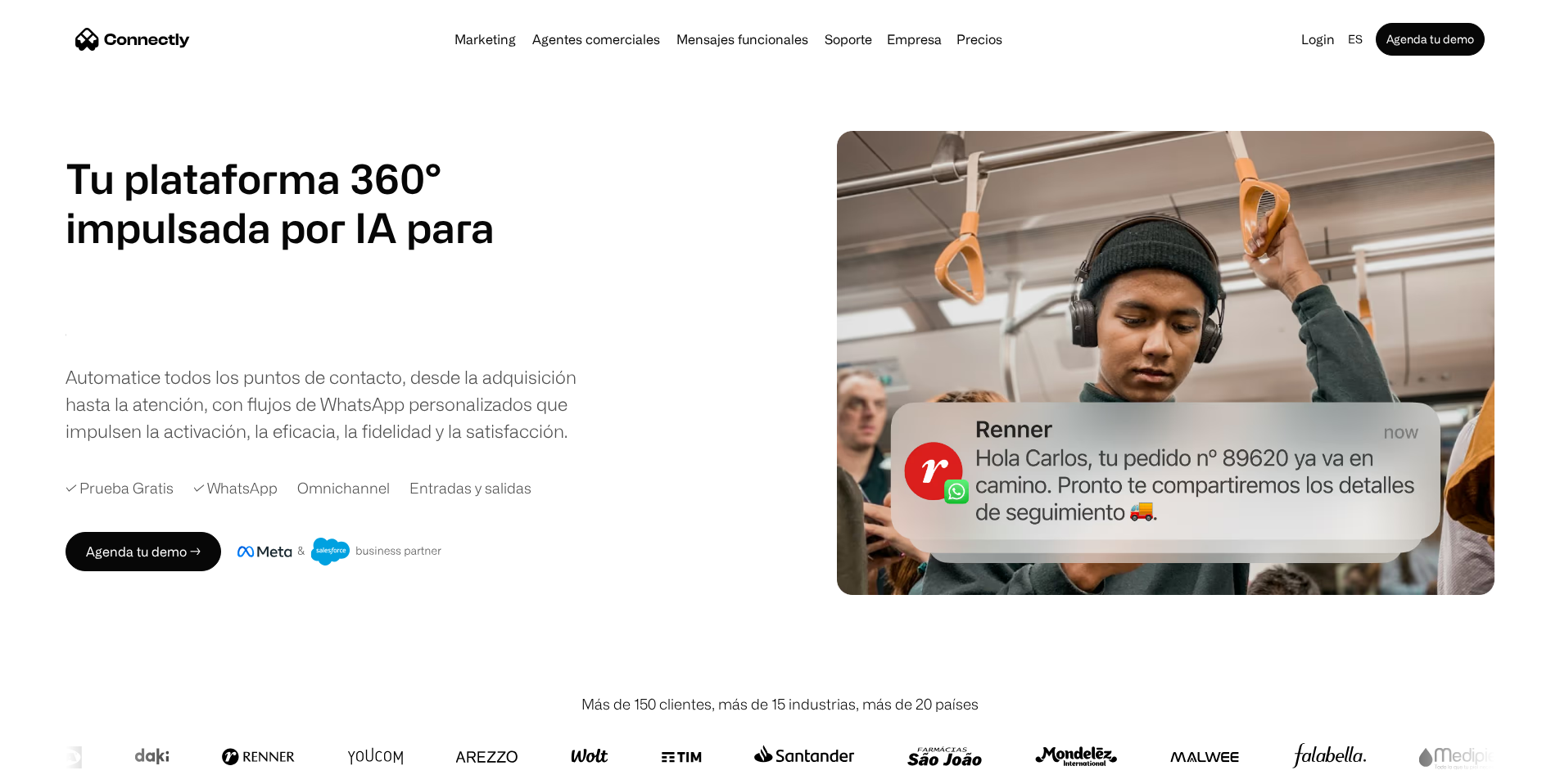
click at [193, 225] on h1 "Tu plataforma 360° impulsada por IA para" at bounding box center [280, 203] width 429 height 98
click at [198, 219] on h1 "Tu plataforma 360° impulsada por IA para" at bounding box center [280, 203] width 429 height 98
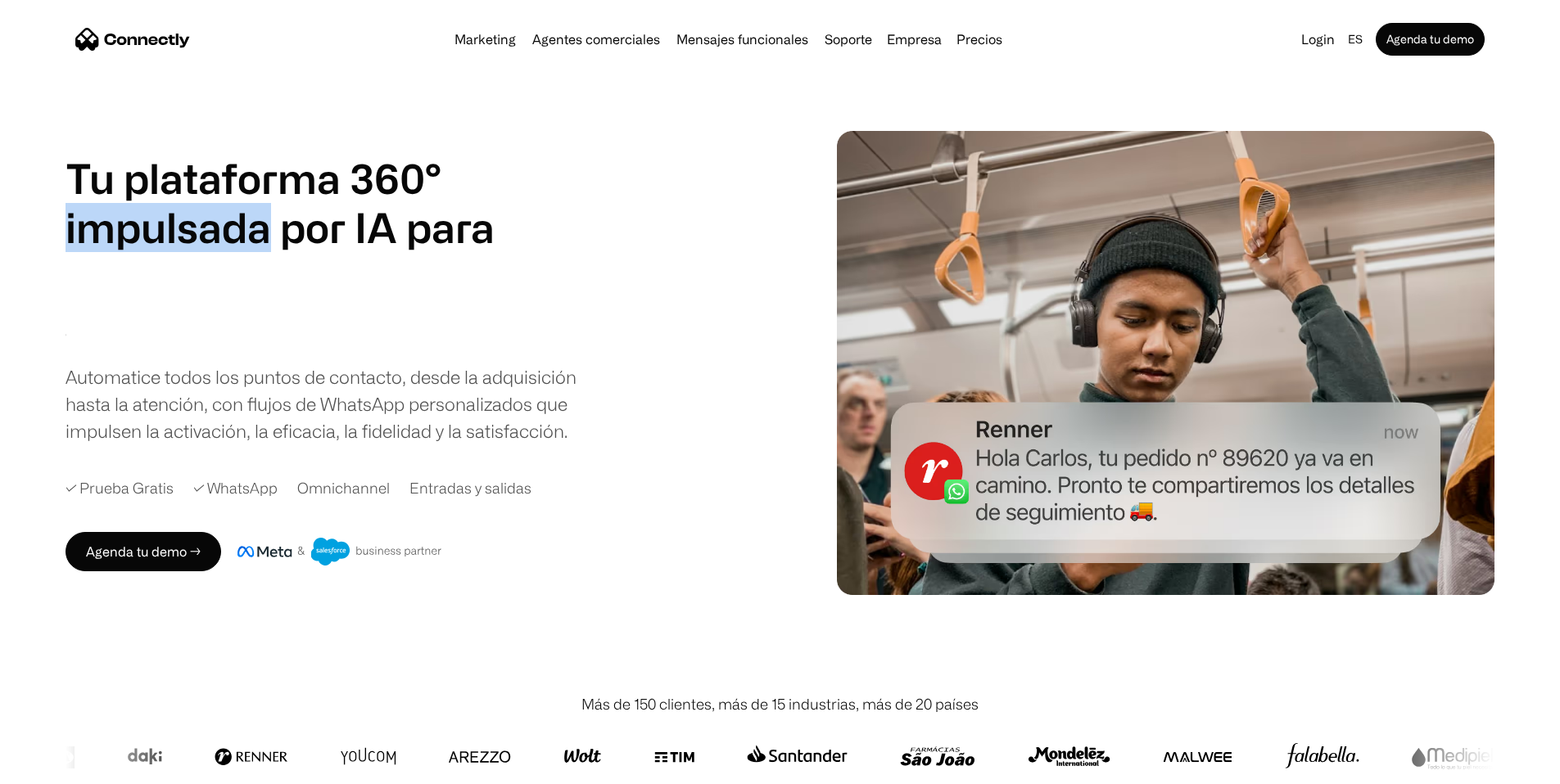
click at [199, 219] on h1 "Tu plataforma 360° impulsada por IA para" at bounding box center [280, 203] width 429 height 98
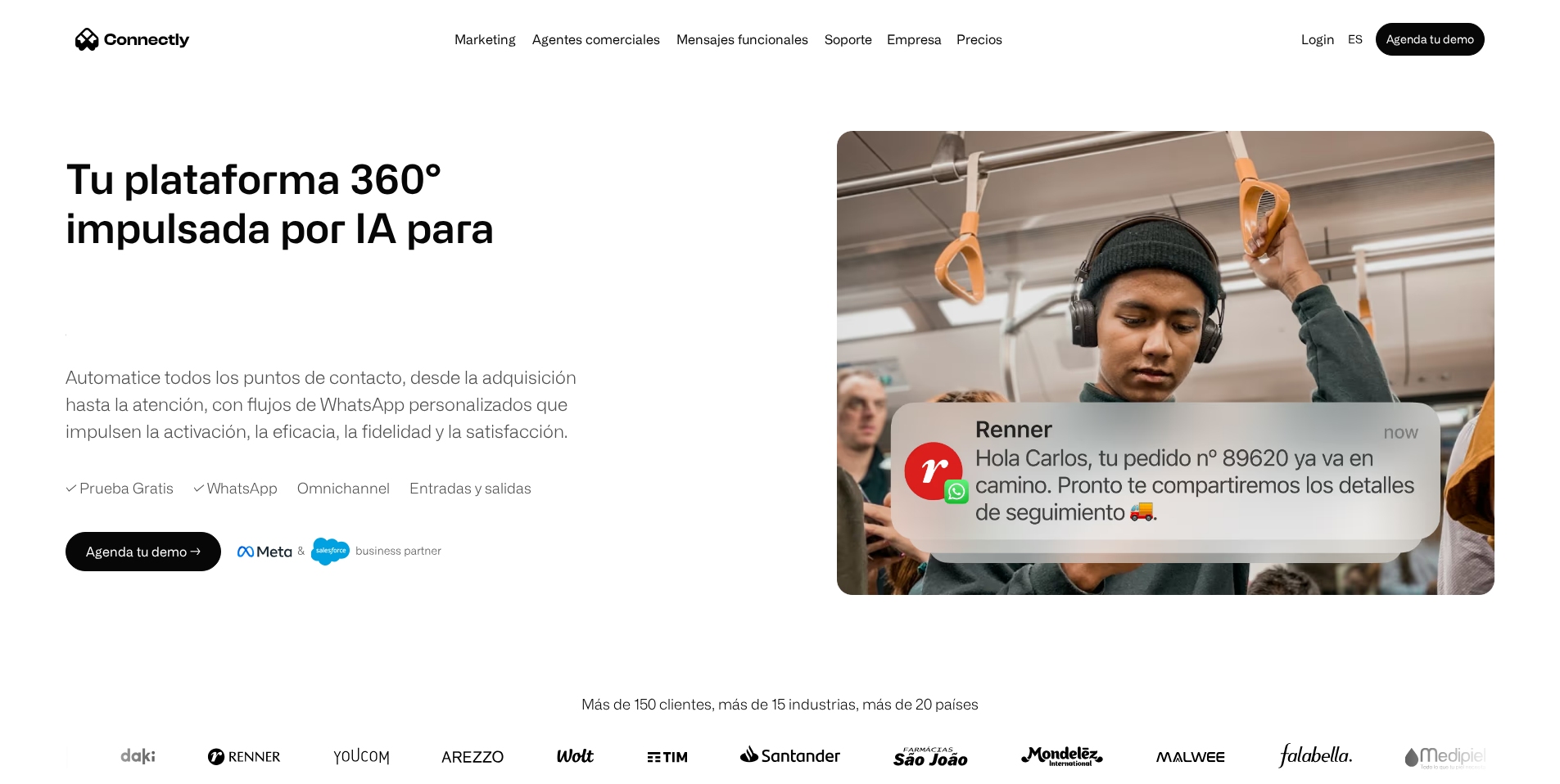
click at [202, 216] on h1 "Tu plataforma 360° impulsada por IA para" at bounding box center [280, 203] width 429 height 98
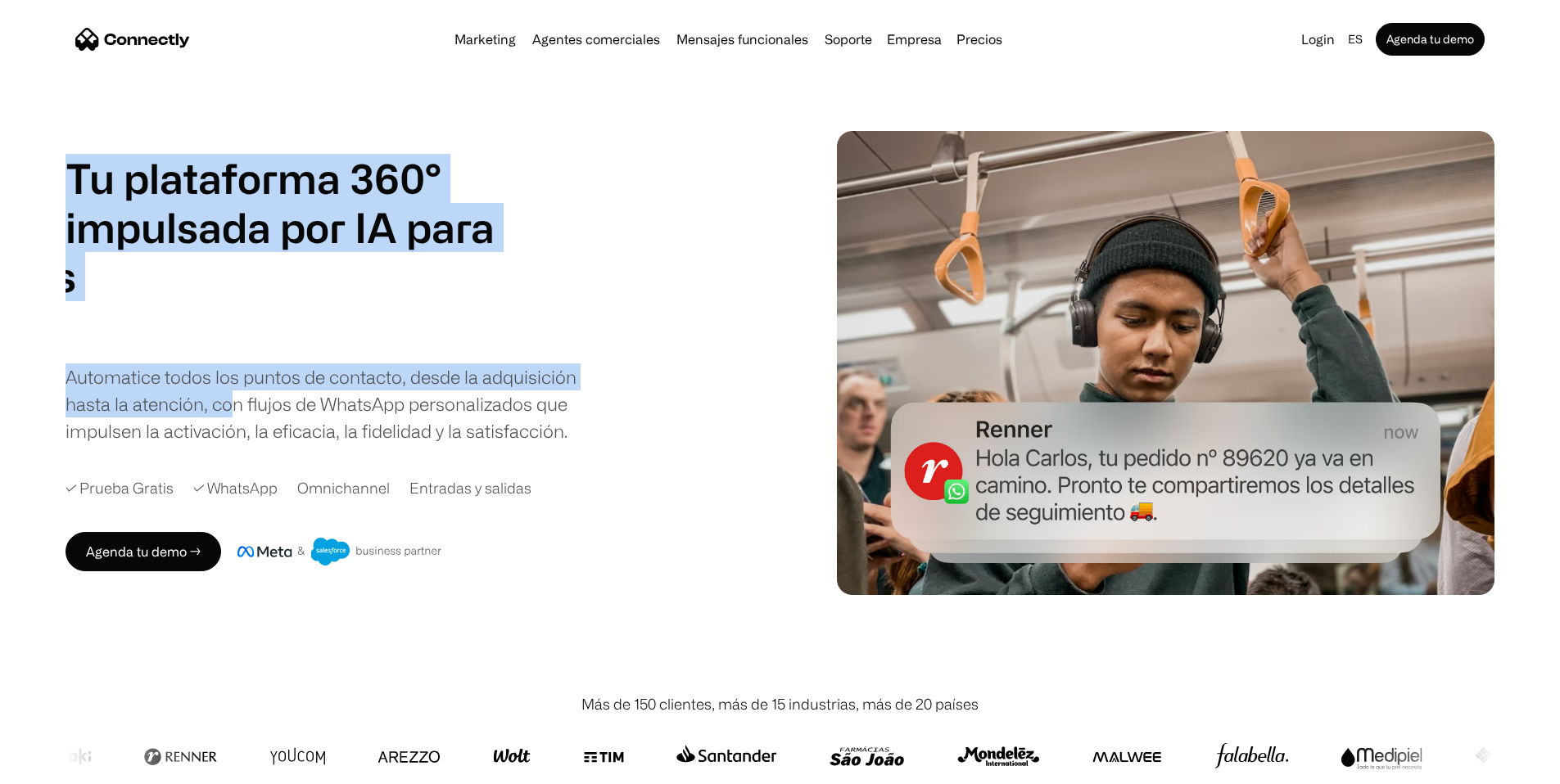
drag, startPoint x: 129, startPoint y: 197, endPoint x: 422, endPoint y: 472, distance: 401.8
click at [410, 480] on div "Tu plataforma 360° impulsada por IA para agentes de ventas soporte mensajes fun…" at bounding box center [780, 363] width 1560 height 464
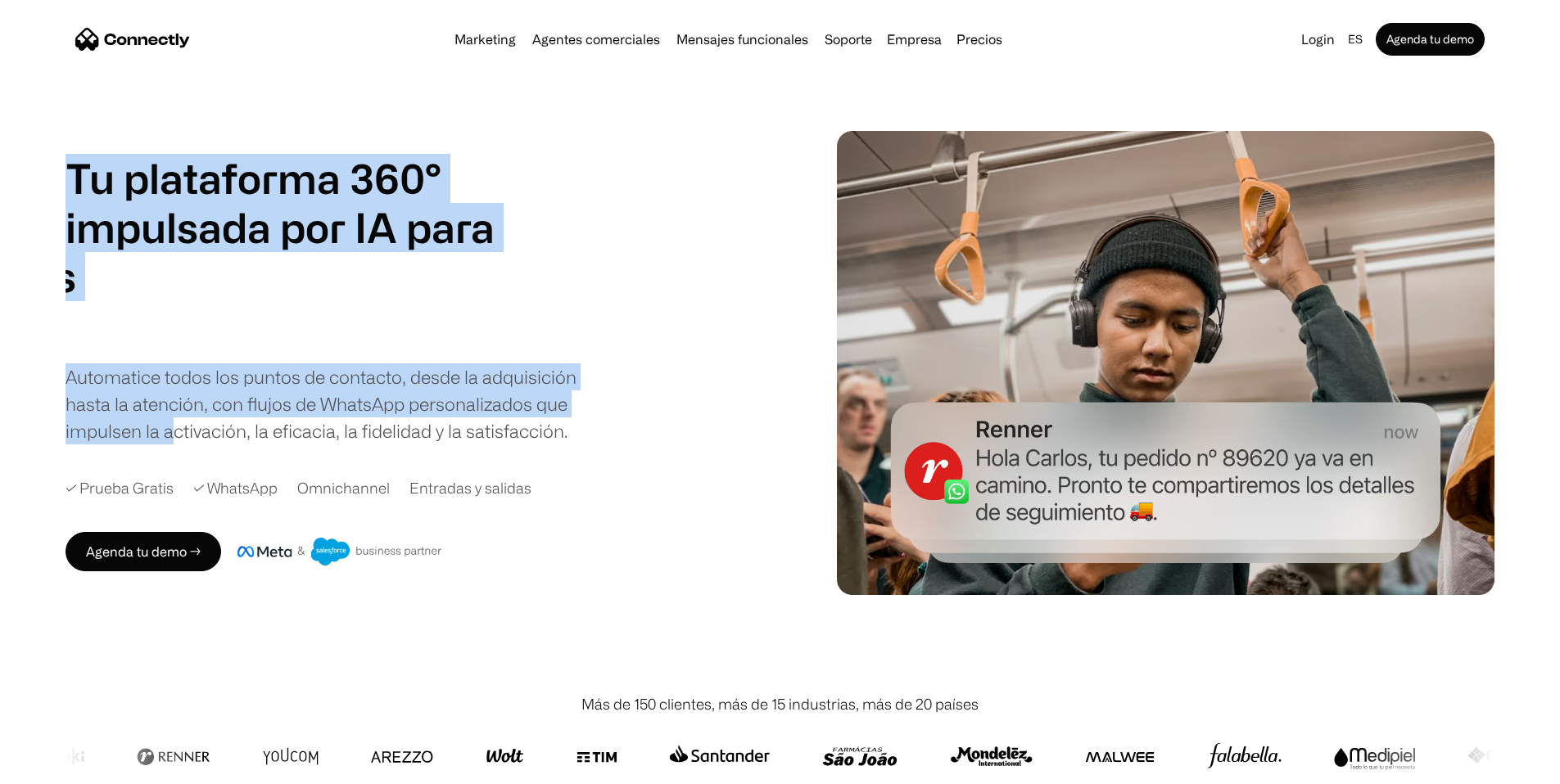
drag, startPoint x: 453, startPoint y: 456, endPoint x: 443, endPoint y: 476, distance: 22.4
click at [452, 444] on div "Automatice todos los puntos de contacto, desde la adquisición hasta la atención…" at bounding box center [324, 404] width 516 height 81
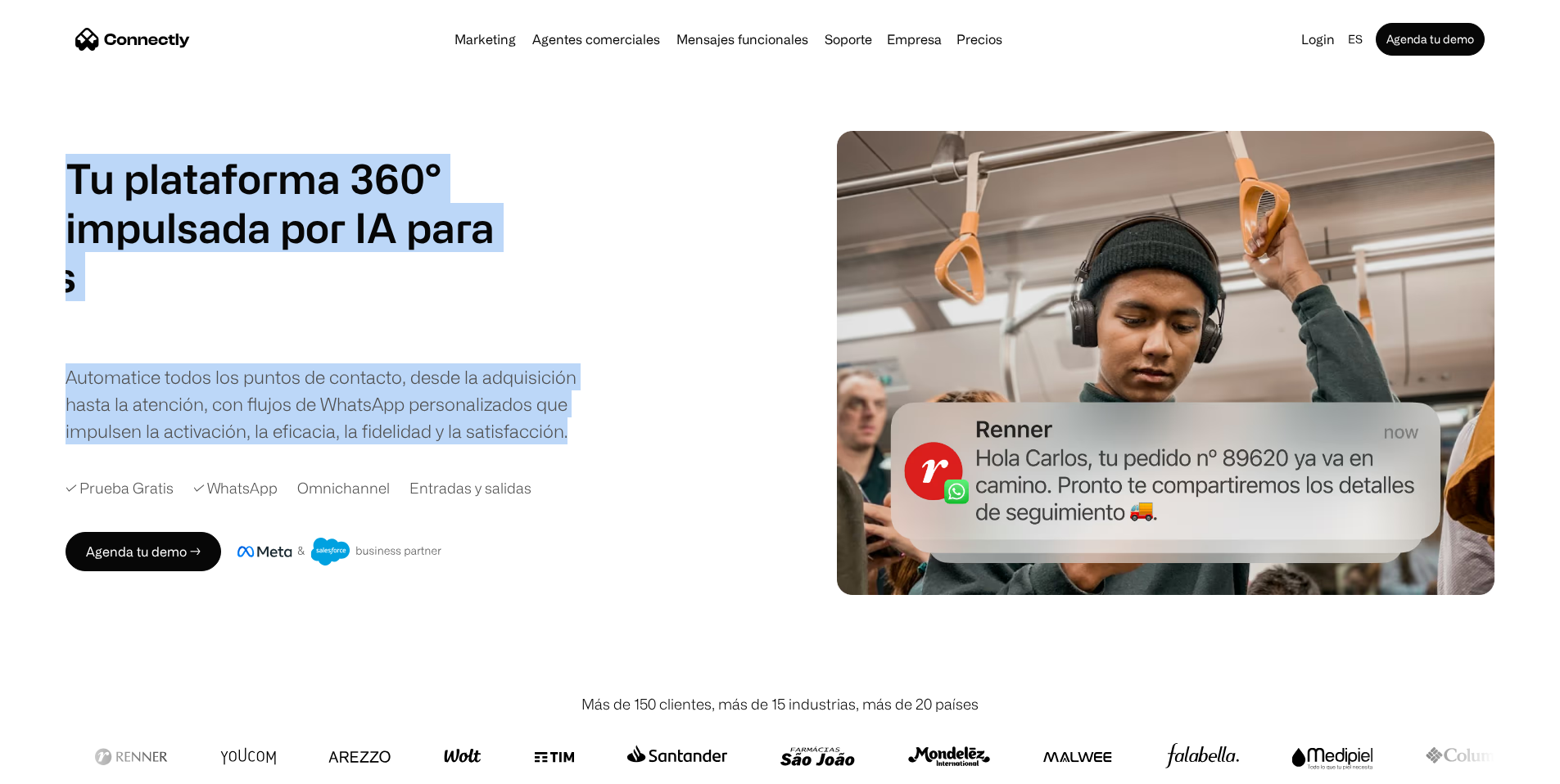
drag, startPoint x: 325, startPoint y: 499, endPoint x: 42, endPoint y: 171, distance: 433.2
click at [42, 171] on div "Tu plataforma 360° impulsada por IA para agentes de ventas soporte mensajes fun…" at bounding box center [780, 363] width 1560 height 464
click at [42, 172] on div "Tu plataforma 360° impulsada por IA para agentes de ventas soporte mensajes fun…" at bounding box center [780, 363] width 1560 height 464
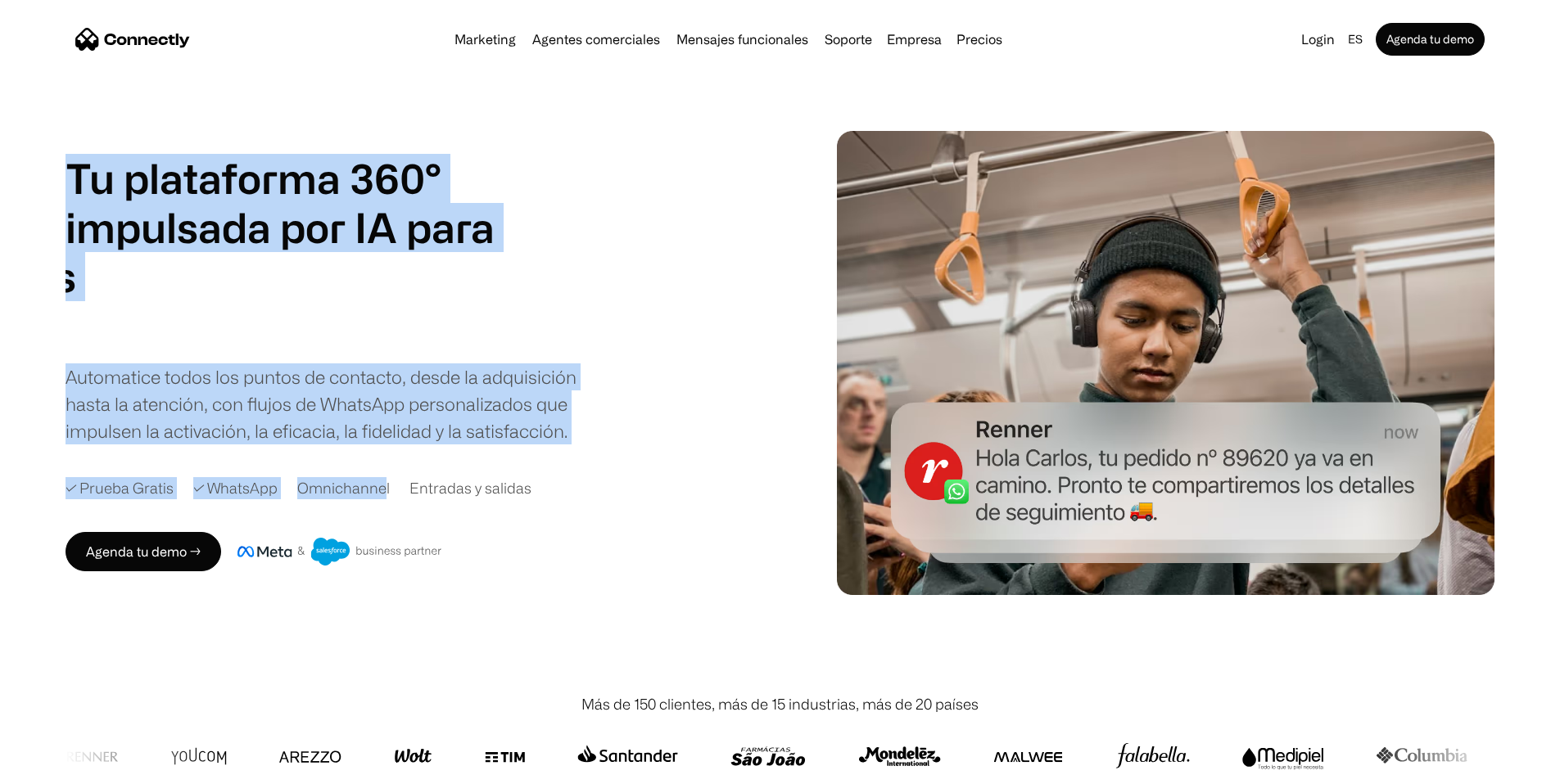
drag, startPoint x: 41, startPoint y: 188, endPoint x: 443, endPoint y: 555, distance: 544.3
click at [437, 574] on div "Tu plataforma 360° impulsada por IA para agentes de ventas soporte mensajes fun…" at bounding box center [780, 363] width 1560 height 464
click at [498, 444] on div "Automatice todos los puntos de contacto, desde la adquisición hasta la atención…" at bounding box center [324, 404] width 516 height 81
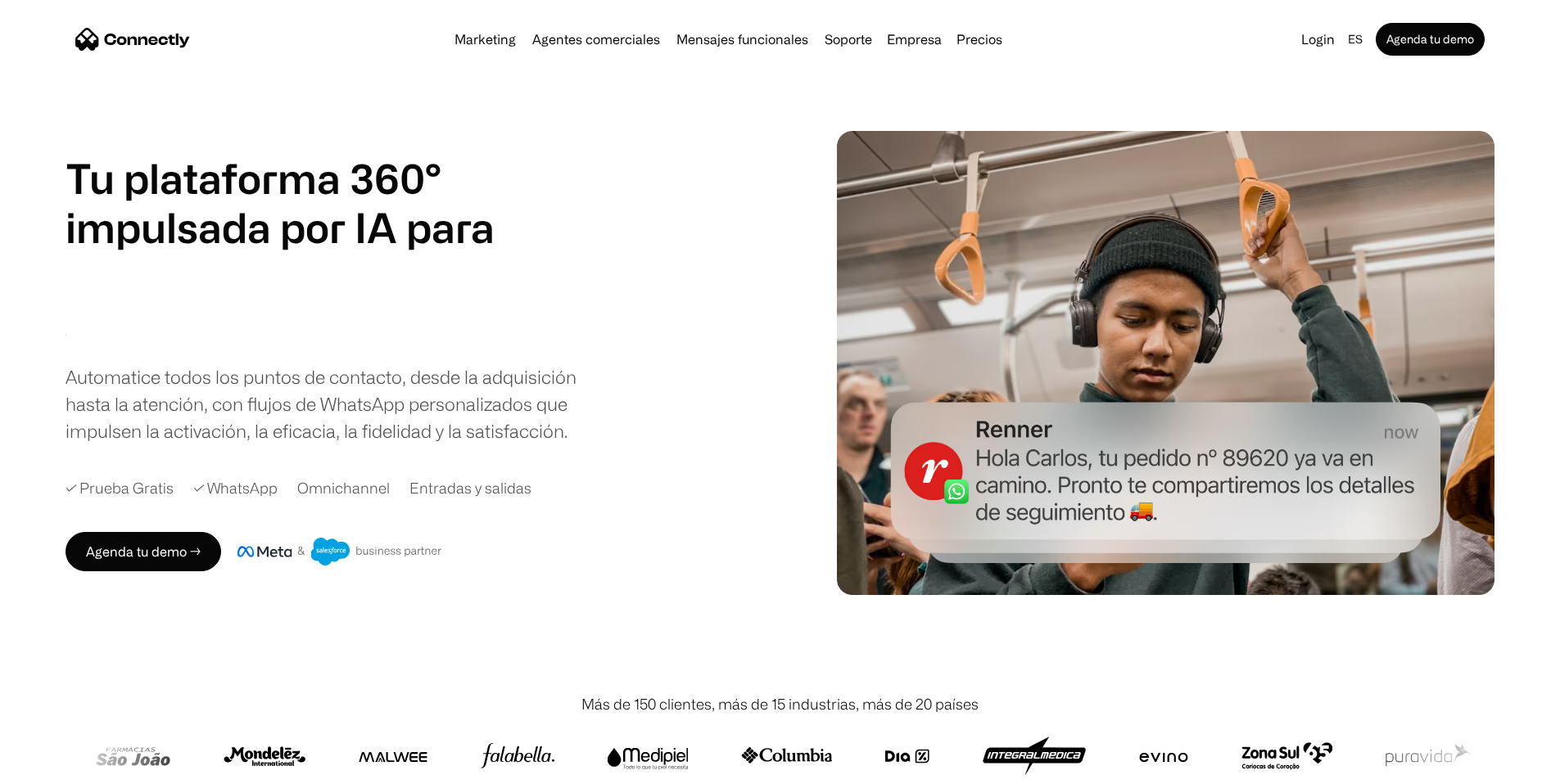
click at [553, 444] on div "Automatice todos los puntos de contacto, desde la adquisición hasta la atención…" at bounding box center [324, 404] width 516 height 81
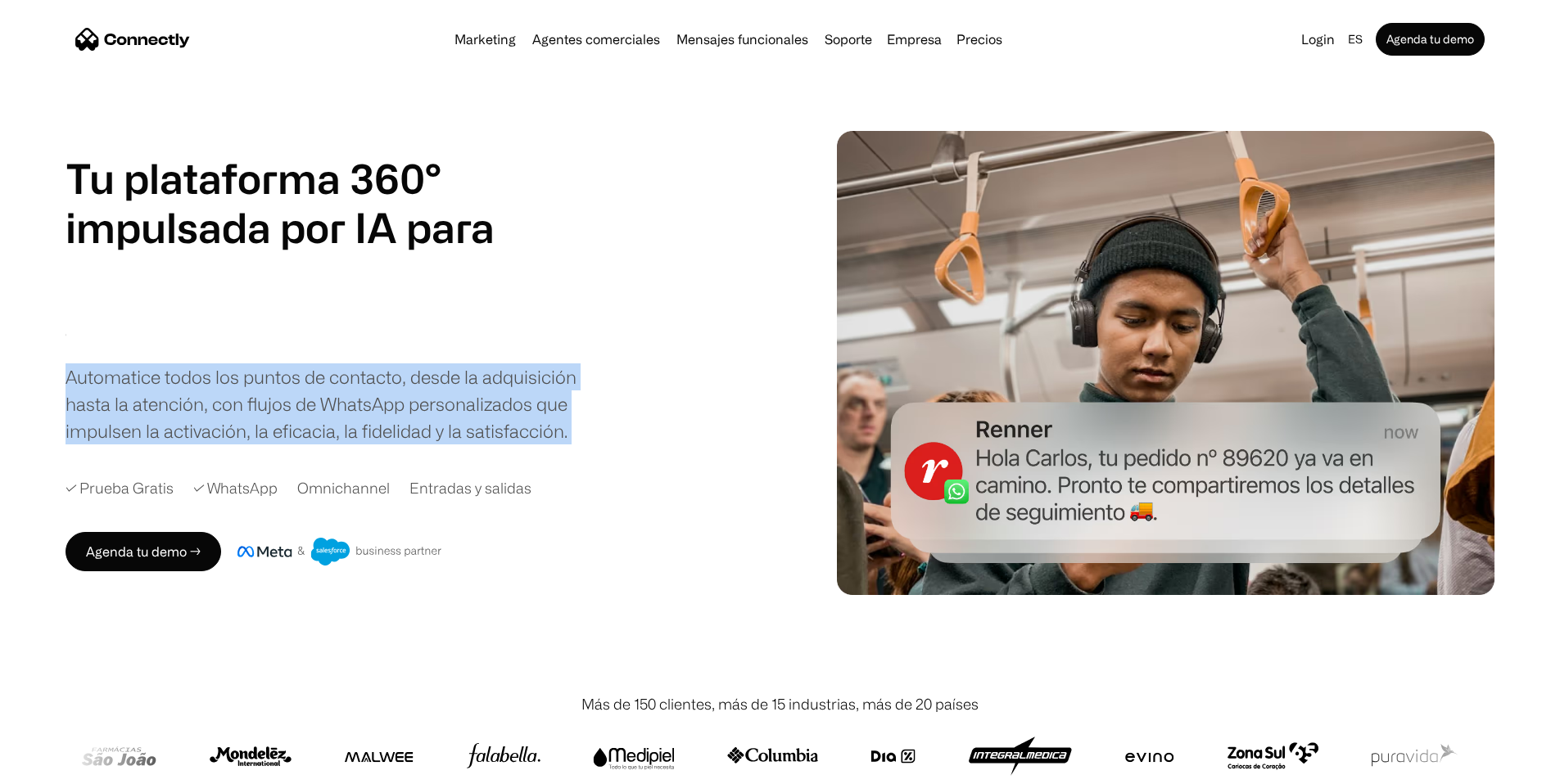
click at [553, 444] on div "Automatice todos los puntos de contacto, desde la adquisición hasta la atención…" at bounding box center [324, 404] width 516 height 81
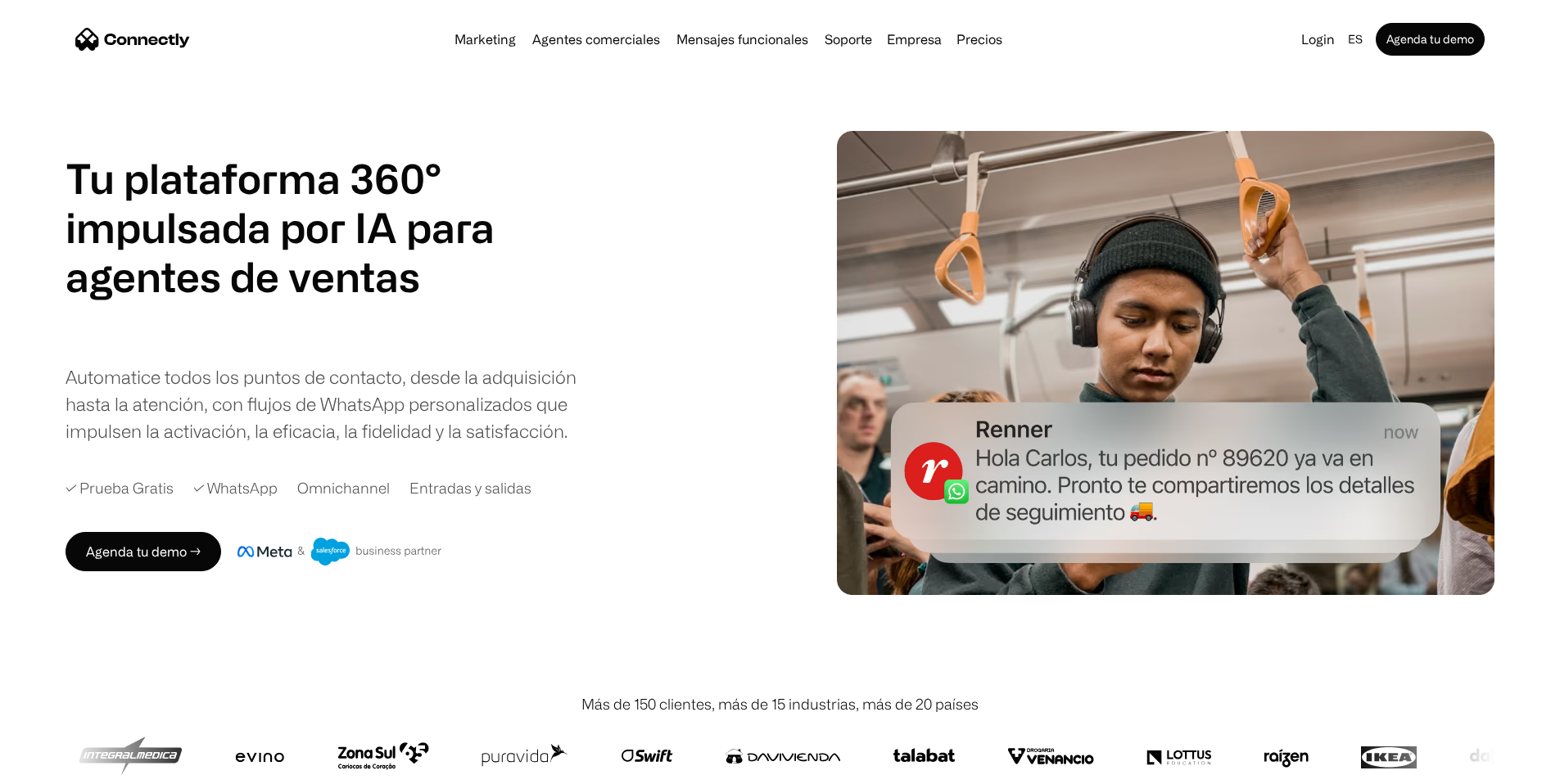
click at [494, 252] on h1 "Tu plataforma 360° impulsada por IA para" at bounding box center [280, 203] width 429 height 98
